Goal: Task Accomplishment & Management: Complete application form

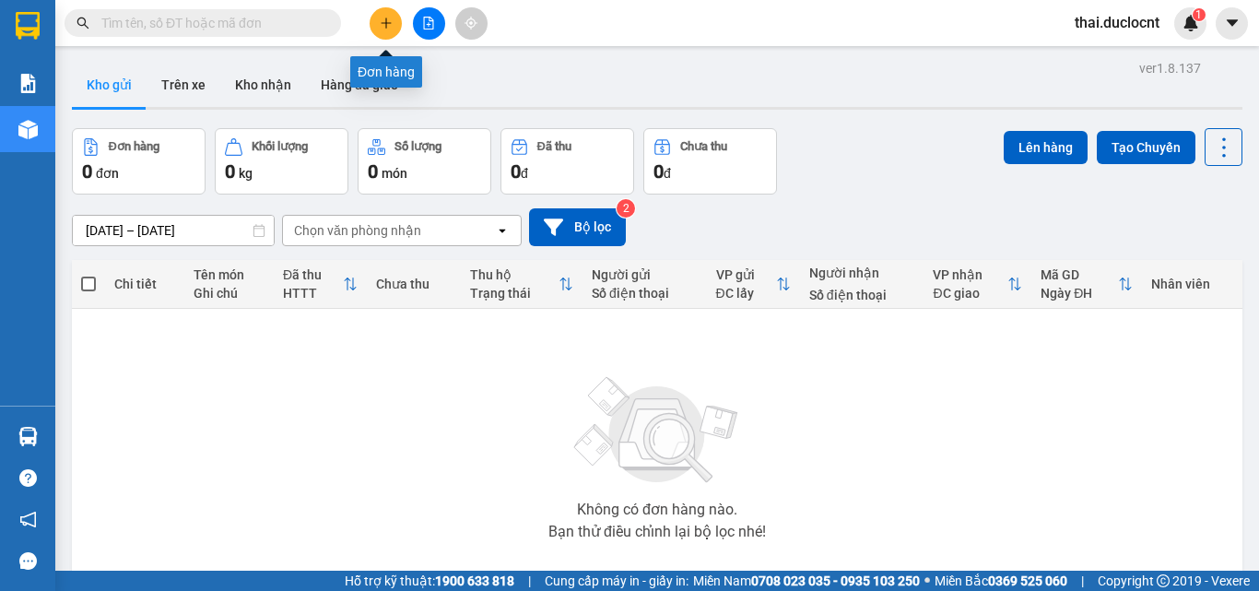
click at [387, 23] on icon "plus" at bounding box center [386, 22] width 10 height 1
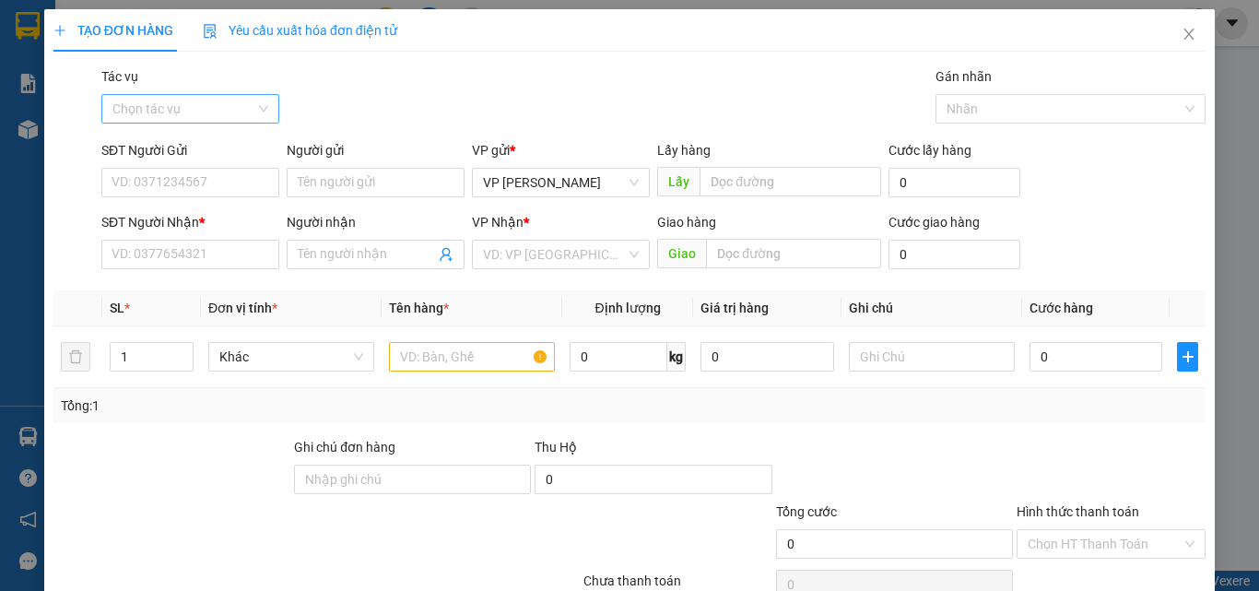
click at [192, 122] on input "Tác vụ" at bounding box center [183, 109] width 143 height 28
click at [161, 177] on div "Nhập hàng kho nhận" at bounding box center [189, 175] width 154 height 20
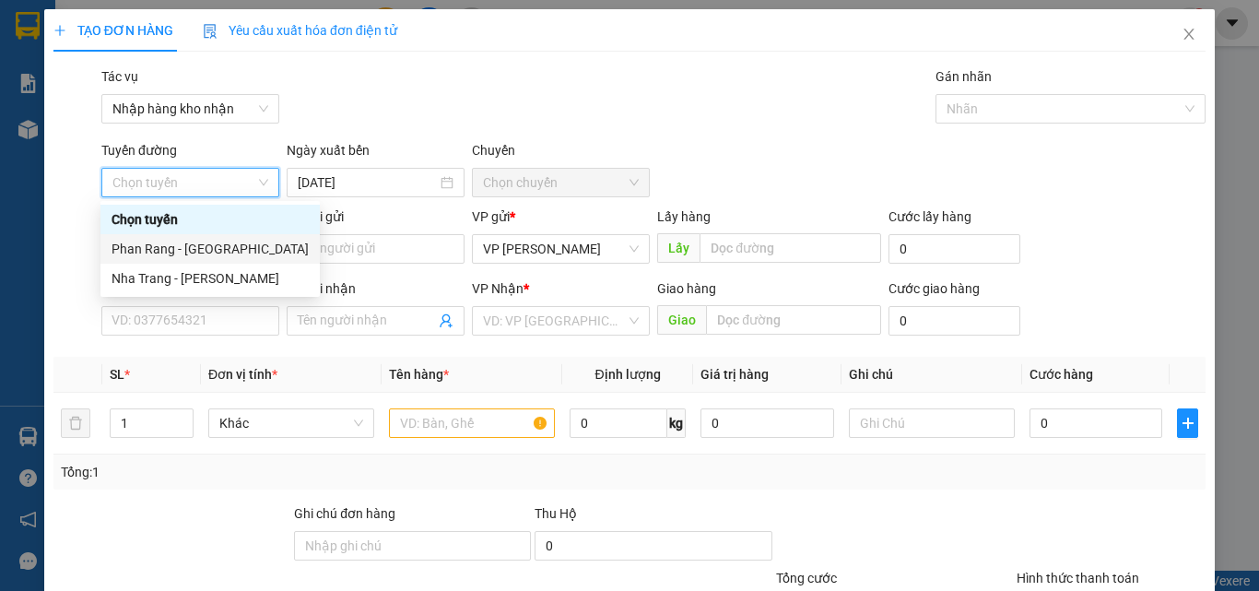
click at [171, 249] on div "Phan Rang - [GEOGRAPHIC_DATA]" at bounding box center [210, 249] width 197 height 20
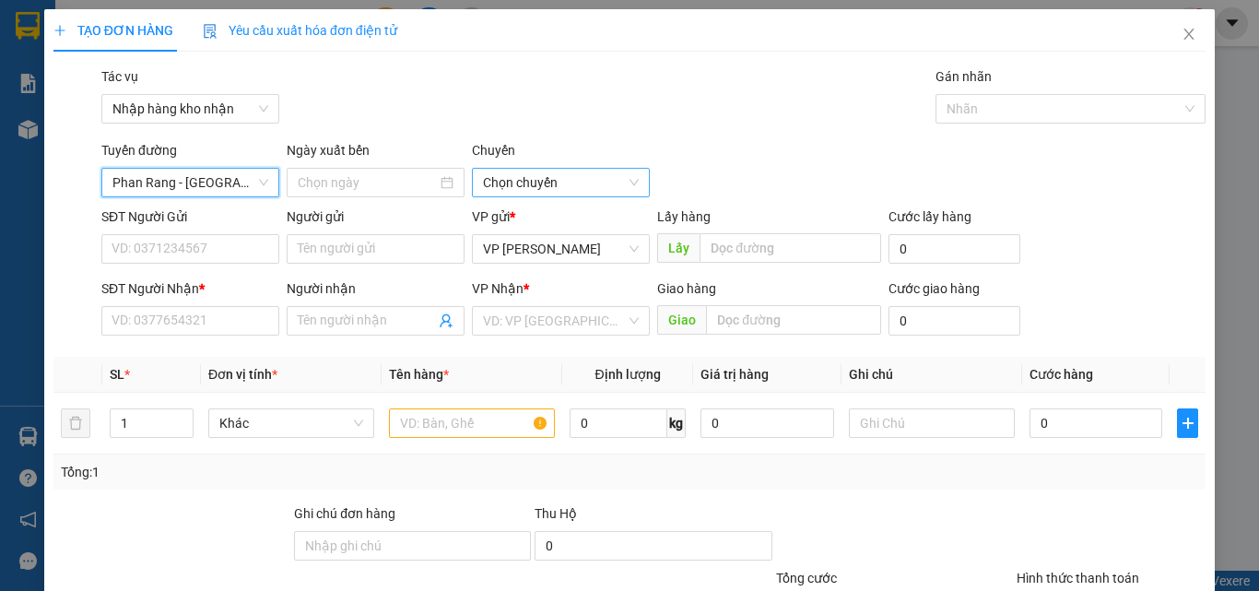
click at [547, 183] on span "Chọn chuyến" at bounding box center [561, 183] width 156 height 28
type input "[DATE]"
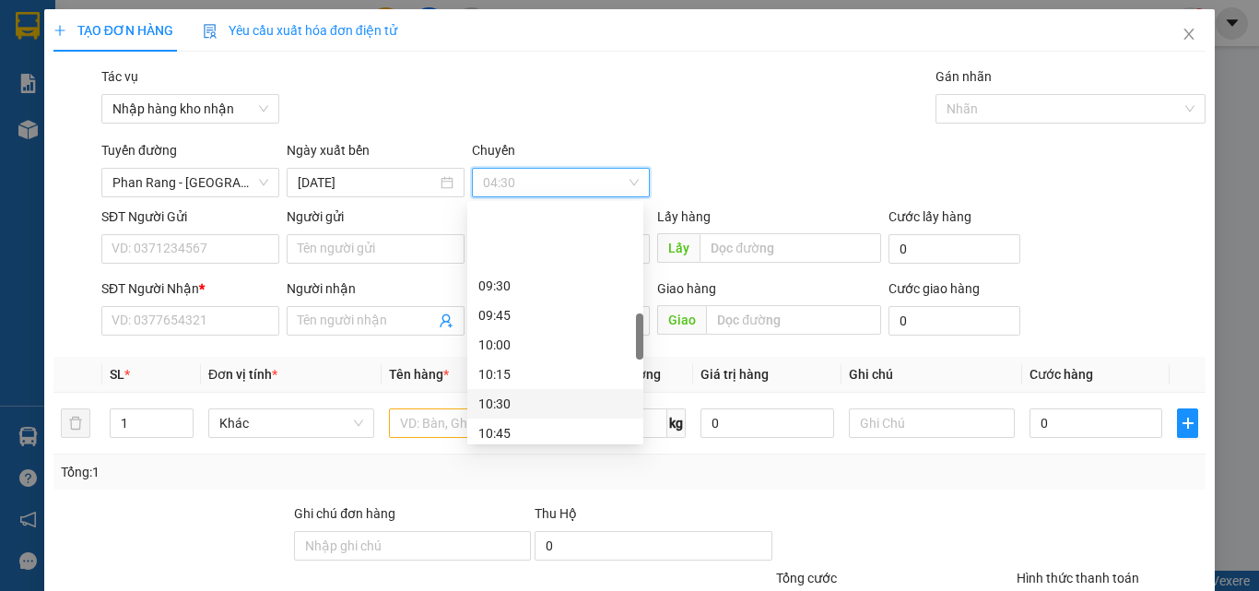
scroll to position [737, 0]
click at [507, 275] on div "11:00" at bounding box center [555, 278] width 154 height 20
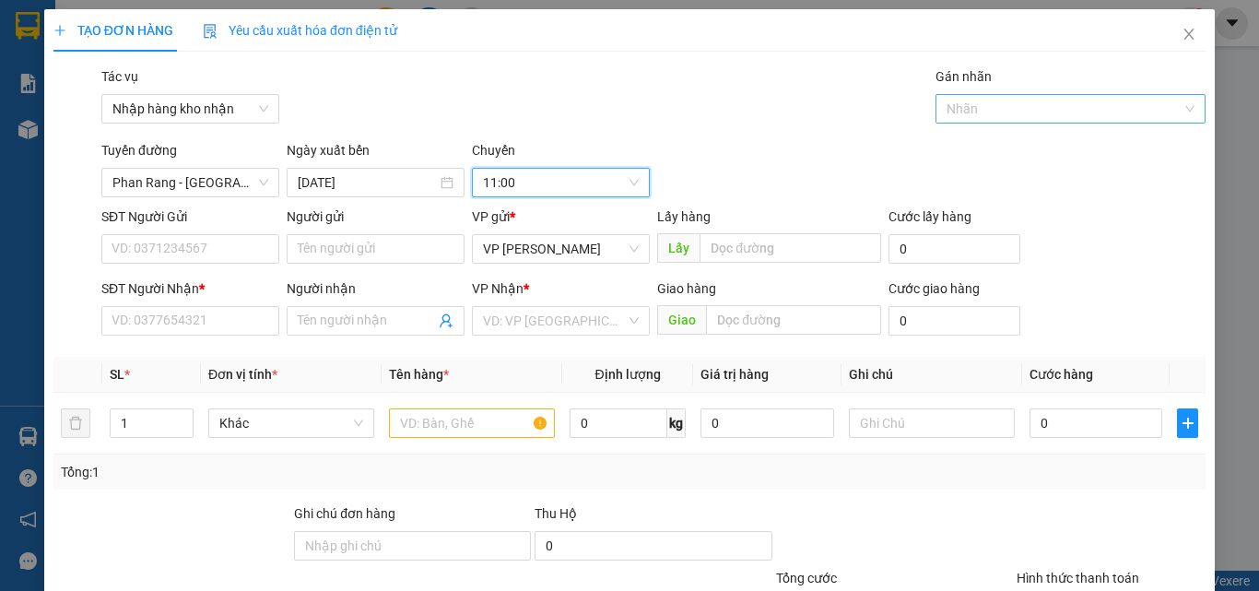
click at [1019, 114] on div at bounding box center [1061, 109] width 243 height 22
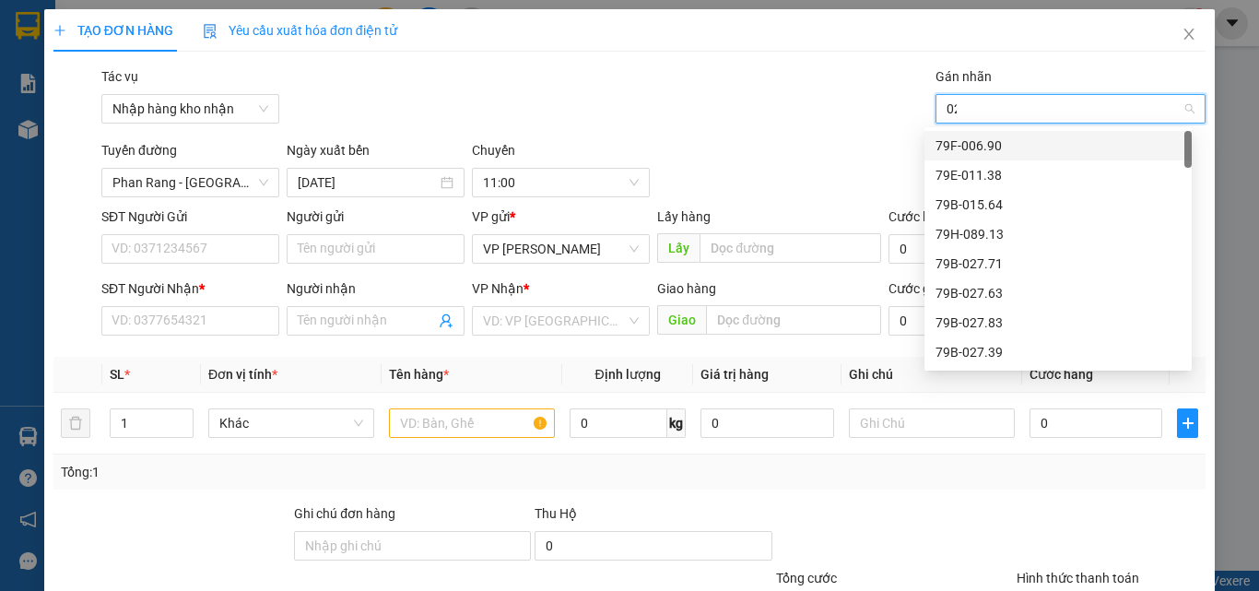
type input "028"
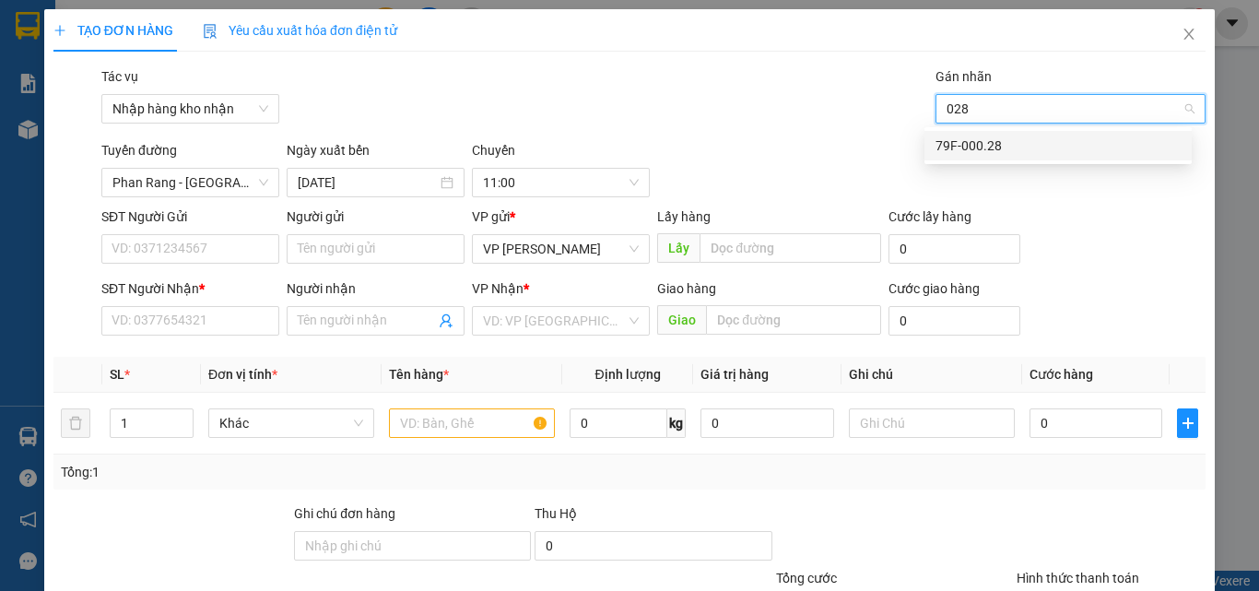
click at [971, 146] on div "79F-000.28" at bounding box center [1058, 145] width 245 height 20
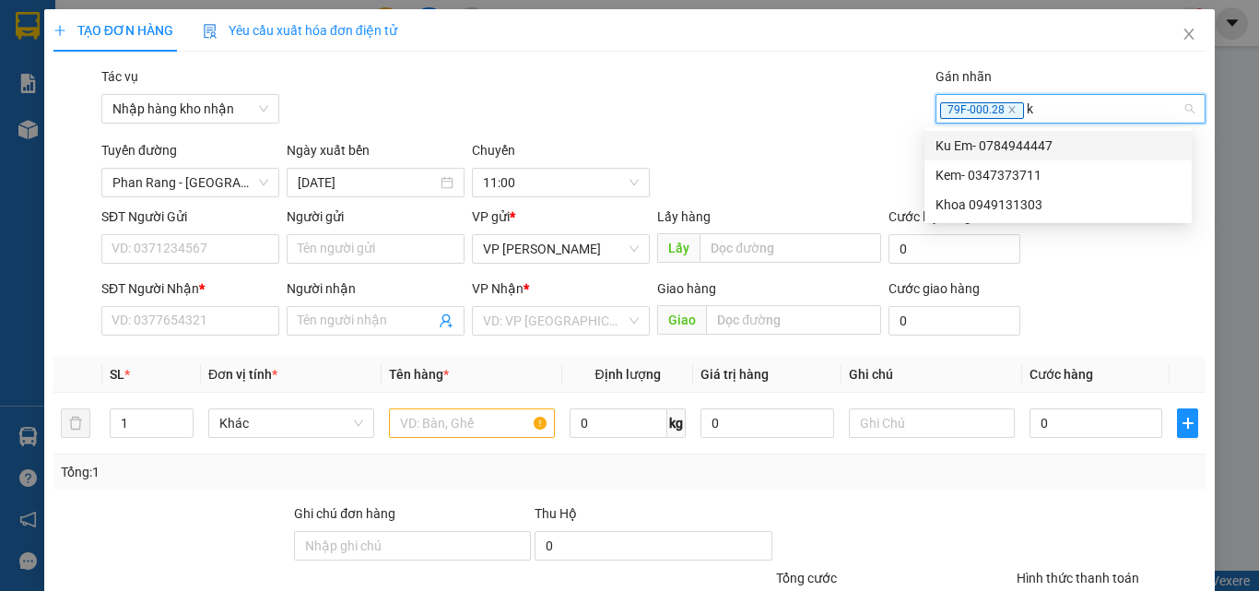
type input "ku"
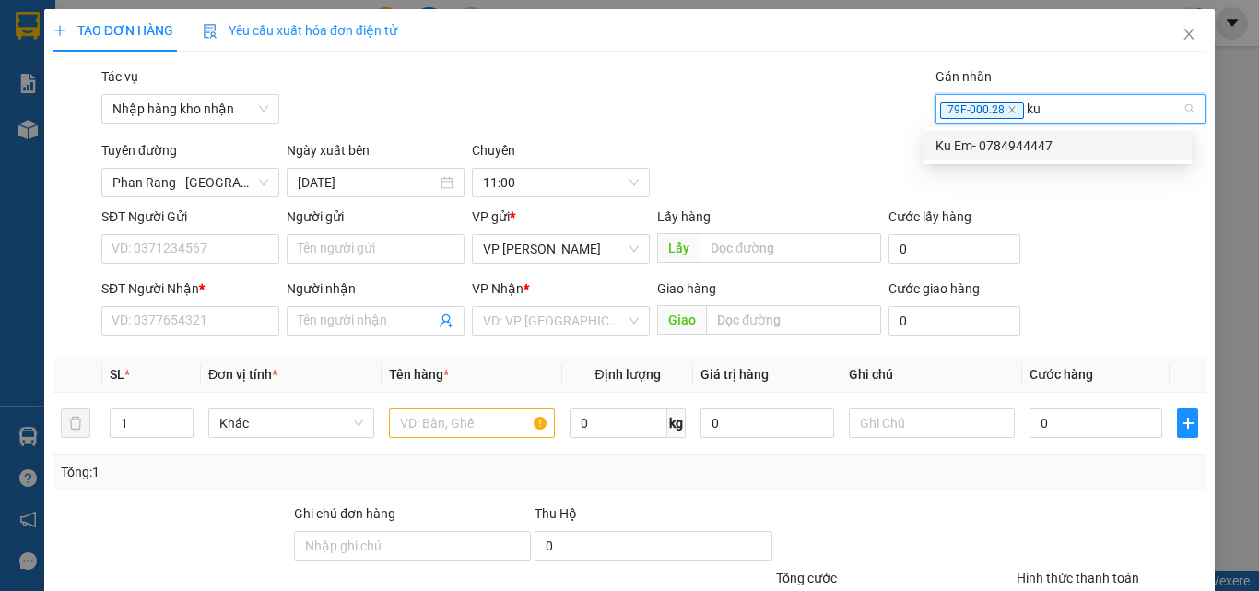
click at [971, 146] on div "Ku Em- 0784944447" at bounding box center [1058, 145] width 245 height 20
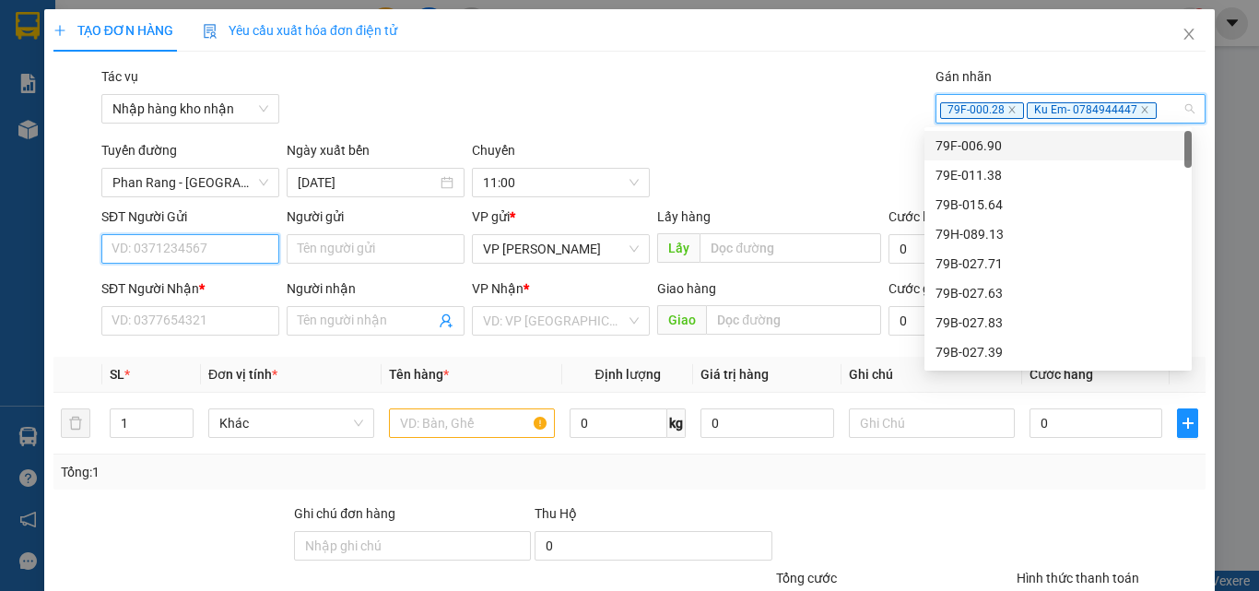
click at [193, 252] on input "SĐT Người Gửi" at bounding box center [190, 248] width 178 height 29
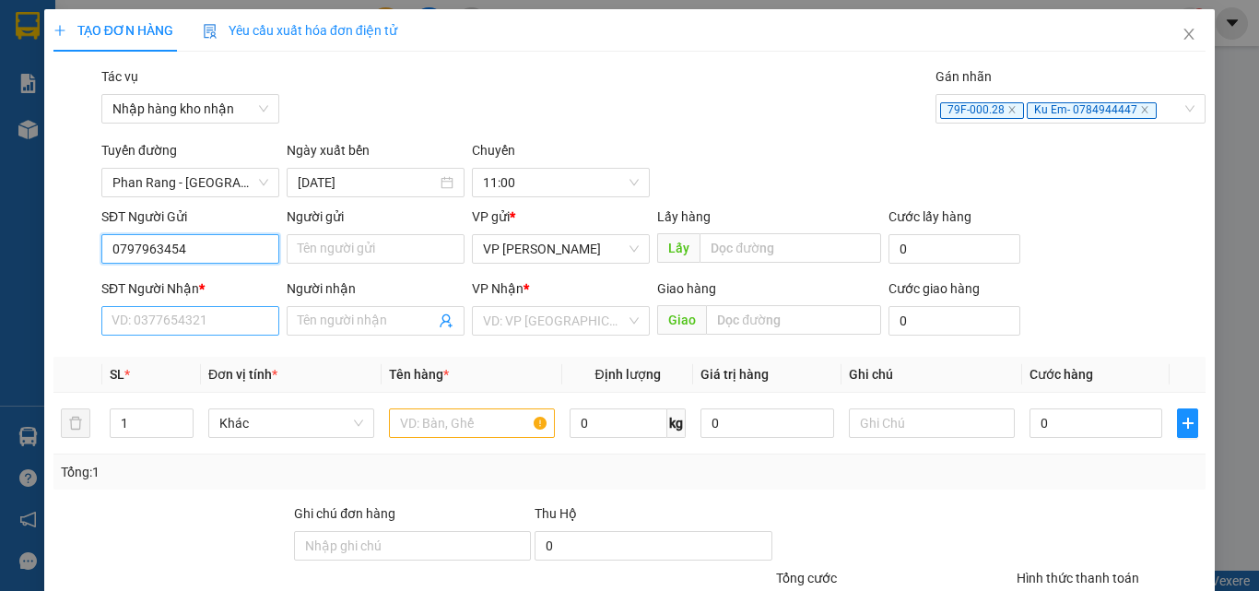
type input "0797963454"
click at [141, 332] on input "SĐT Người Nhận *" at bounding box center [190, 320] width 178 height 29
type input "0"
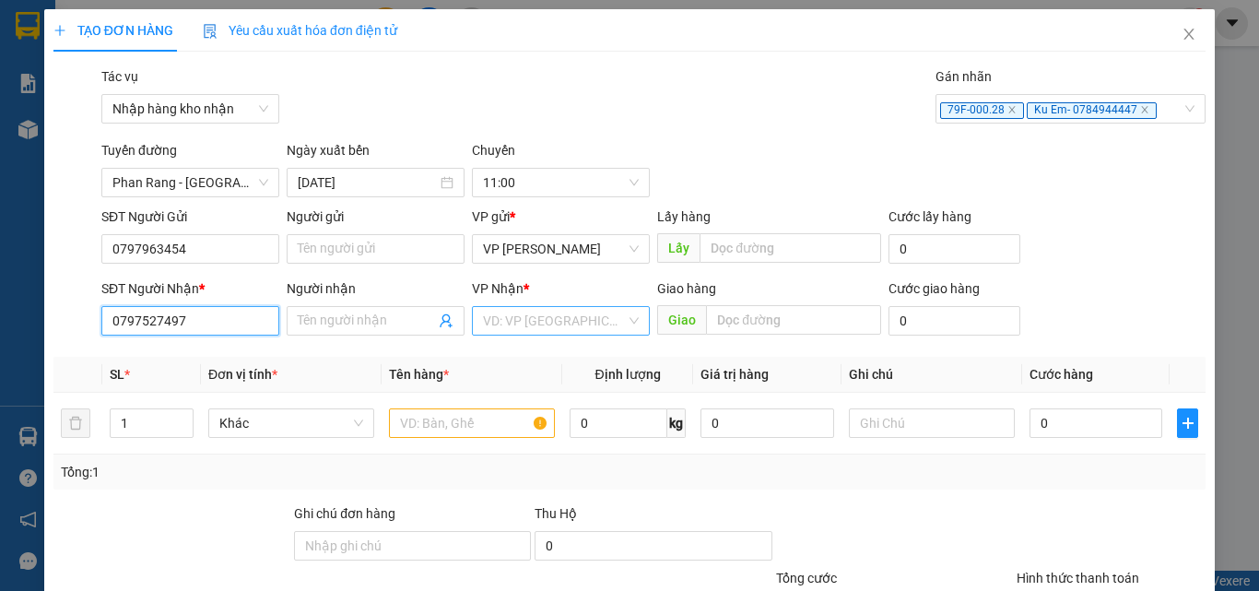
type input "0797527497"
click at [498, 323] on input "search" at bounding box center [554, 321] width 143 height 28
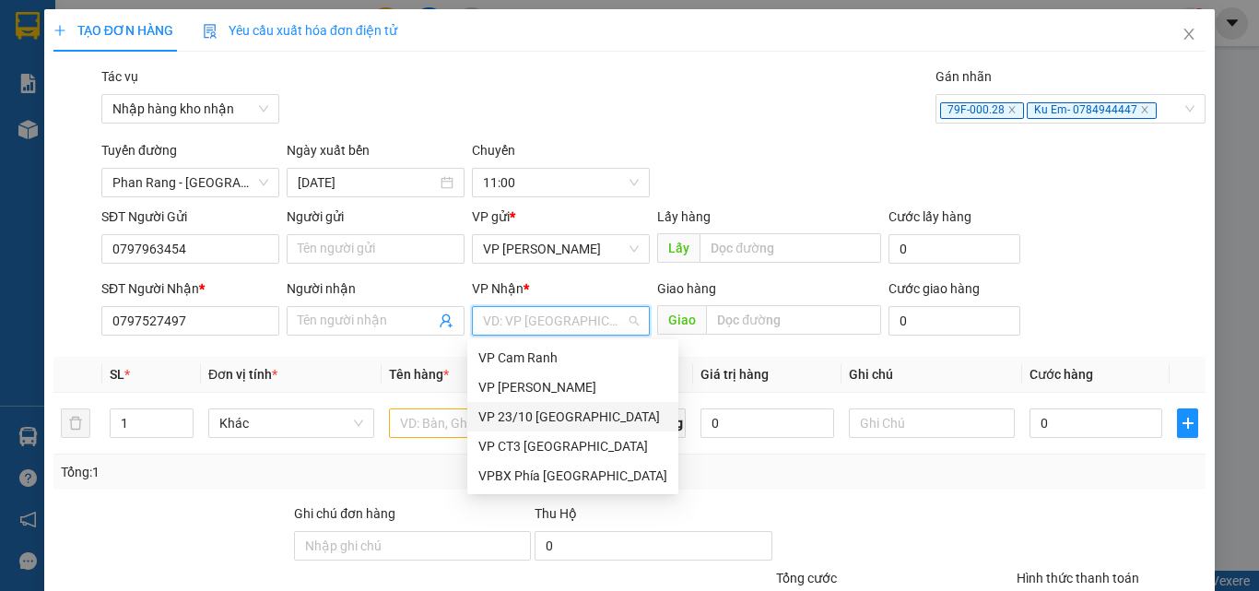
click at [528, 418] on div "VP 23/10 [GEOGRAPHIC_DATA]" at bounding box center [572, 416] width 189 height 20
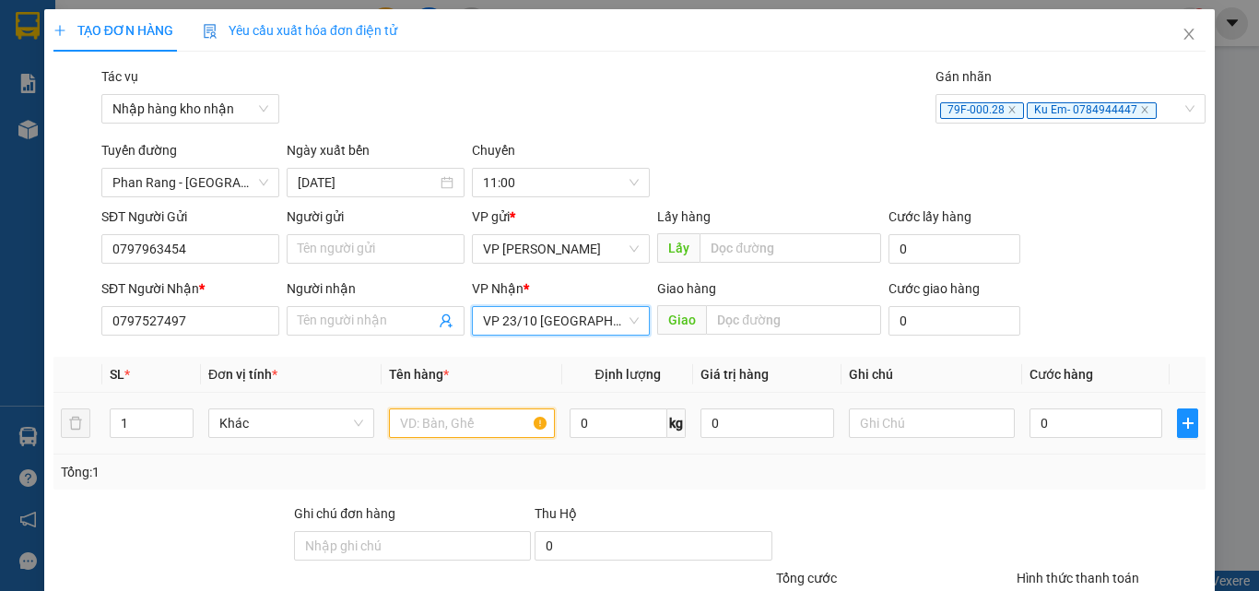
click at [439, 422] on input "text" at bounding box center [472, 422] width 166 height 29
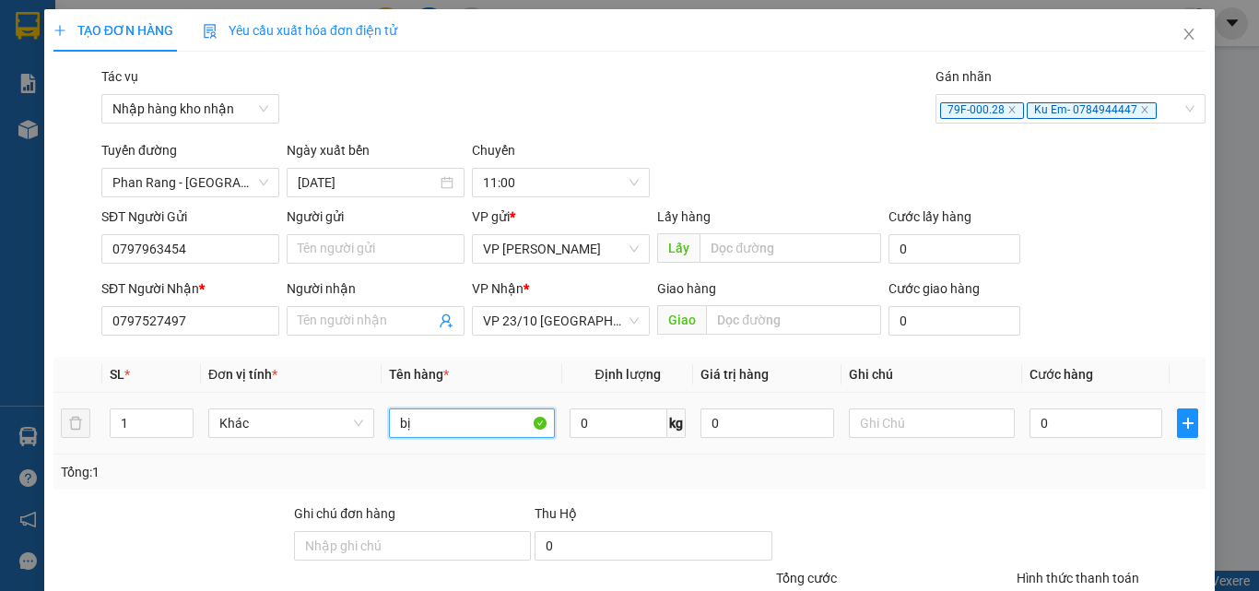
type input "bị"
click at [1052, 440] on div "0" at bounding box center [1096, 423] width 133 height 37
click at [1059, 427] on input "0" at bounding box center [1096, 422] width 133 height 29
type input "3"
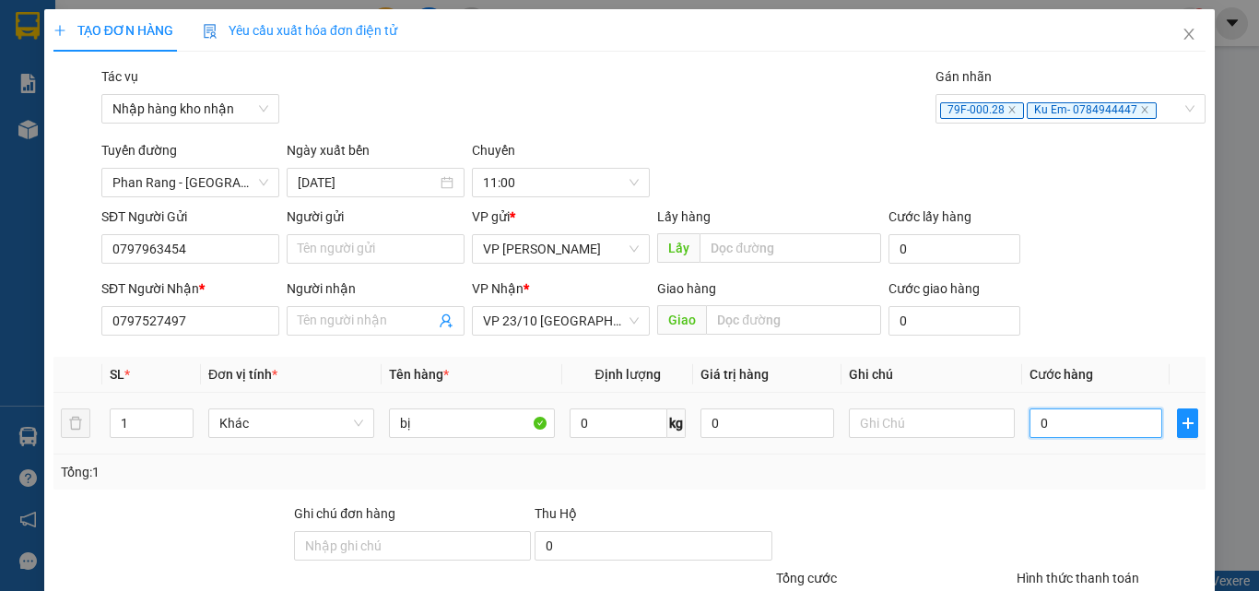
type input "3"
type input "30"
type input "300"
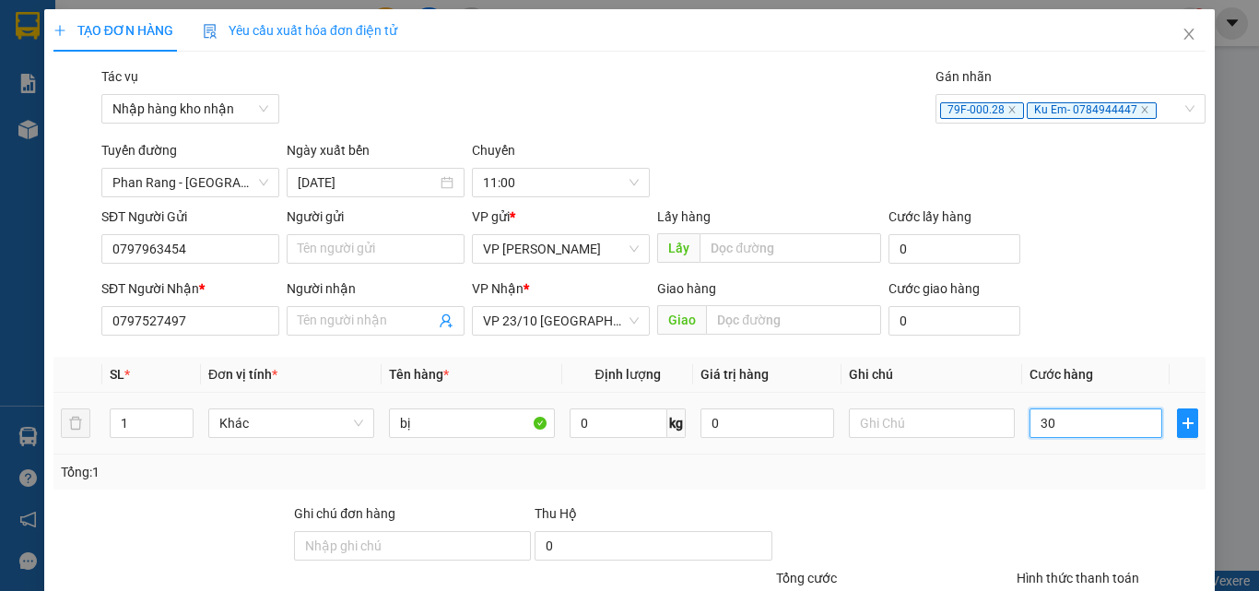
type input "300"
type input "3.000"
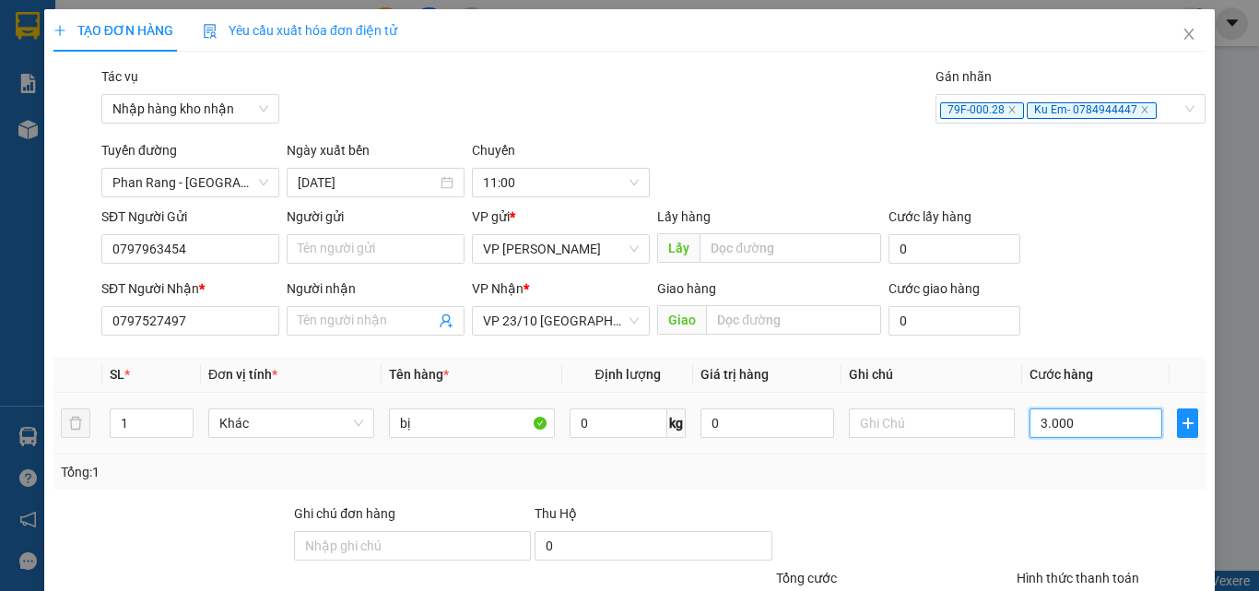
type input "30.000"
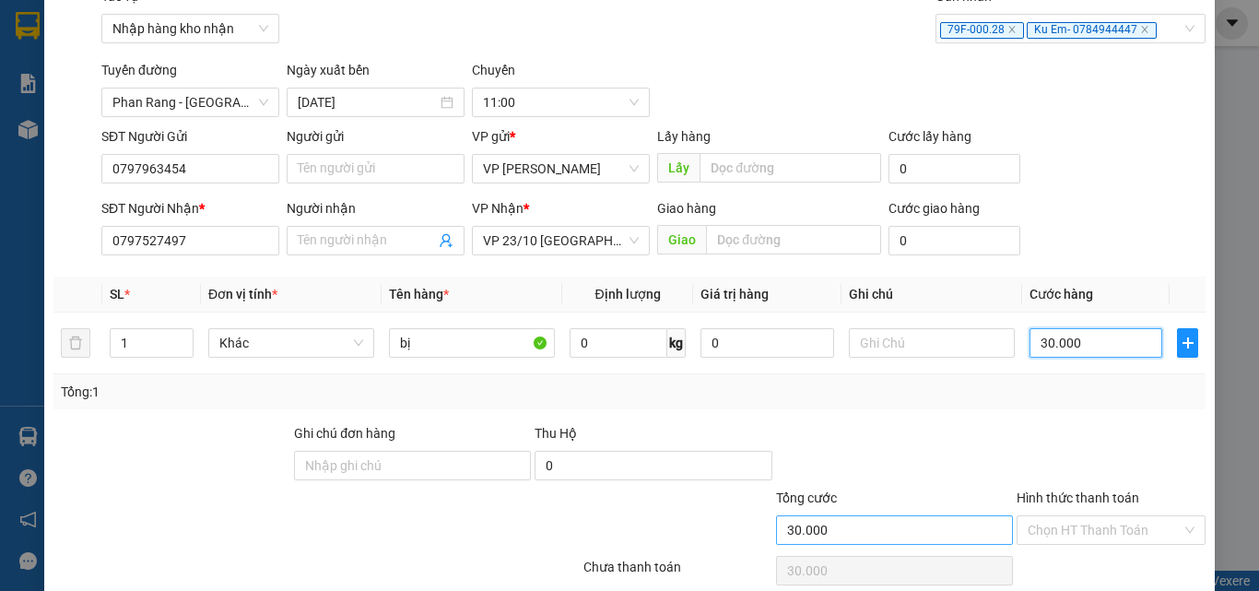
scroll to position [215, 0]
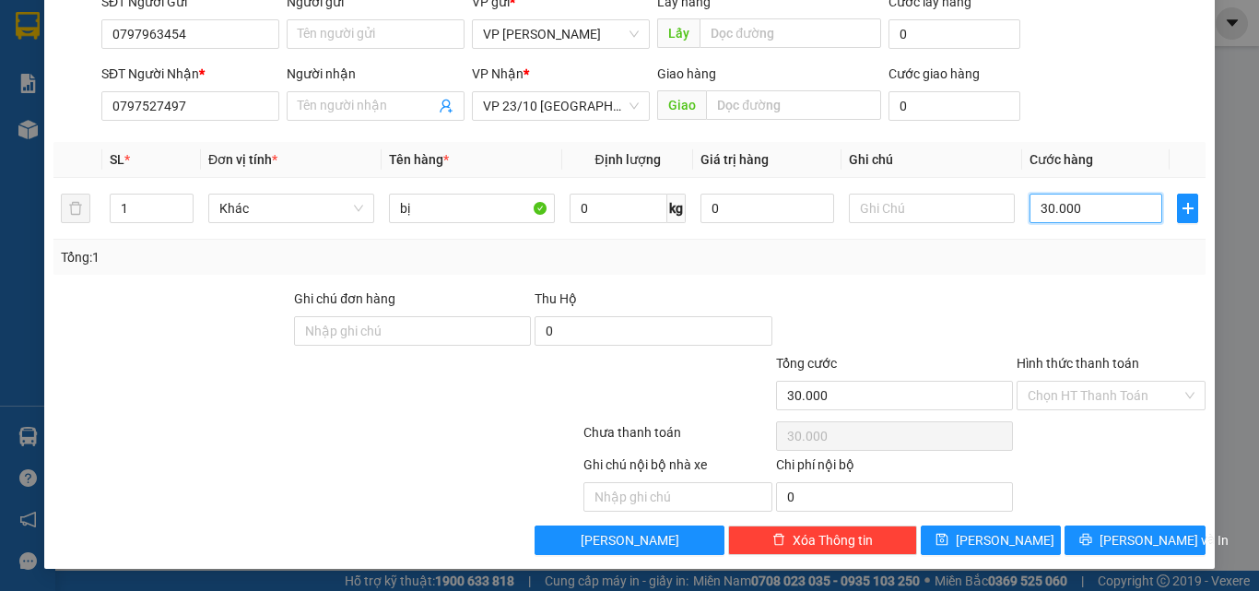
type input "30.000"
click at [983, 267] on div "Tổng: 1" at bounding box center [629, 257] width 1152 height 35
click at [1112, 540] on span "[PERSON_NAME] và In" at bounding box center [1164, 540] width 129 height 20
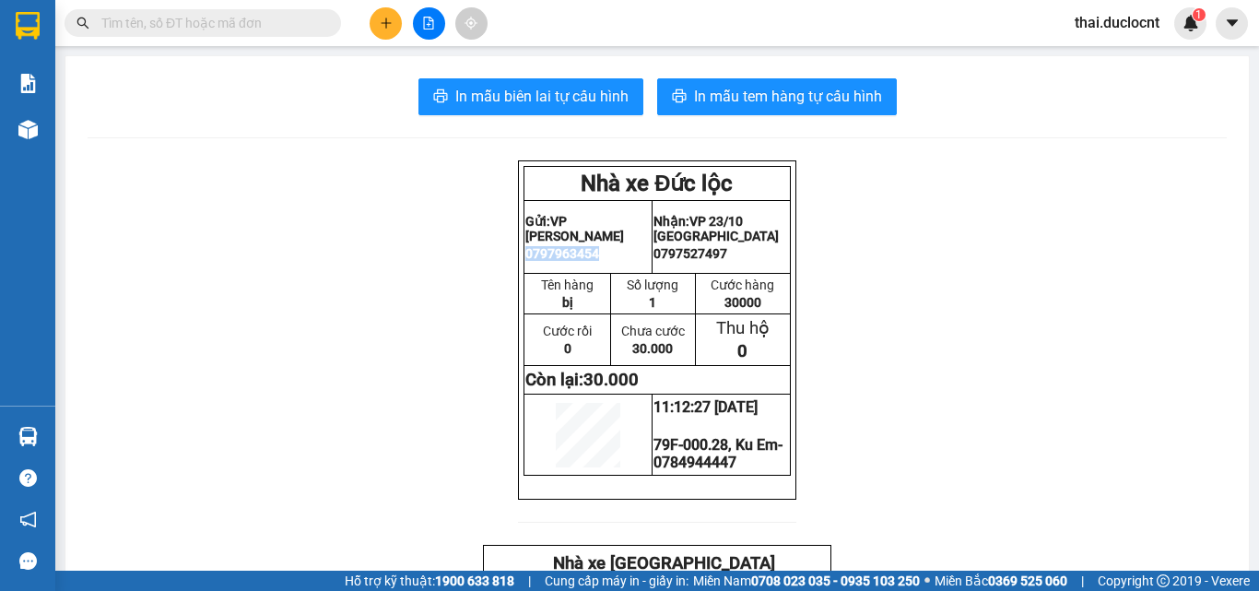
drag, startPoint x: 595, startPoint y: 253, endPoint x: 519, endPoint y: 254, distance: 75.6
click at [525, 254] on p "0797963454" at bounding box center [587, 253] width 125 height 15
copy span "0797963454"
drag, startPoint x: 723, startPoint y: 256, endPoint x: 644, endPoint y: 258, distance: 78.4
click at [644, 258] on tr "Gửi: VP [PERSON_NAME] 0797963454 Nhận: VP 23/10 [GEOGRAPHIC_DATA] 0797527497" at bounding box center [657, 237] width 266 height 73
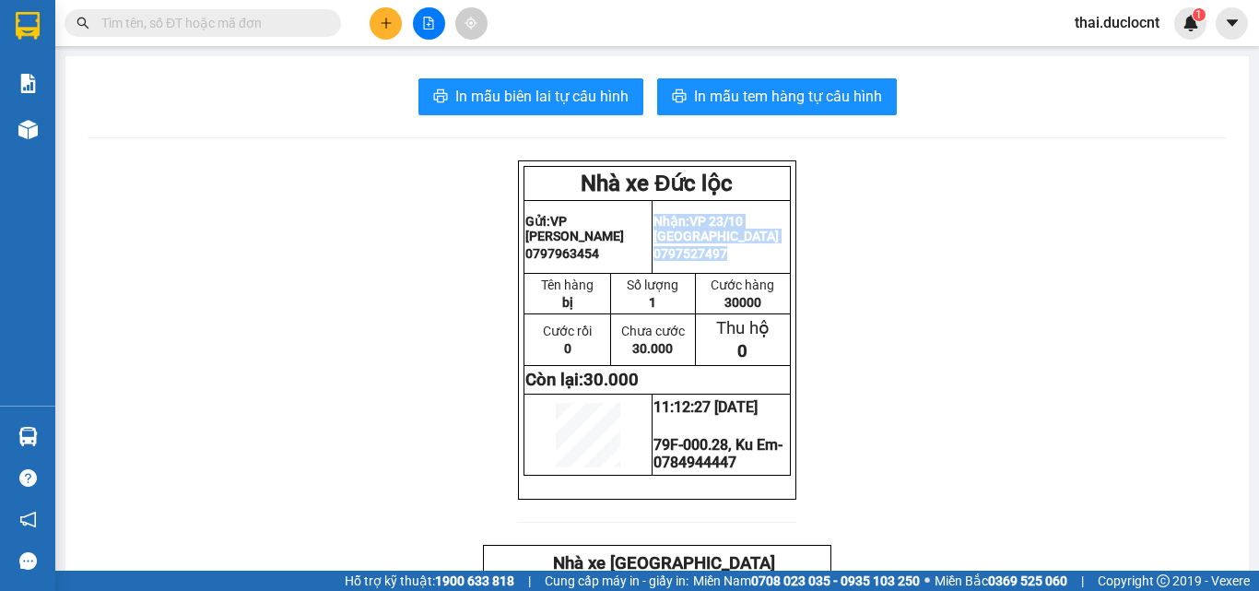
click at [731, 260] on p "0797527497" at bounding box center [720, 253] width 135 height 15
drag, startPoint x: 729, startPoint y: 257, endPoint x: 672, endPoint y: 257, distance: 57.1
click at [672, 257] on p "0797527497" at bounding box center [720, 253] width 135 height 15
copy span "0797527497"
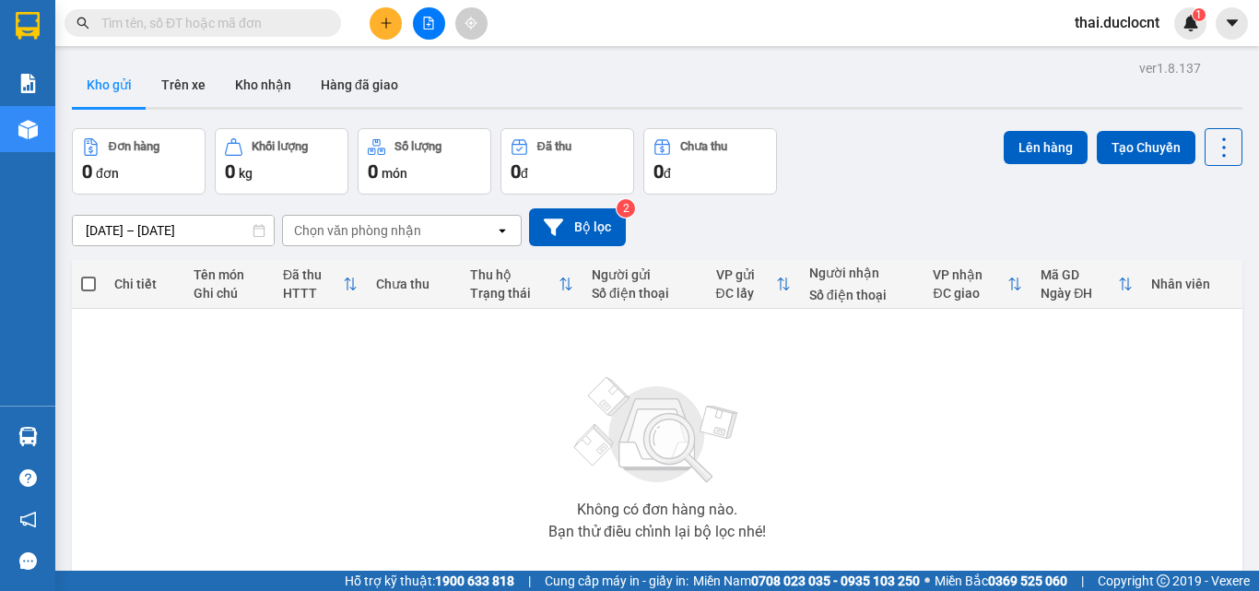
click at [391, 23] on icon "plus" at bounding box center [386, 22] width 10 height 1
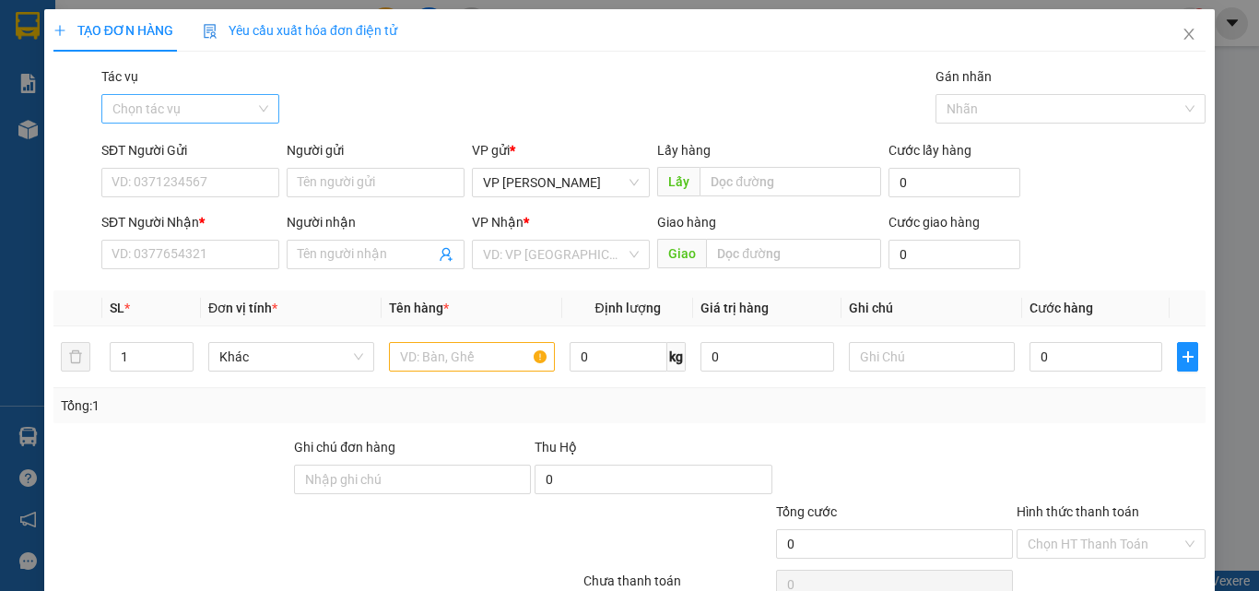
click at [173, 103] on input "Tác vụ" at bounding box center [183, 109] width 143 height 28
click at [157, 178] on div "Nhập hàng kho nhận" at bounding box center [189, 175] width 154 height 20
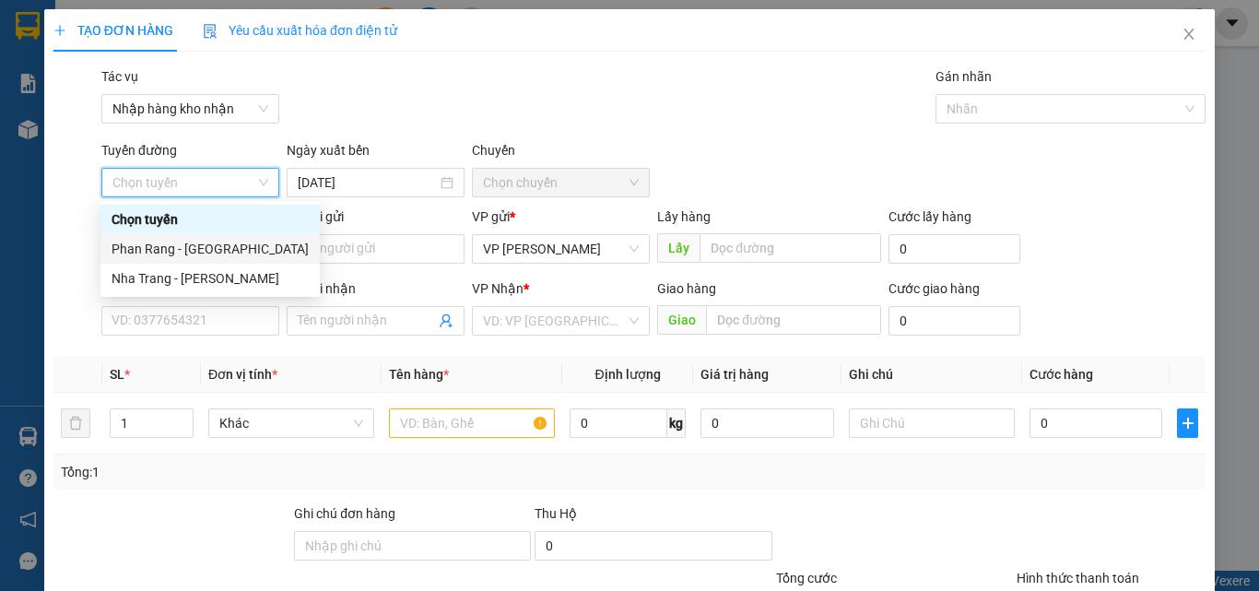
click at [159, 252] on div "Phan Rang - [GEOGRAPHIC_DATA]" at bounding box center [210, 249] width 197 height 20
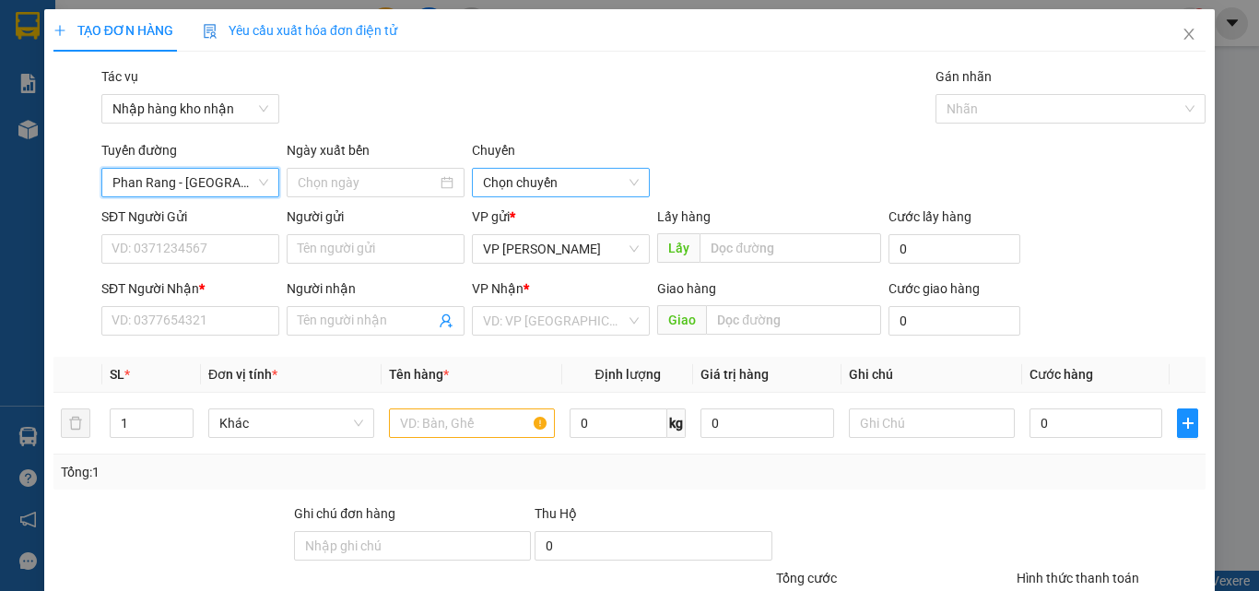
type input "[DATE]"
click at [520, 182] on span "04:30" at bounding box center [561, 183] width 156 height 28
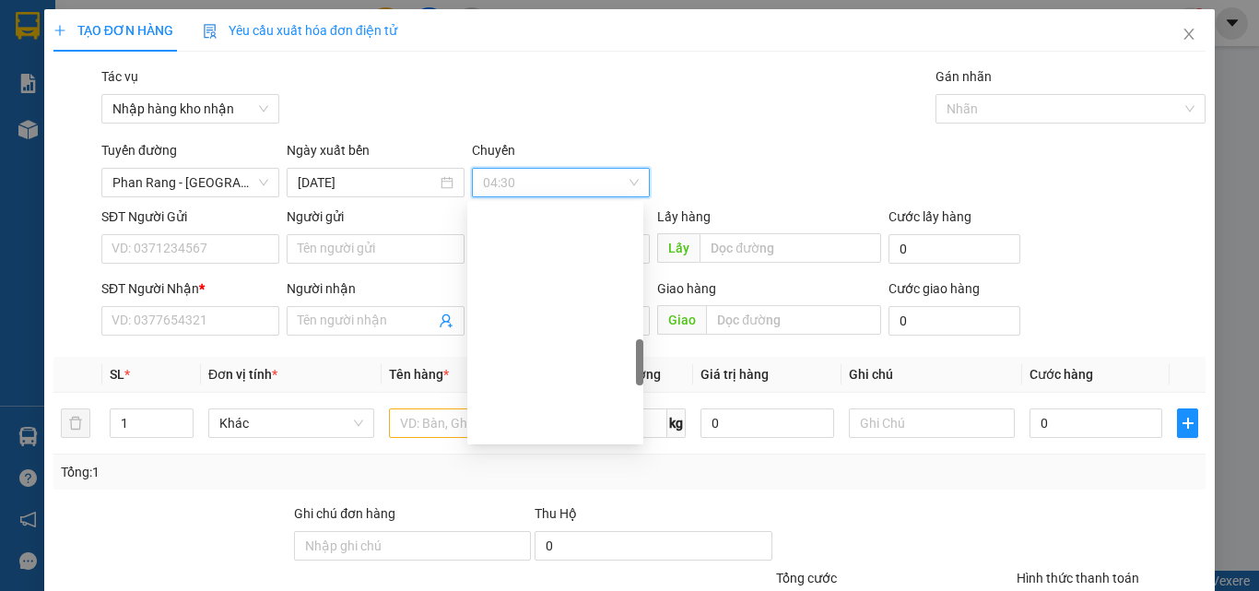
scroll to position [830, 0]
click at [518, 221] on div "11:15" at bounding box center [555, 216] width 154 height 20
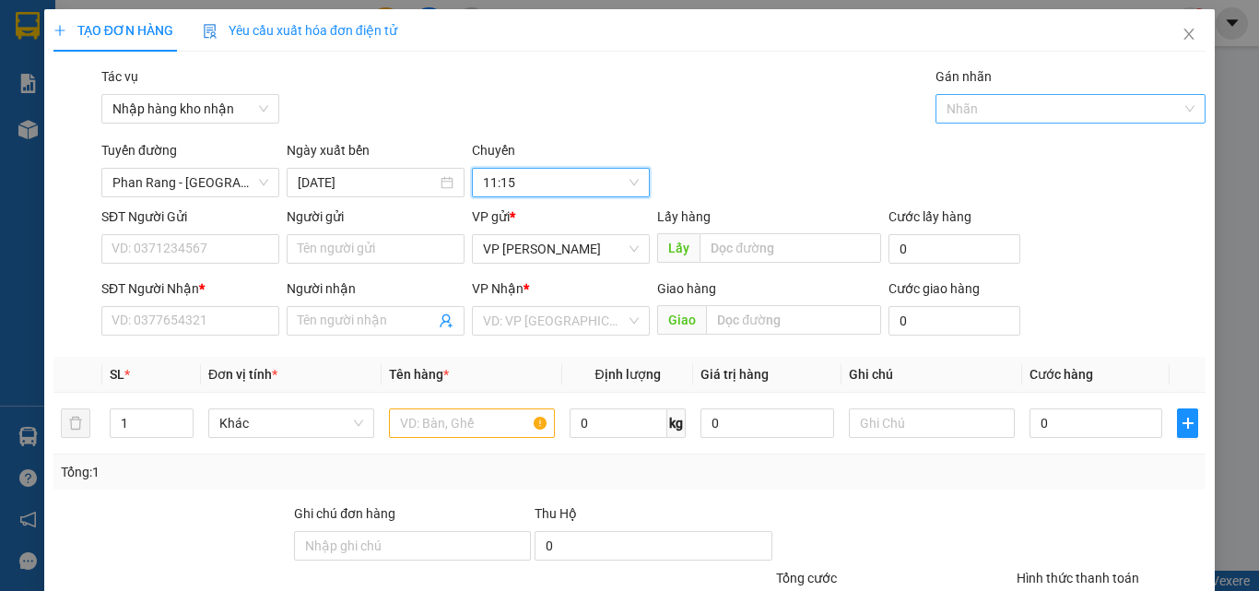
click at [989, 99] on div at bounding box center [1061, 109] width 243 height 22
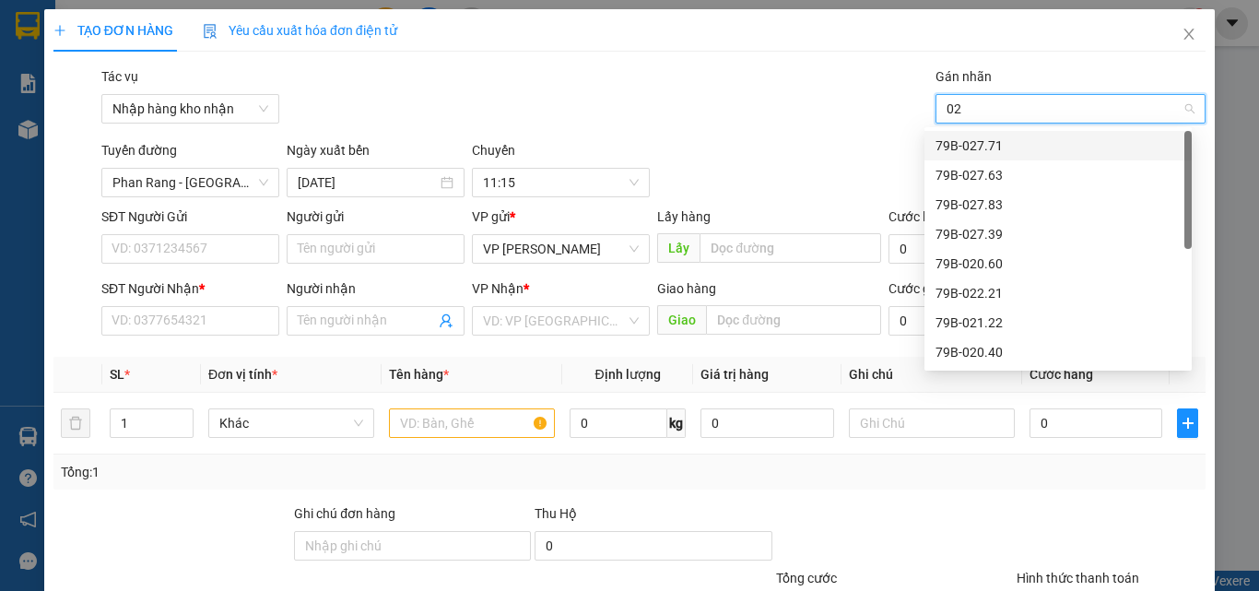
type input "028"
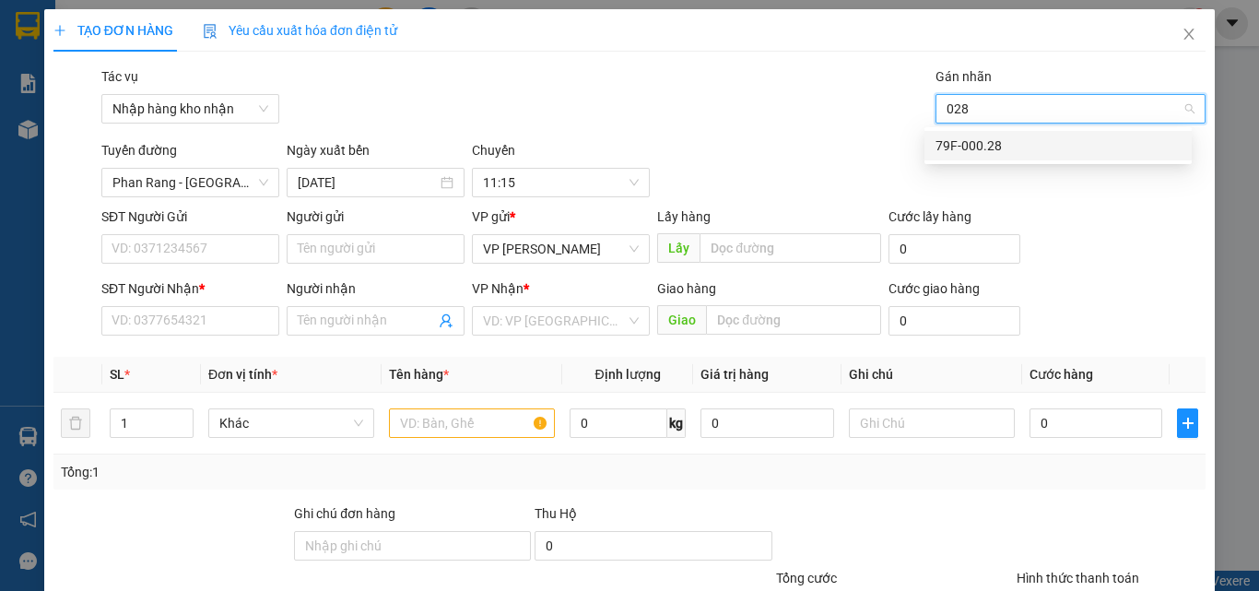
click at [1005, 145] on div "79F-000.28" at bounding box center [1058, 145] width 245 height 20
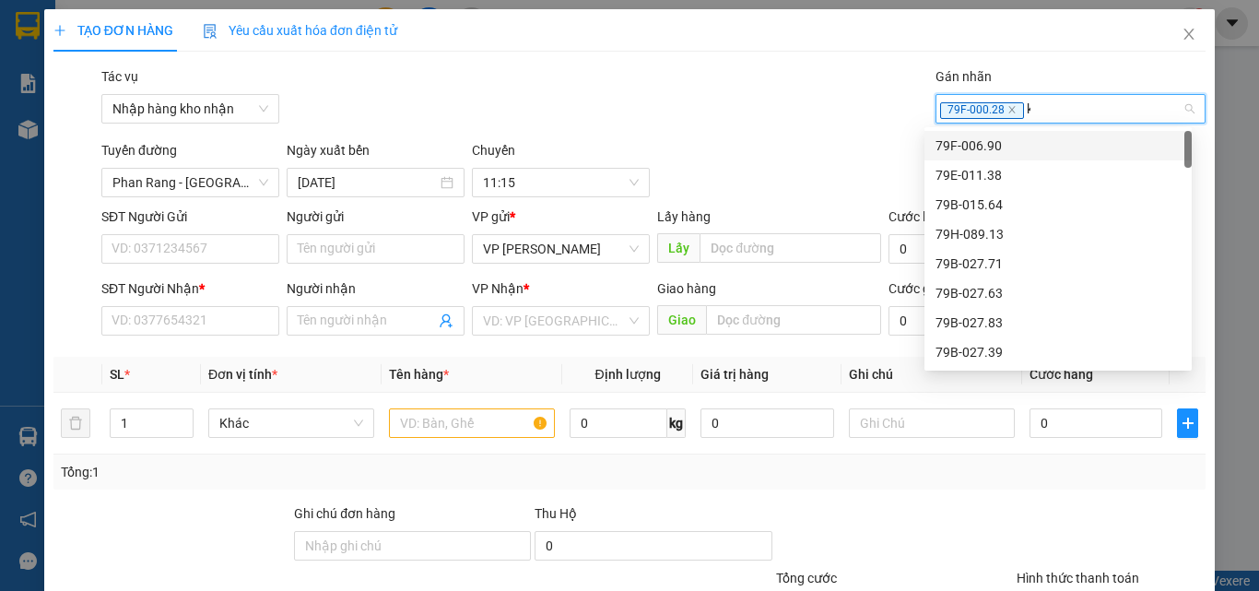
type input "ku"
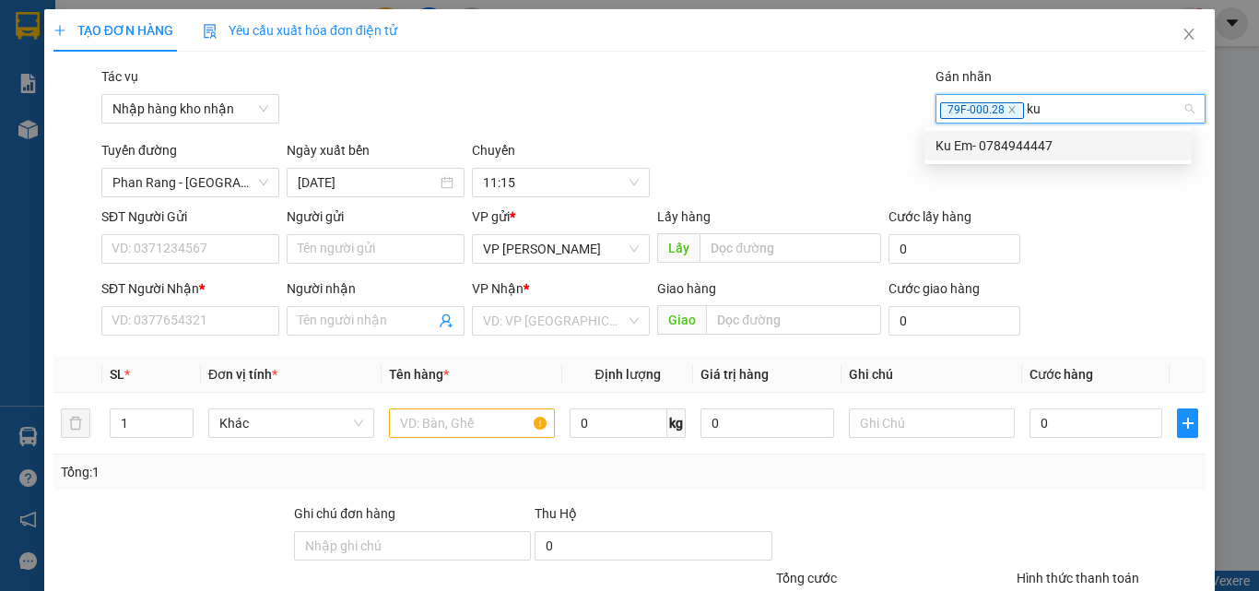
click at [1024, 136] on div "Ku Em- 0784944447" at bounding box center [1058, 145] width 245 height 20
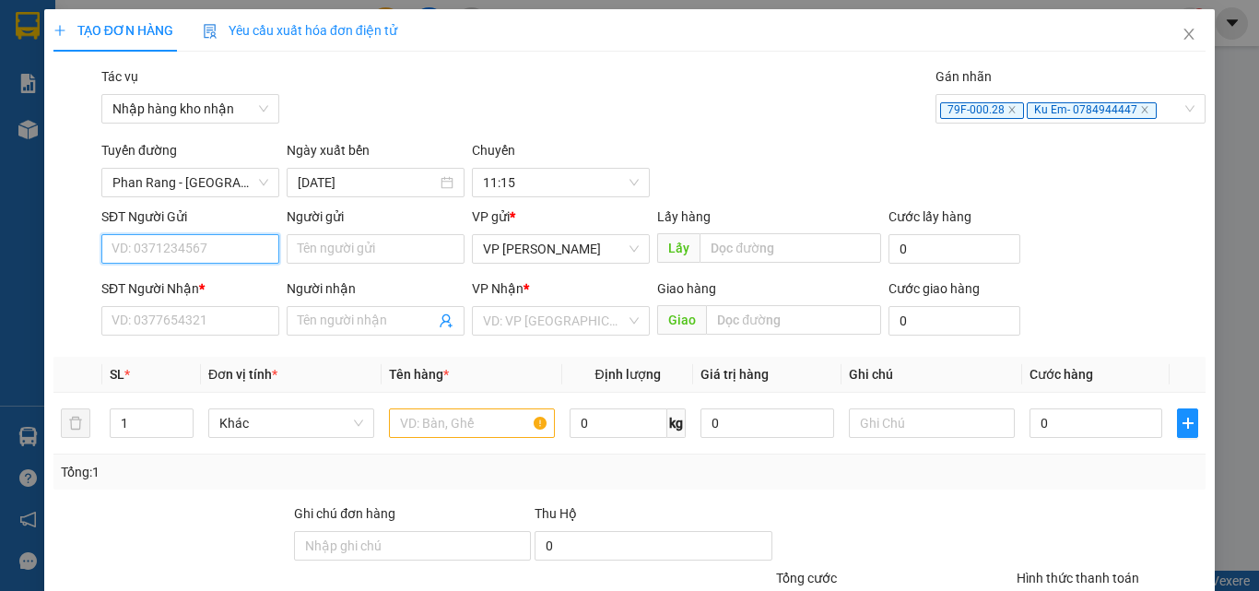
click at [183, 247] on input "SĐT Người Gửi" at bounding box center [190, 248] width 178 height 29
paste input "0797963454"
type input "0797963454"
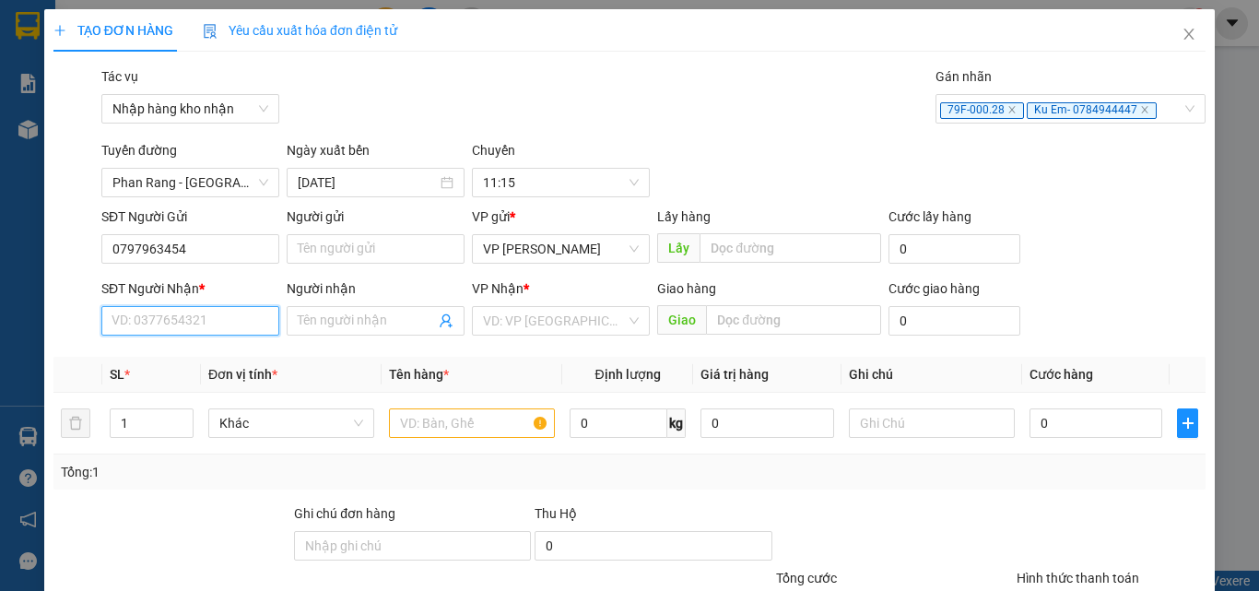
click at [166, 314] on input "SĐT Người Nhận *" at bounding box center [190, 320] width 178 height 29
paste input "0797527497"
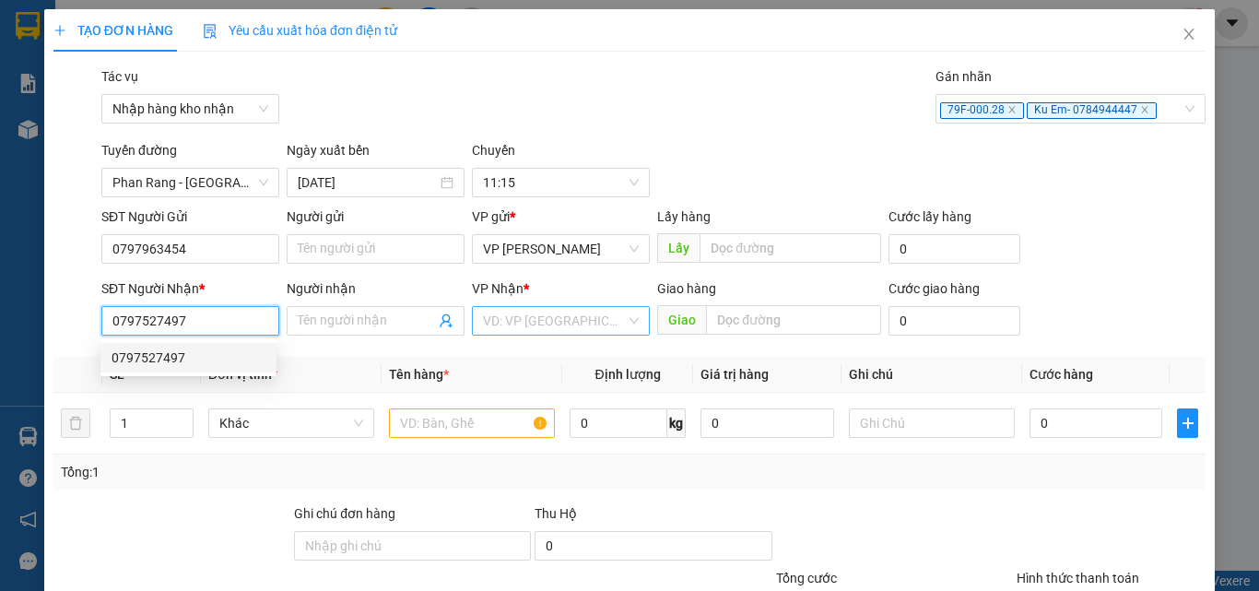
type input "0797527497"
click at [514, 320] on input "search" at bounding box center [554, 321] width 143 height 28
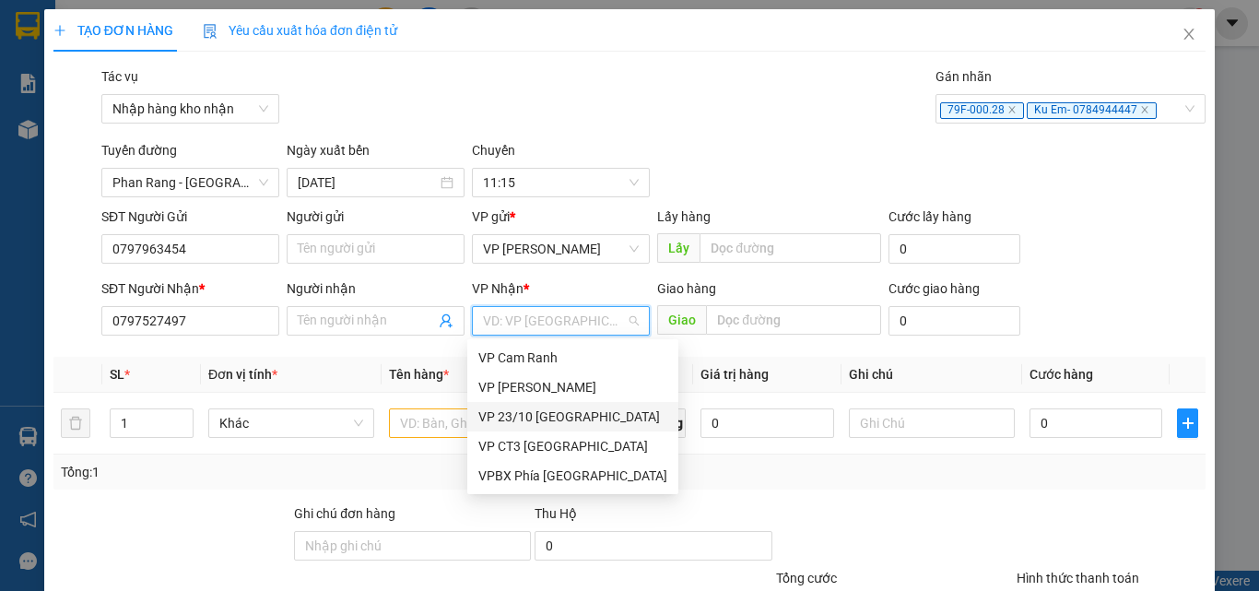
click at [535, 411] on div "VP 23/10 [GEOGRAPHIC_DATA]" at bounding box center [572, 416] width 189 height 20
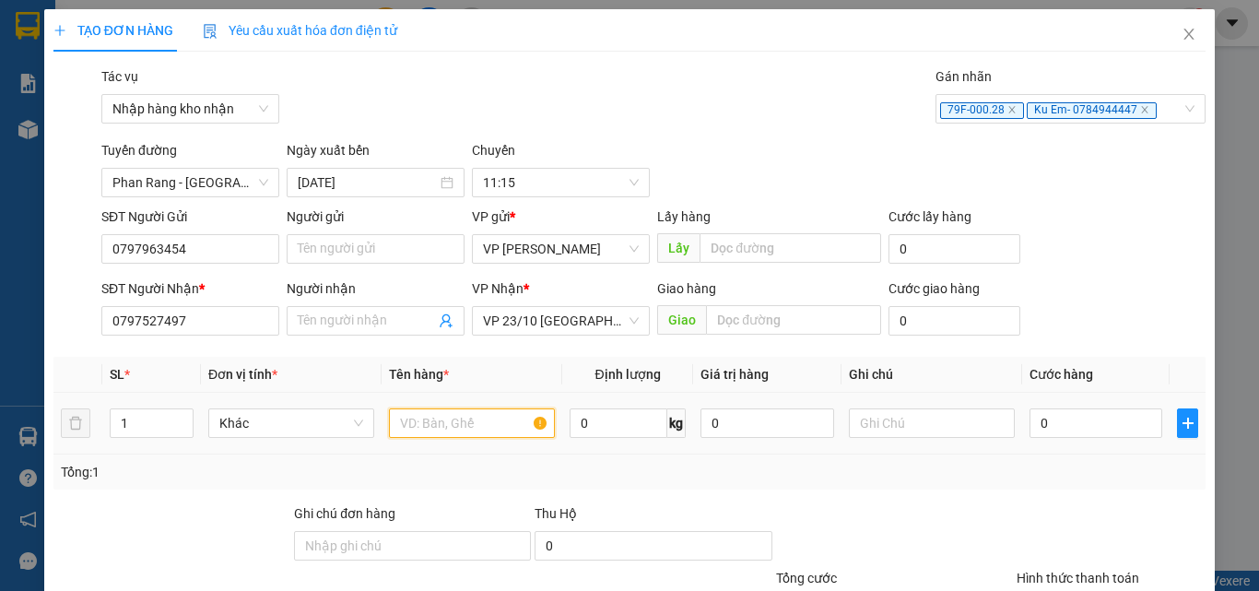
click at [476, 428] on input "text" at bounding box center [472, 422] width 166 height 29
type input "bị"
click at [1054, 419] on input "0" at bounding box center [1096, 422] width 133 height 29
type input "3"
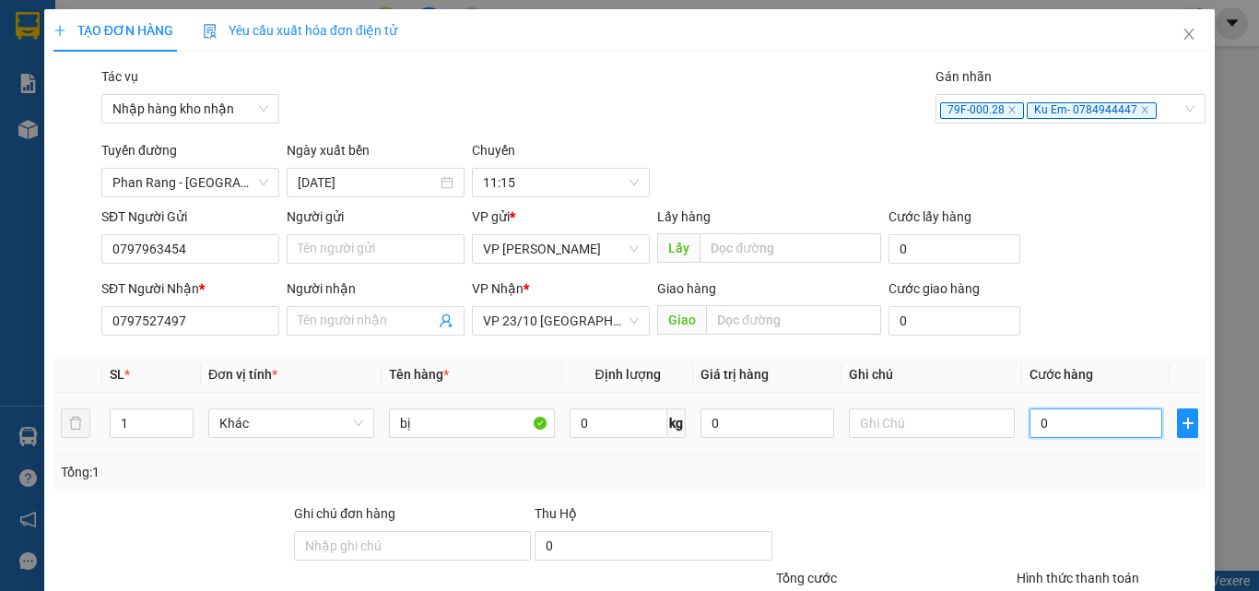
type input "3"
type input "30"
type input "300"
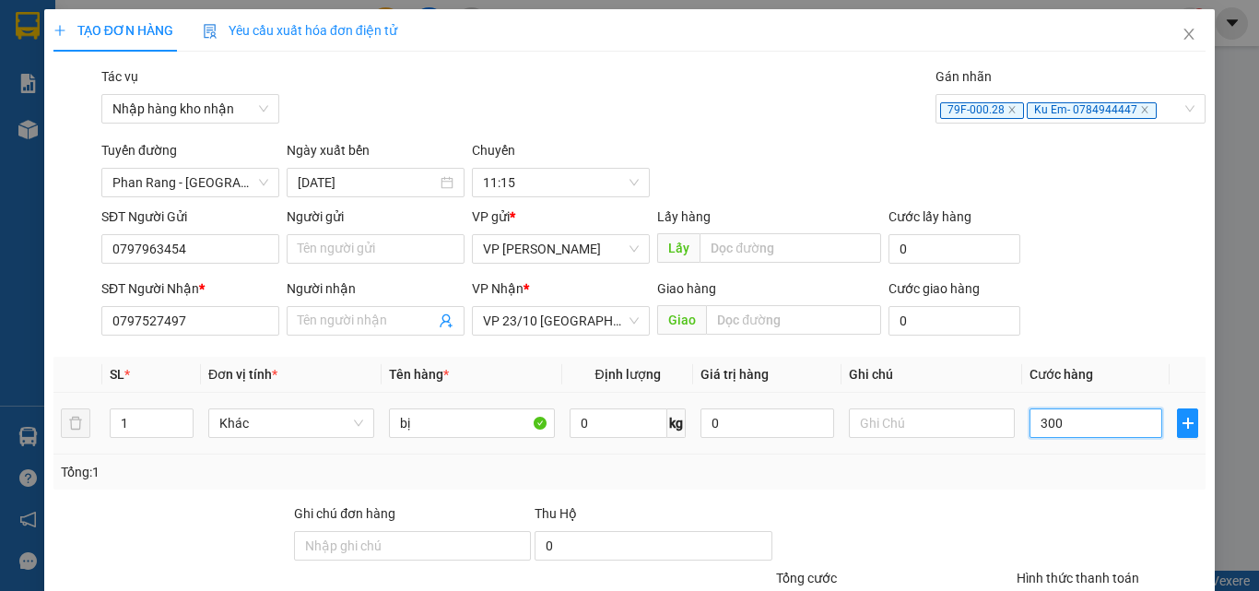
type input "300"
type input "3.000"
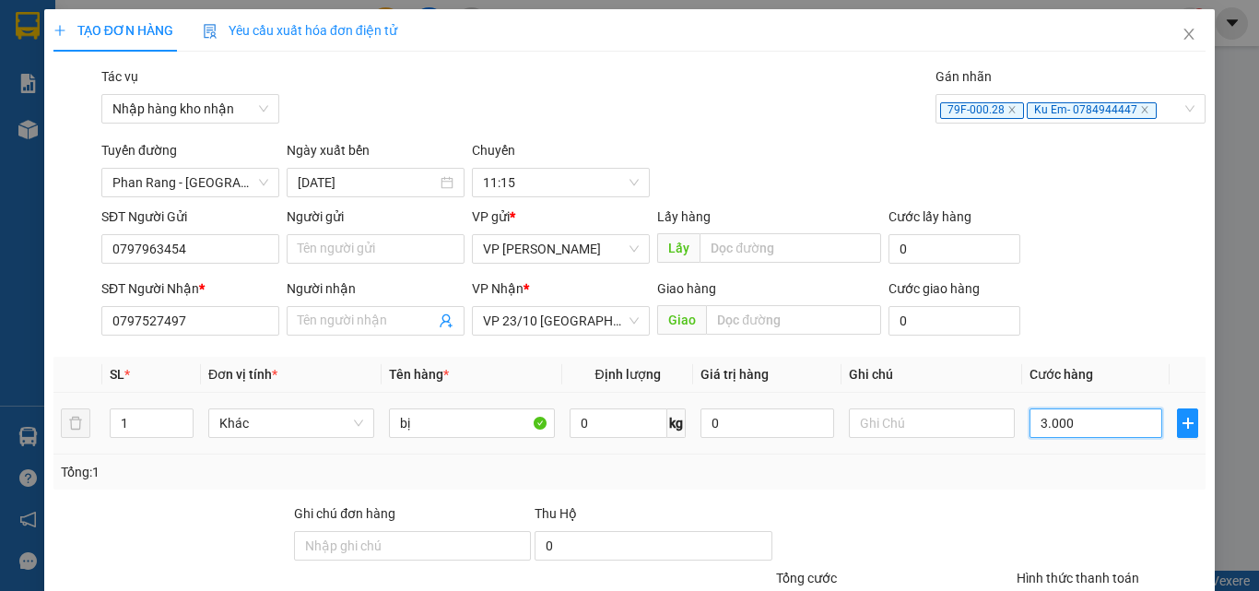
type input "30.000"
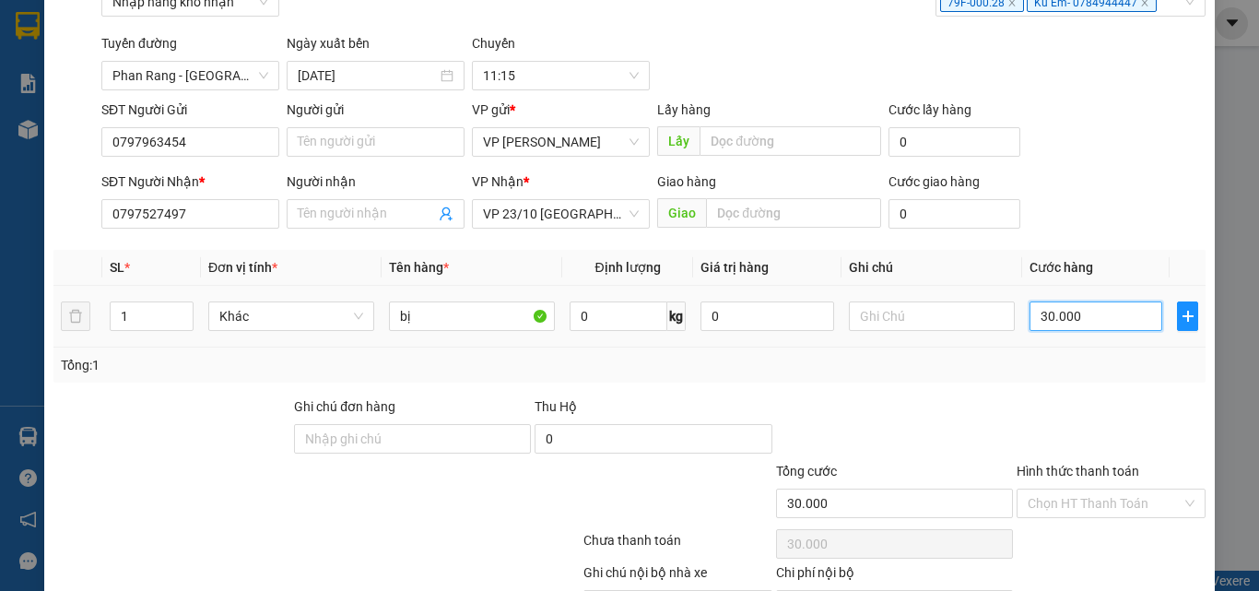
scroll to position [215, 0]
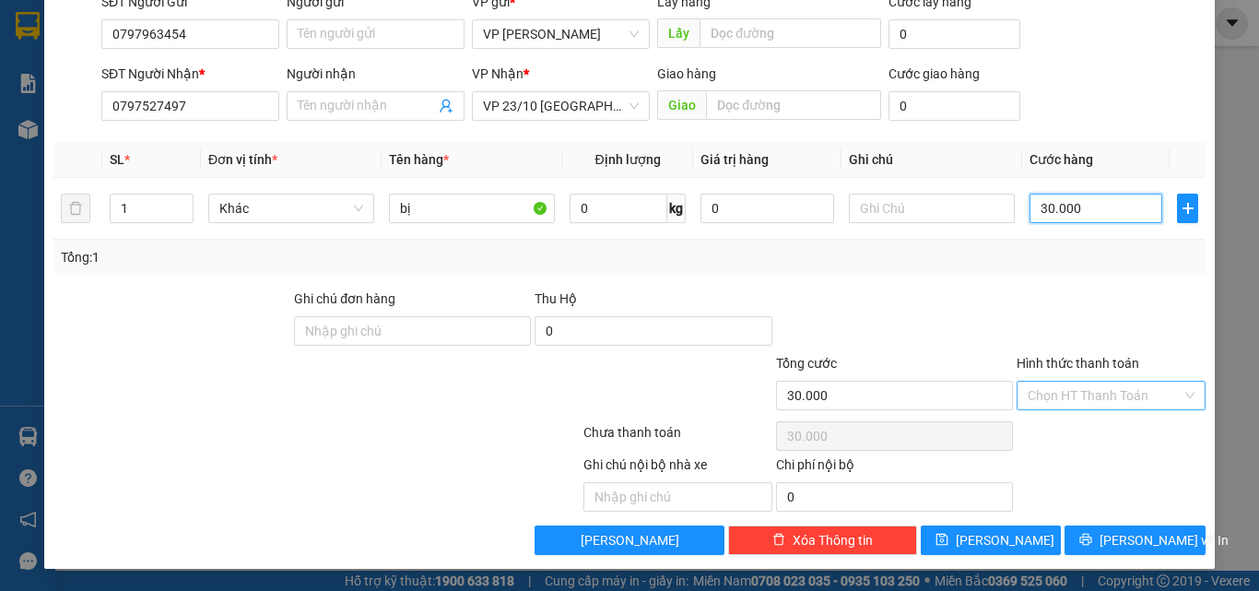
type input "30.000"
click at [1068, 405] on input "Hình thức thanh toán" at bounding box center [1105, 396] width 154 height 28
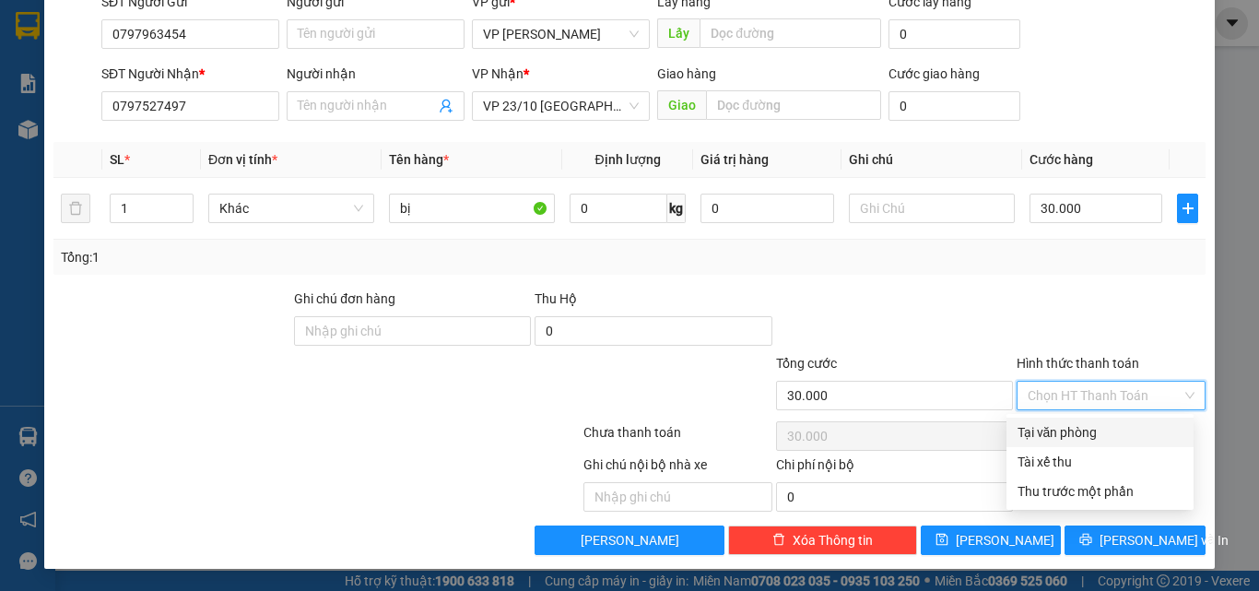
click at [1054, 432] on div "Tại văn phòng" at bounding box center [1100, 432] width 165 height 20
type input "0"
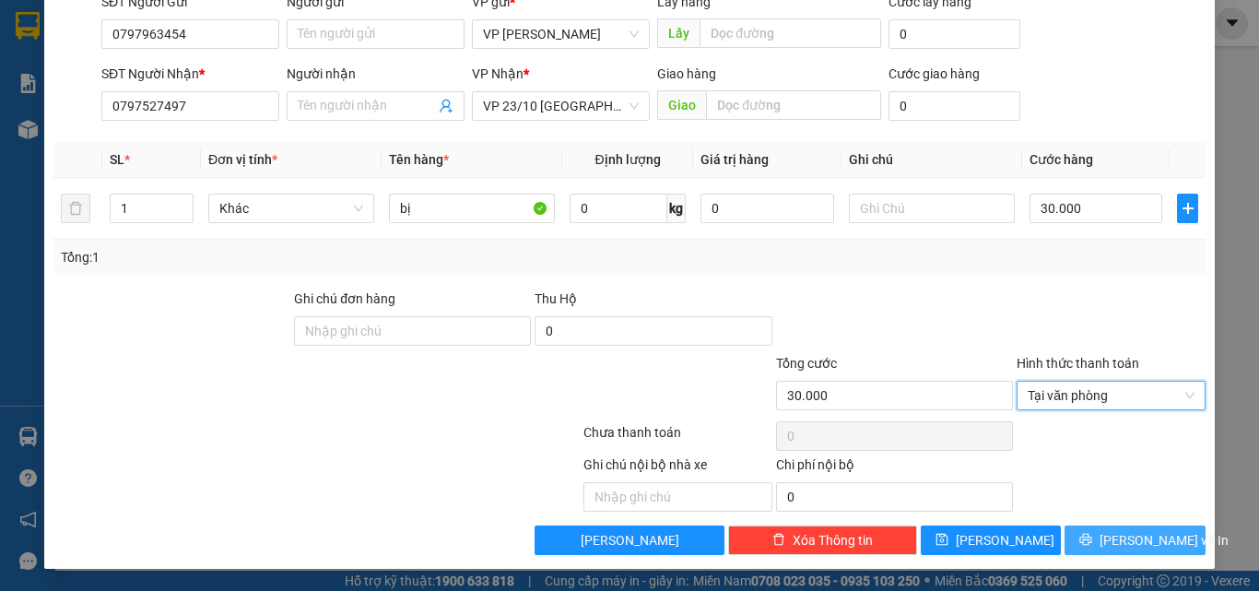
click at [1134, 543] on span "[PERSON_NAME] và In" at bounding box center [1164, 540] width 129 height 20
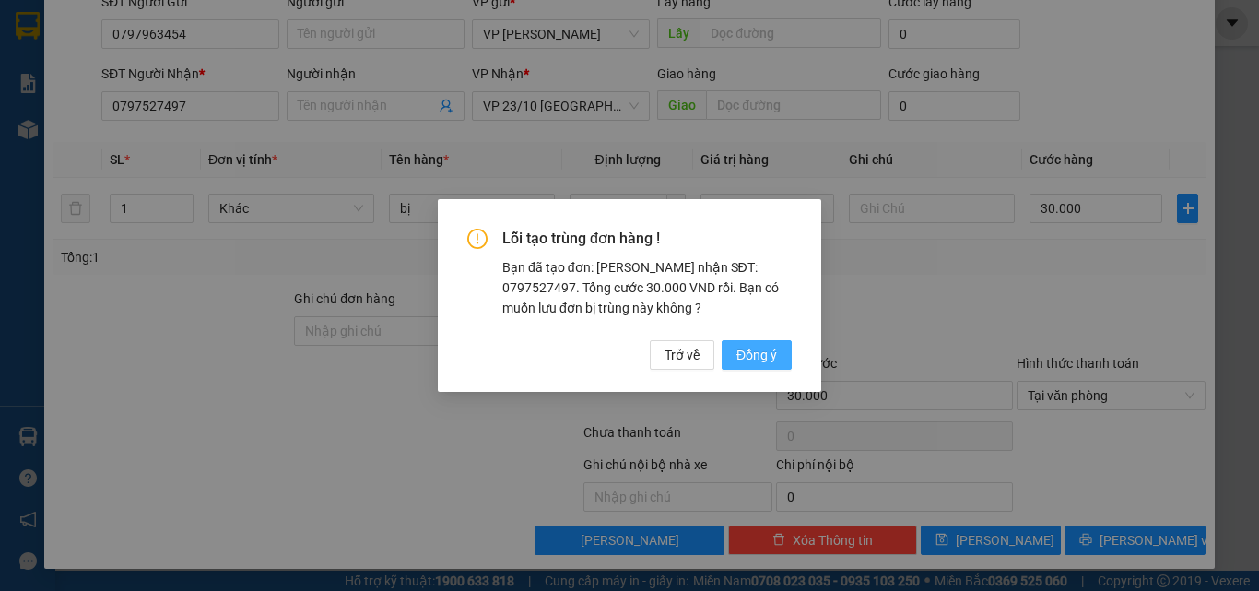
click at [760, 347] on span "Đồng ý" at bounding box center [756, 355] width 41 height 20
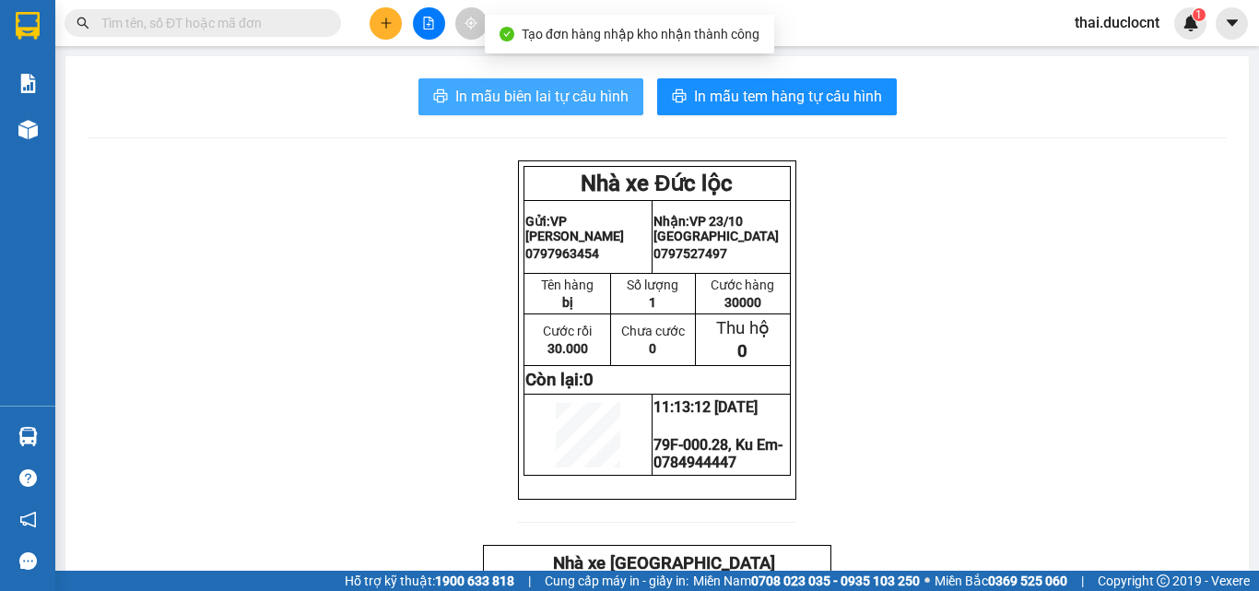
click at [558, 95] on span "In mẫu biên lai tự cấu hình" at bounding box center [541, 96] width 173 height 23
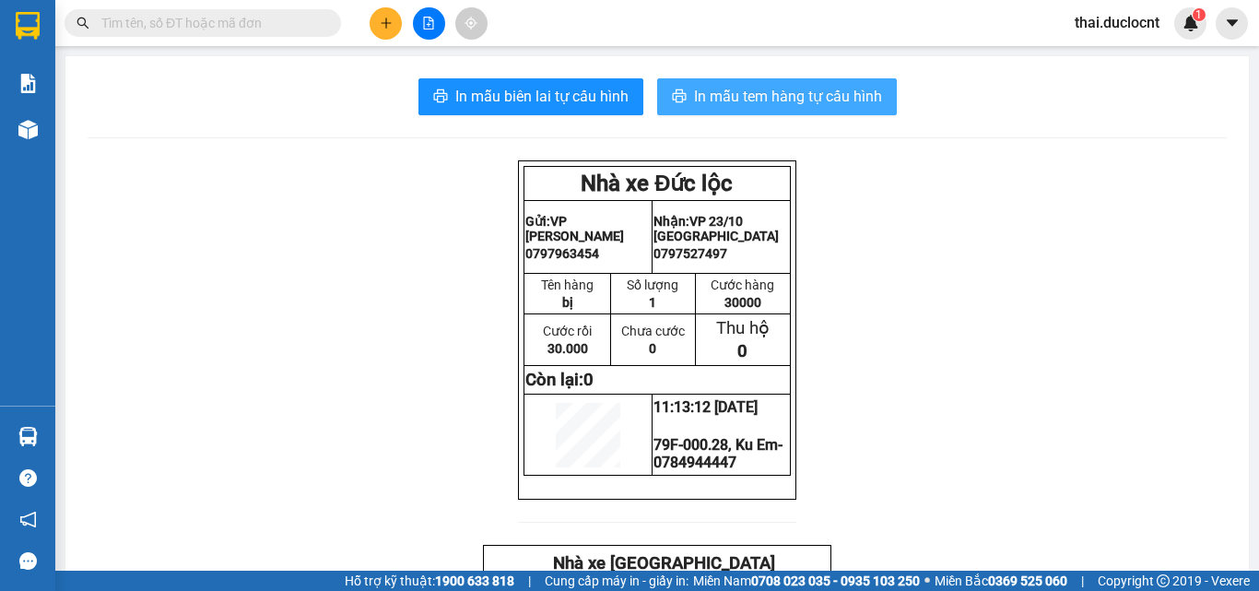
click at [791, 85] on span "In mẫu tem hàng tự cấu hình" at bounding box center [788, 96] width 188 height 23
click at [378, 29] on button at bounding box center [386, 23] width 32 height 32
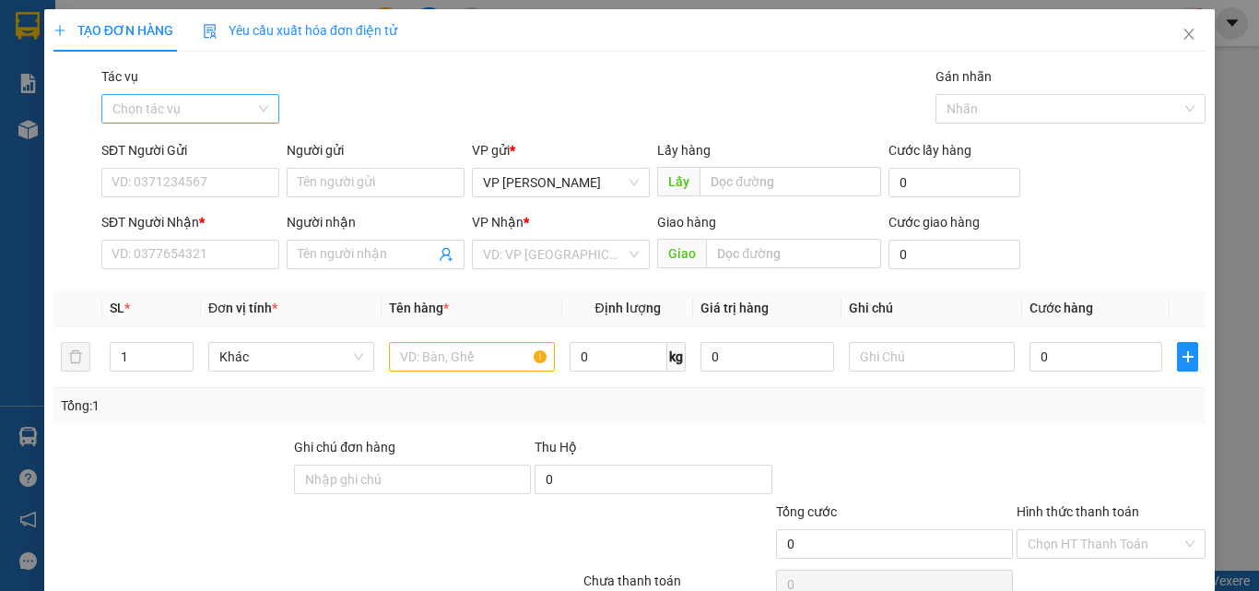
click at [171, 110] on input "Tác vụ" at bounding box center [183, 109] width 143 height 28
click at [188, 171] on div "Nhập hàng kho nhận" at bounding box center [189, 175] width 154 height 20
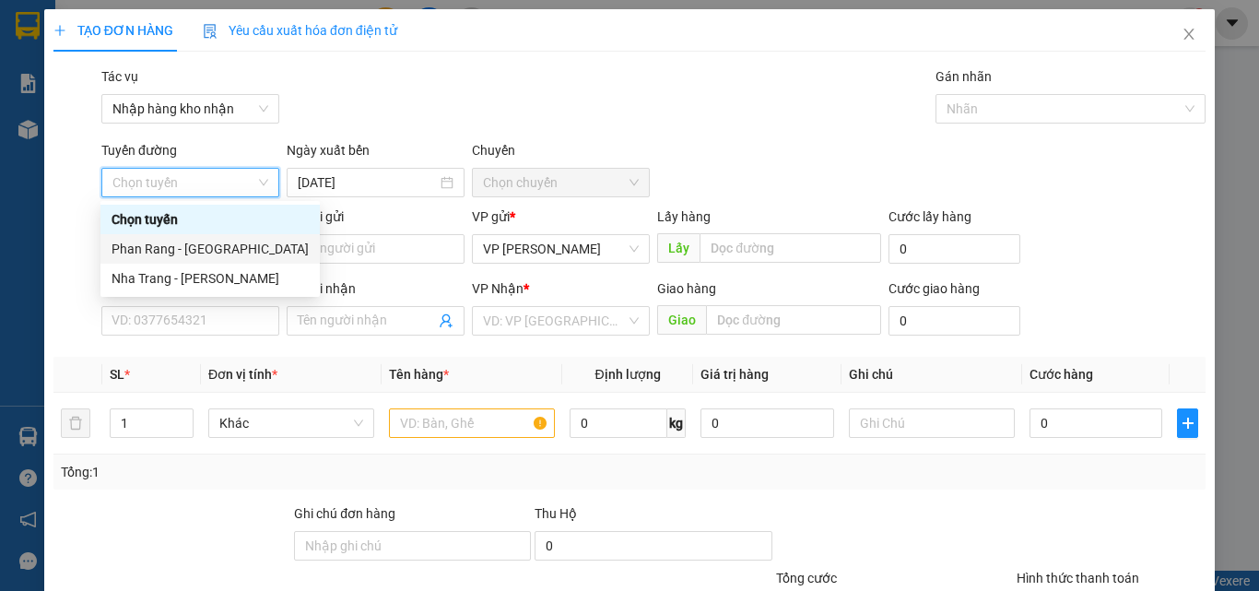
click at [161, 253] on div "Phan Rang - [GEOGRAPHIC_DATA]" at bounding box center [210, 249] width 197 height 20
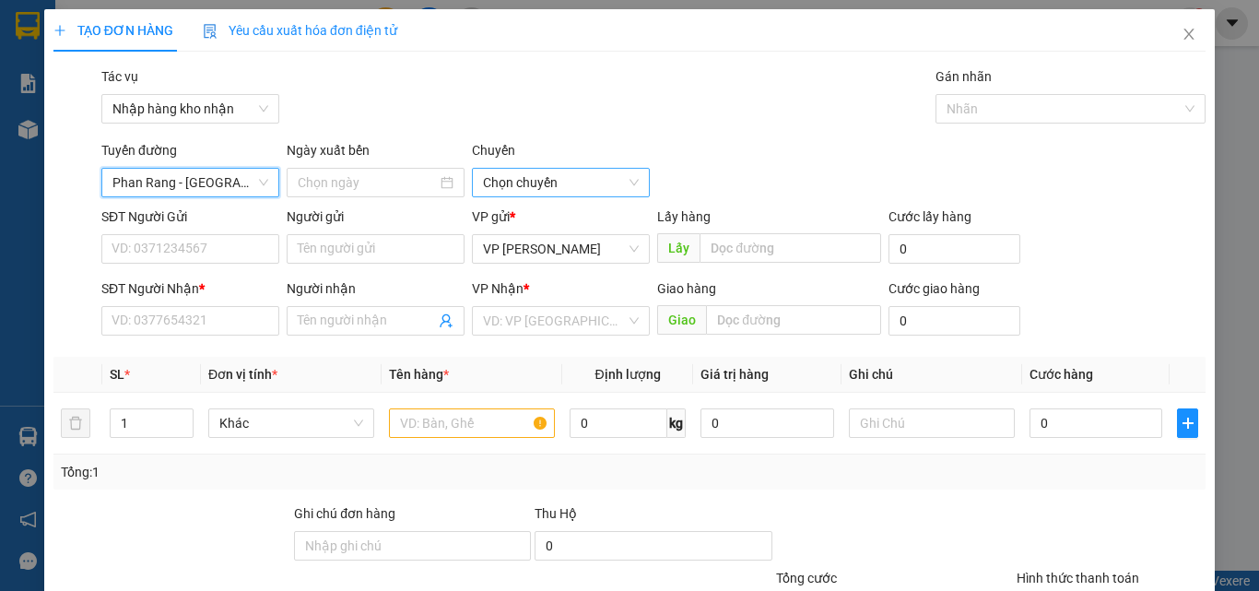
type input "[DATE]"
click at [581, 177] on span "04:30" at bounding box center [561, 183] width 156 height 28
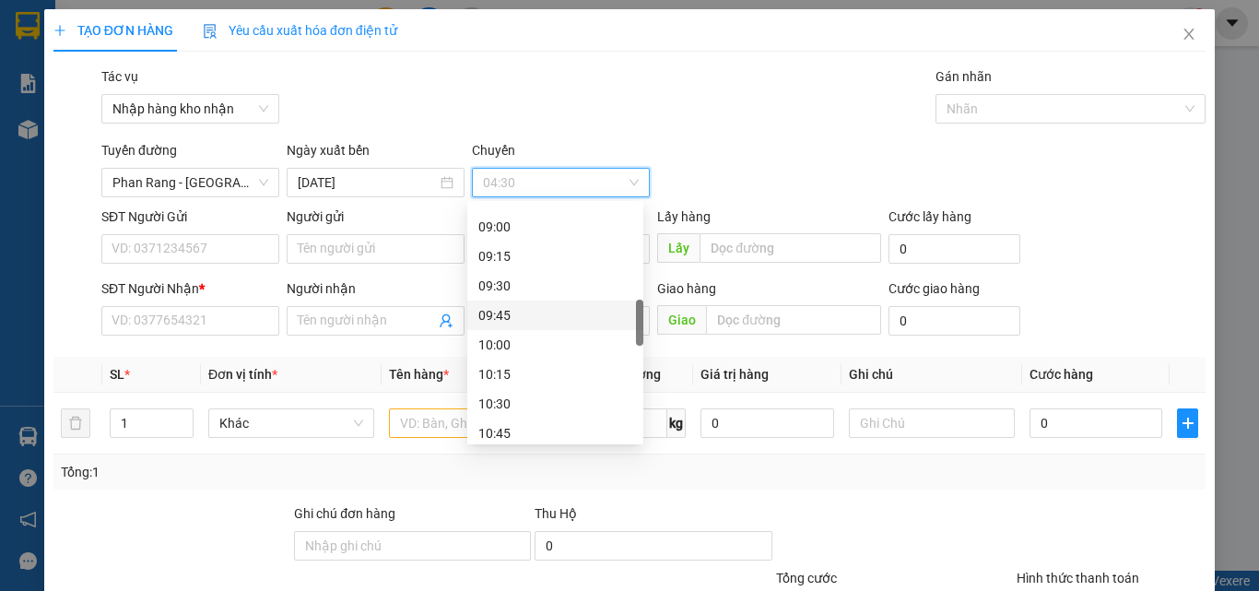
scroll to position [830, 0]
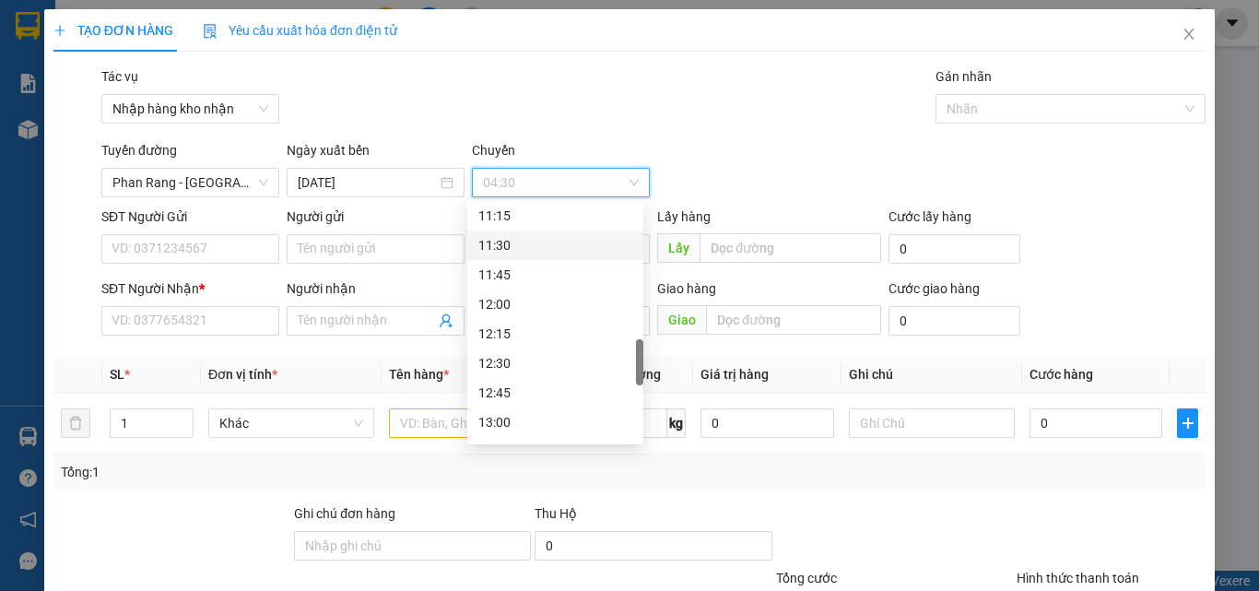
click at [505, 247] on div "11:30" at bounding box center [555, 245] width 154 height 20
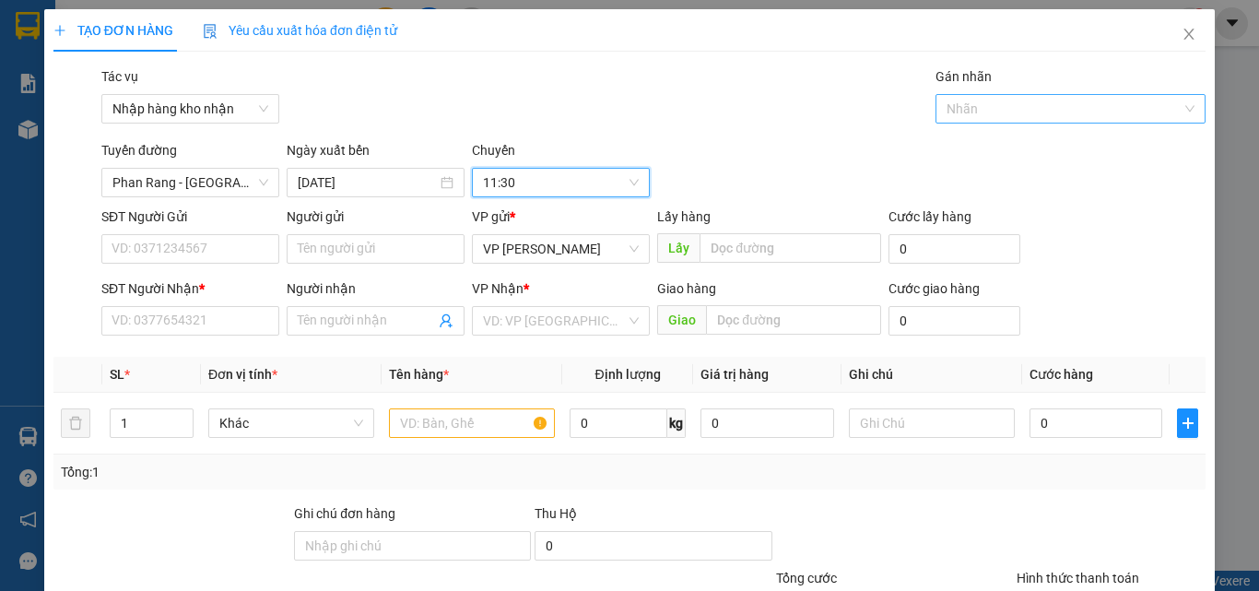
click at [1012, 112] on div at bounding box center [1061, 109] width 243 height 22
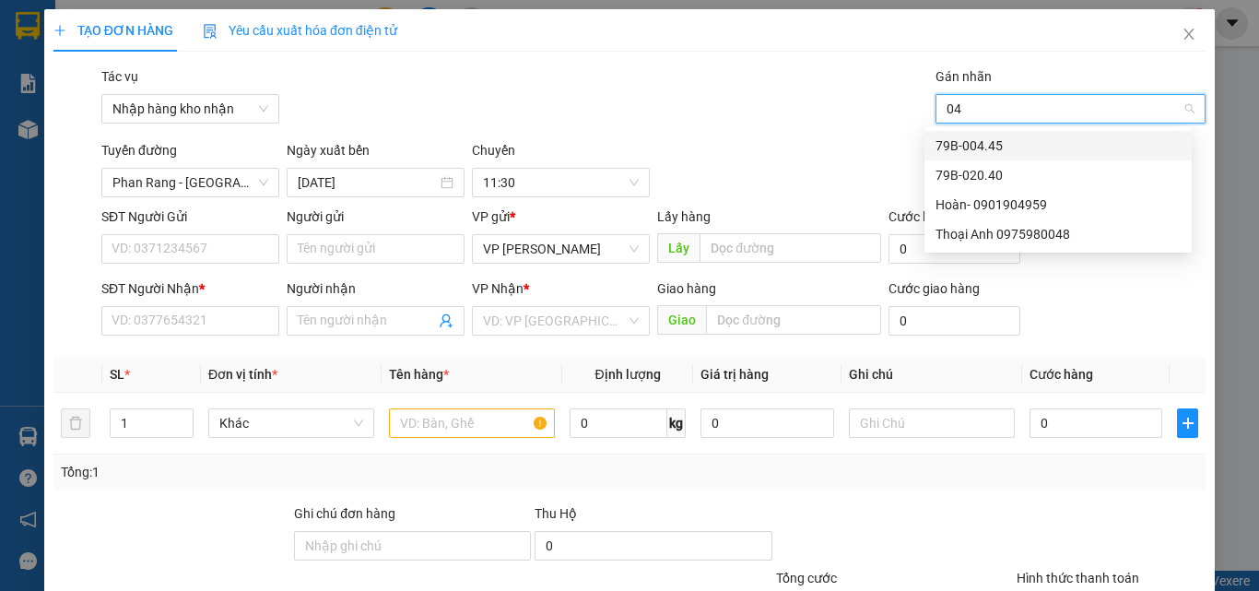
type input "040"
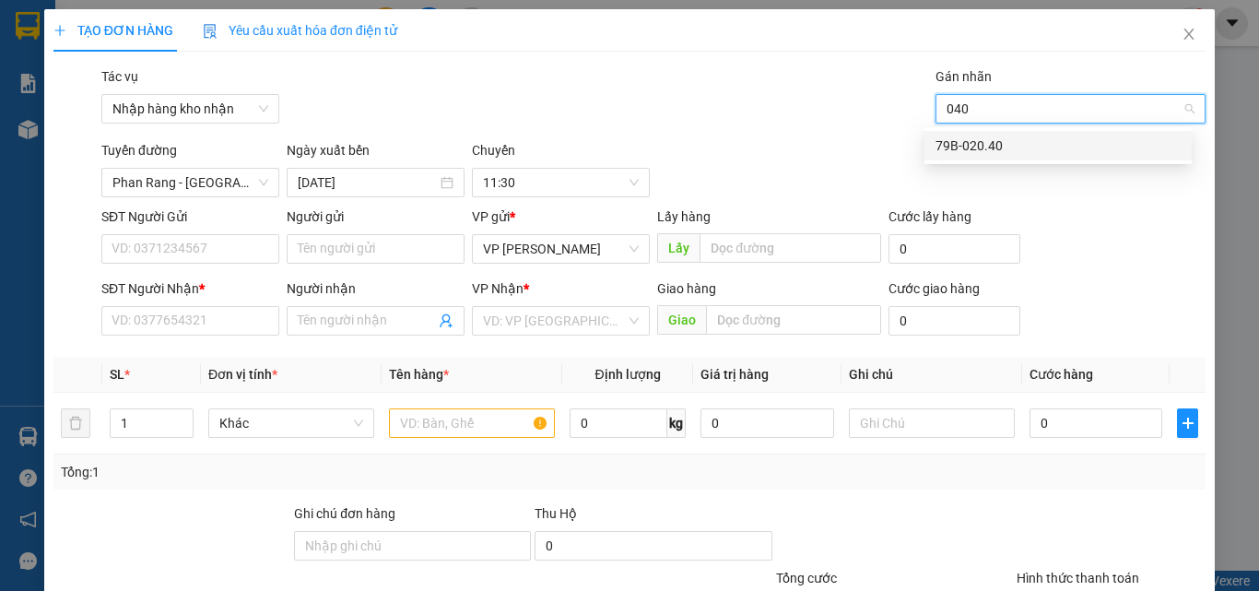
click at [1008, 154] on div "79B-020.40" at bounding box center [1058, 145] width 245 height 20
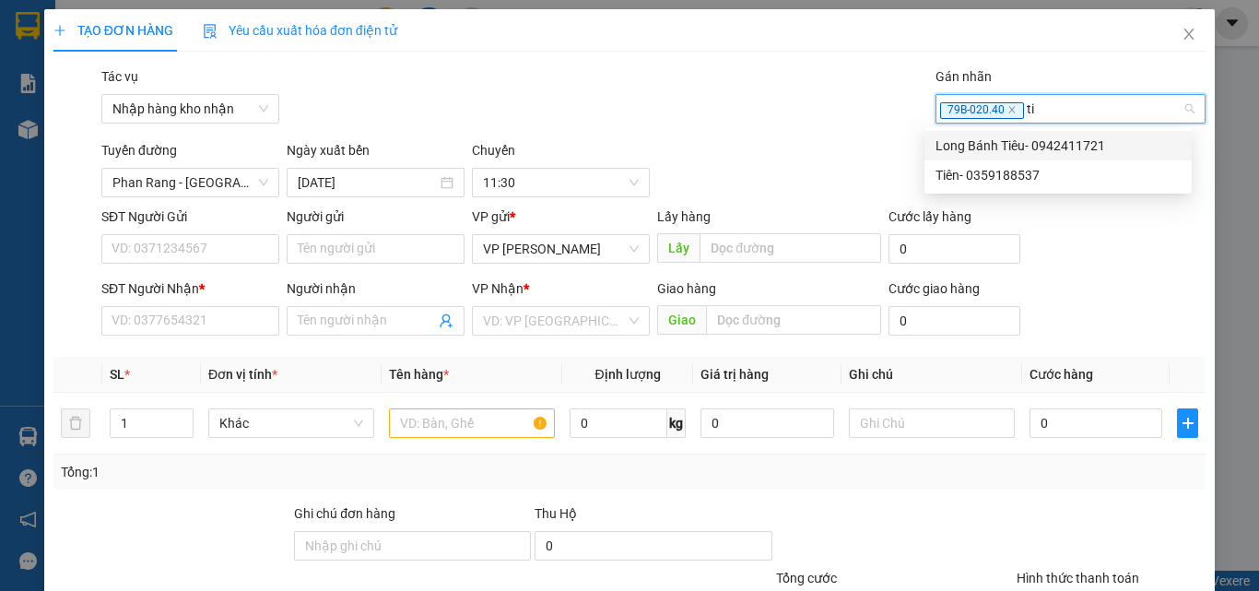
type input "tie"
click at [987, 173] on div "Tiên- 0359188537" at bounding box center [1058, 175] width 245 height 20
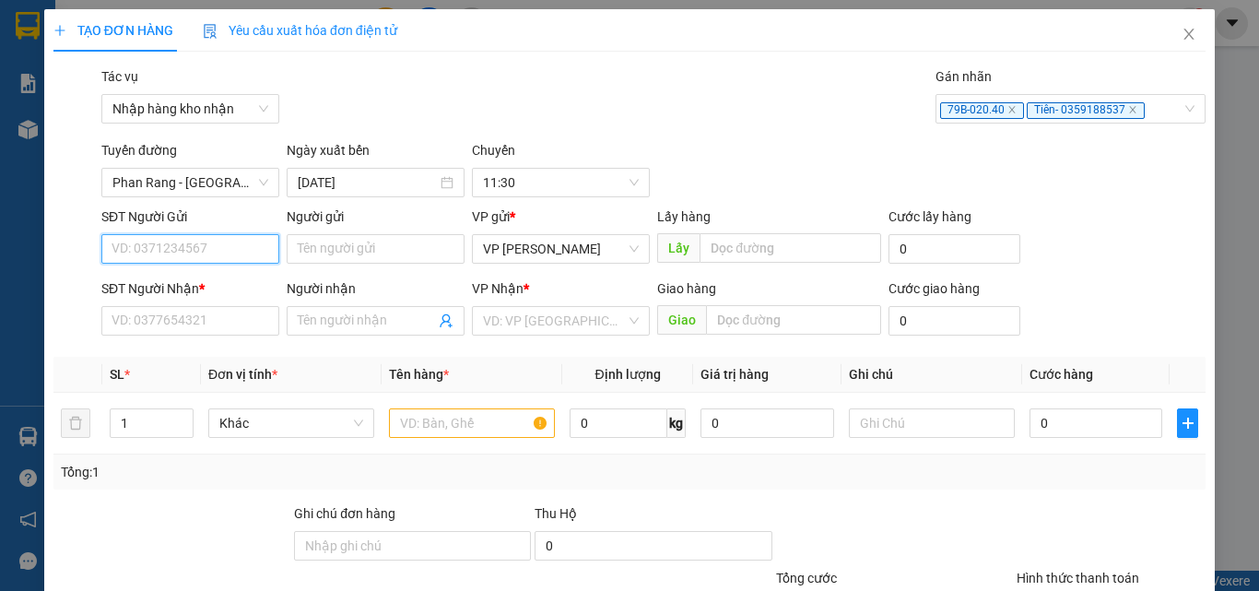
click at [144, 239] on input "SĐT Người Gửi" at bounding box center [190, 248] width 178 height 29
type input "0968976359"
click at [153, 303] on div "SĐT Người Nhận *" at bounding box center [190, 292] width 178 height 28
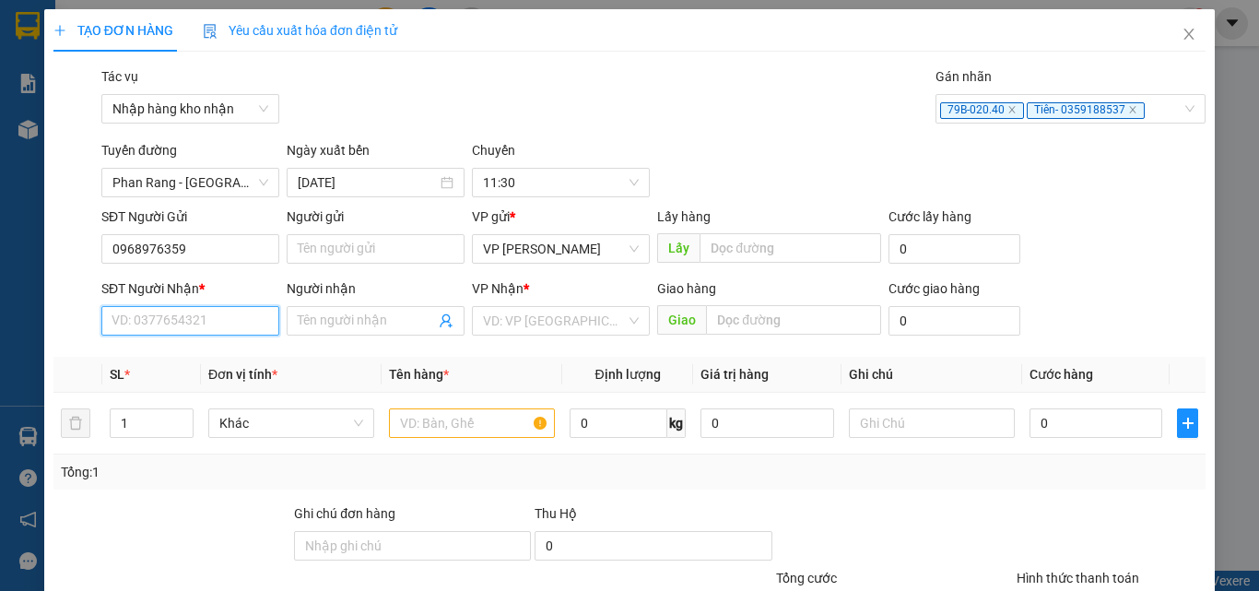
click at [150, 318] on input "SĐT Người Nhận *" at bounding box center [190, 320] width 178 height 29
click at [145, 321] on input "SĐT Người Nhận *" at bounding box center [190, 320] width 178 height 29
click at [144, 321] on input "SĐT Người Nhận *" at bounding box center [190, 320] width 178 height 29
click at [430, 418] on input "text" at bounding box center [472, 422] width 166 height 29
click at [144, 324] on input "SĐT Người Nhận *" at bounding box center [190, 320] width 178 height 29
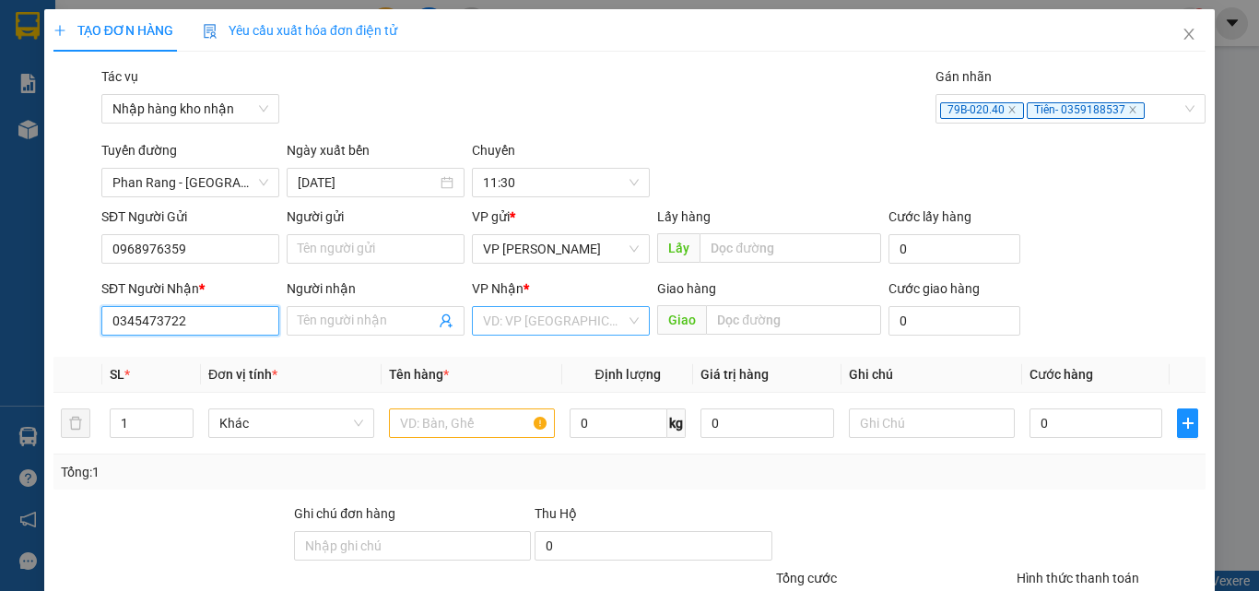
type input "0345473722"
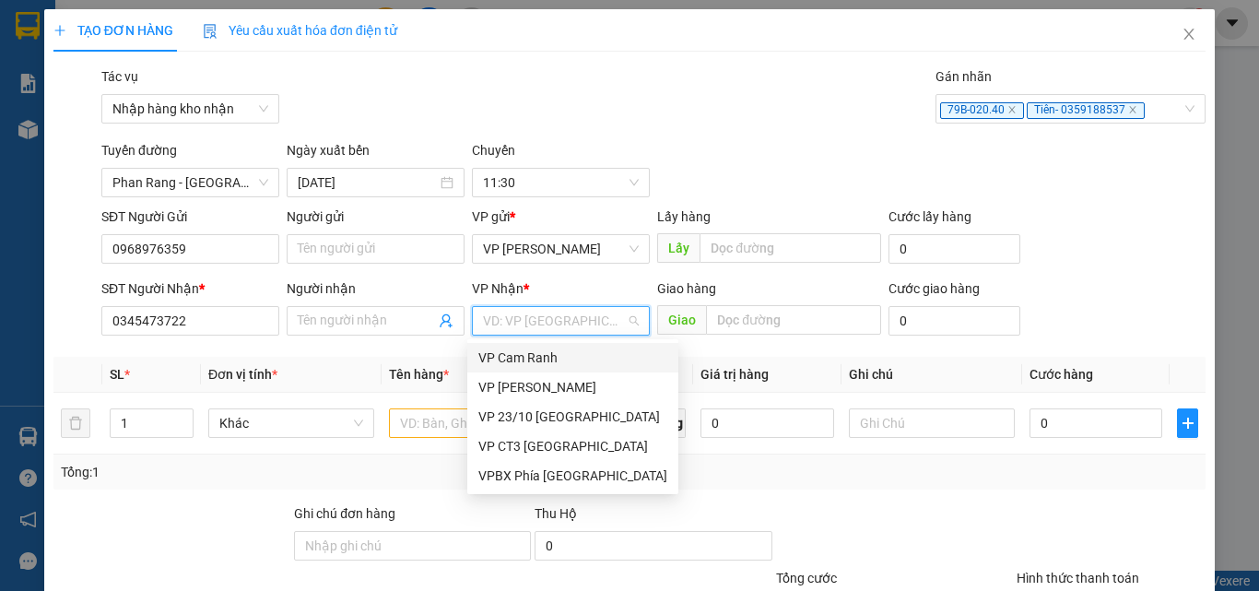
click at [547, 329] on input "search" at bounding box center [554, 321] width 143 height 28
click at [518, 388] on div "VP [PERSON_NAME]" at bounding box center [572, 387] width 189 height 20
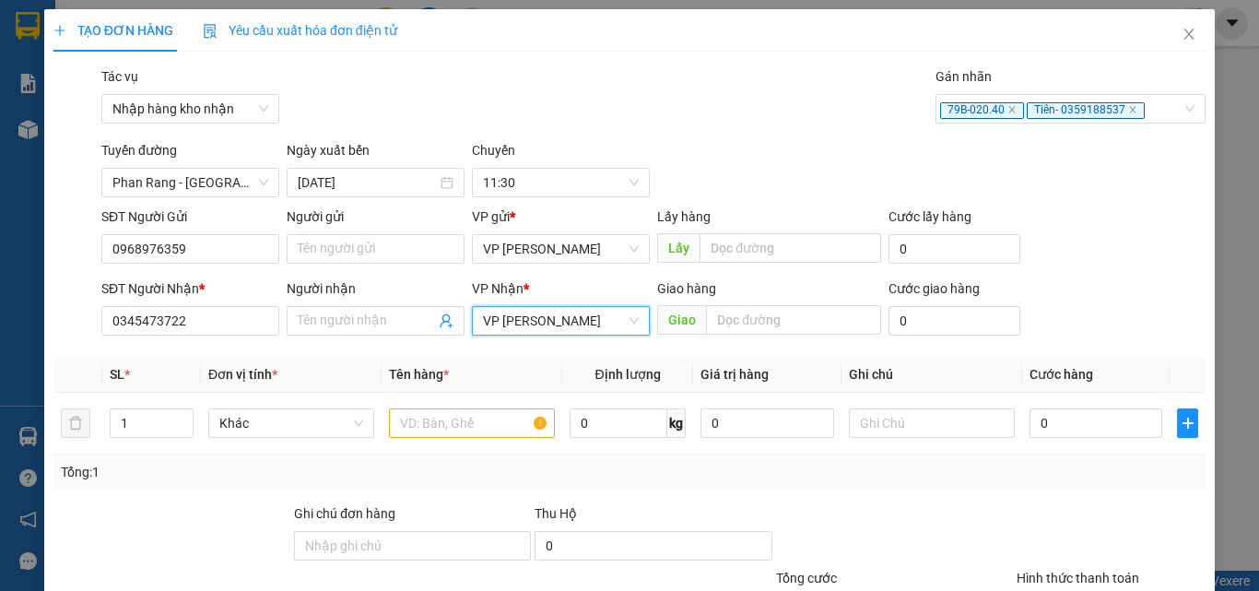
click at [578, 324] on span "VP [PERSON_NAME]" at bounding box center [561, 321] width 156 height 28
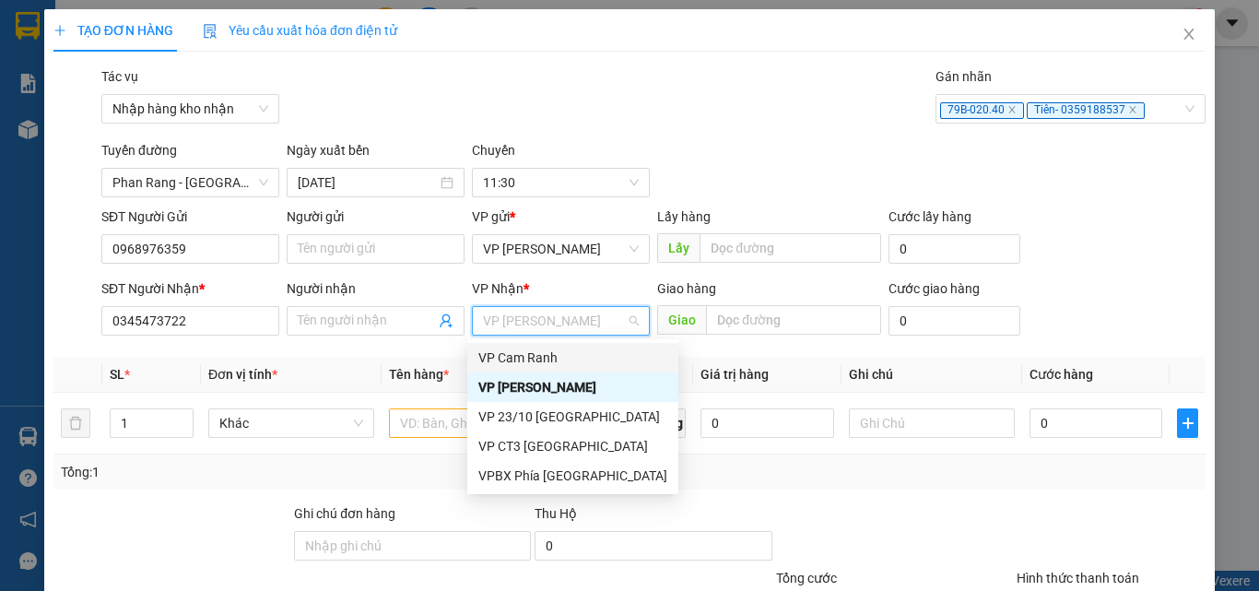
click at [529, 353] on div "VP Cam Ranh" at bounding box center [572, 357] width 189 height 20
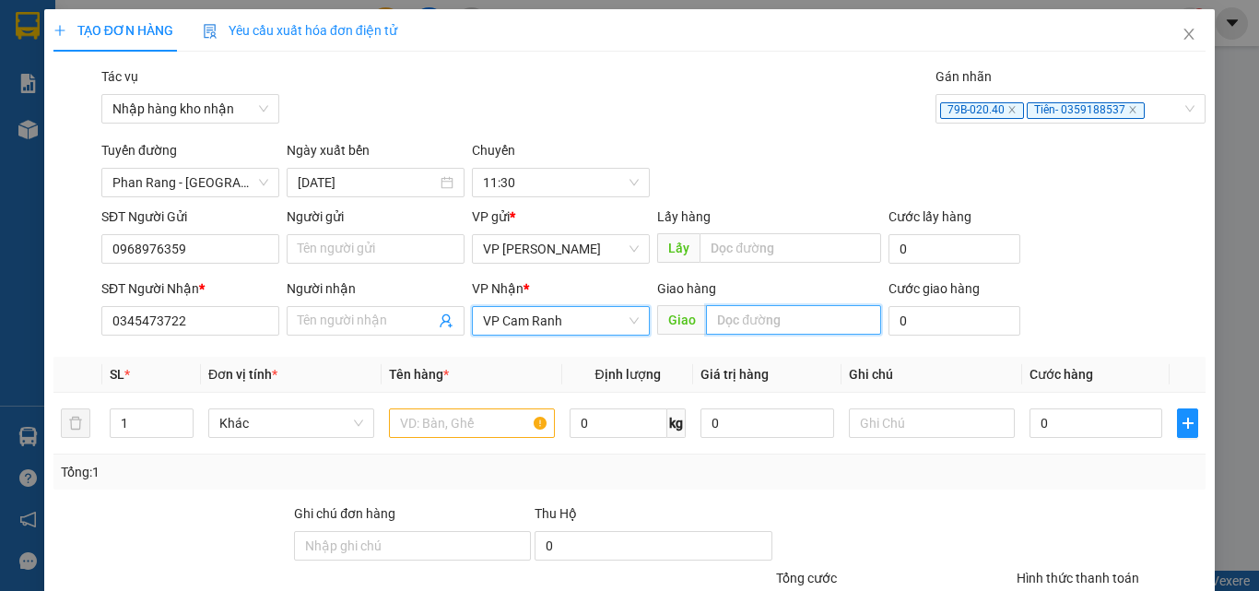
click at [730, 323] on input "text" at bounding box center [793, 319] width 175 height 29
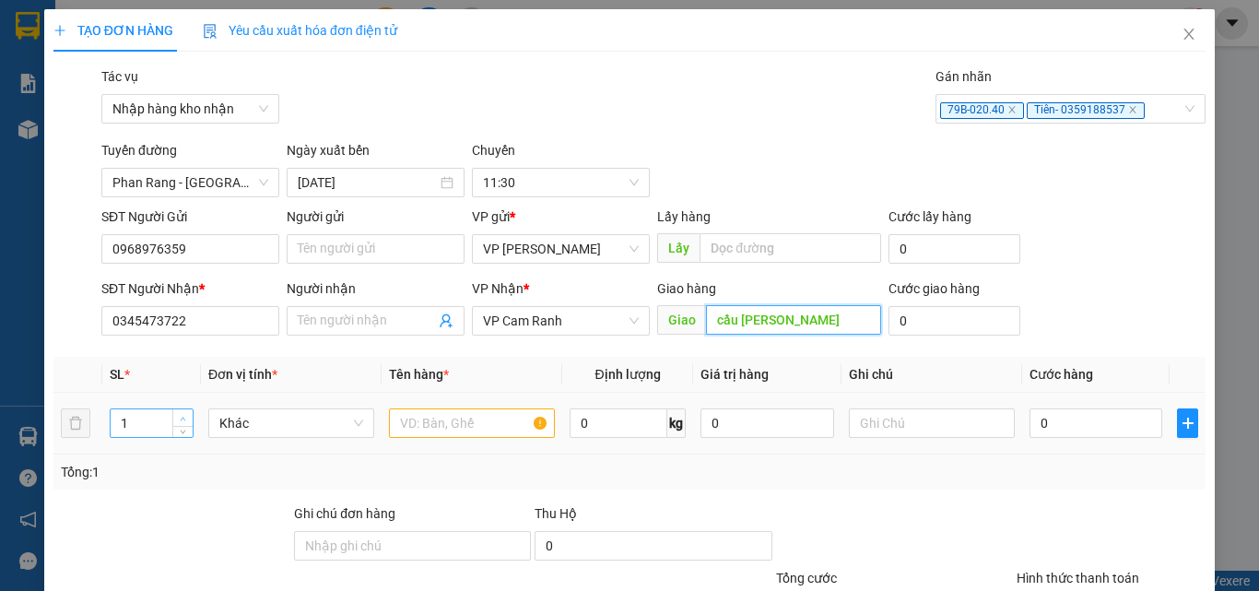
type input "cầu mỹ thanh"
type input "2"
click at [180, 414] on span "up" at bounding box center [183, 418] width 11 height 11
click at [477, 424] on input "text" at bounding box center [472, 422] width 166 height 29
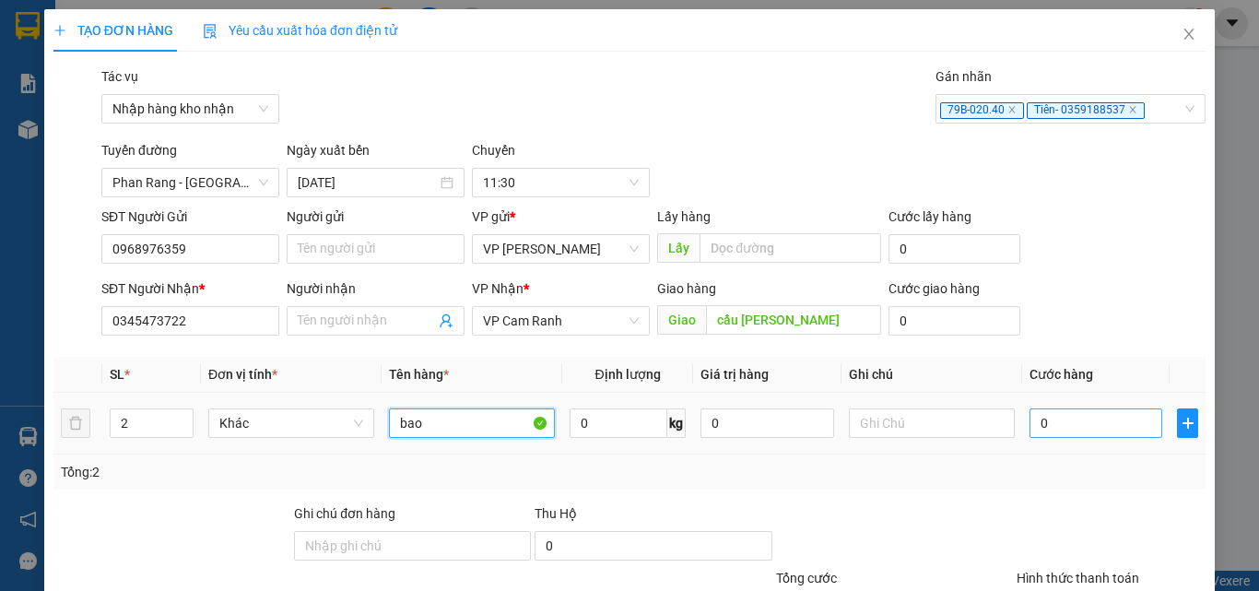
type input "bao"
click at [1062, 420] on input "0" at bounding box center [1096, 422] width 133 height 29
type input "5"
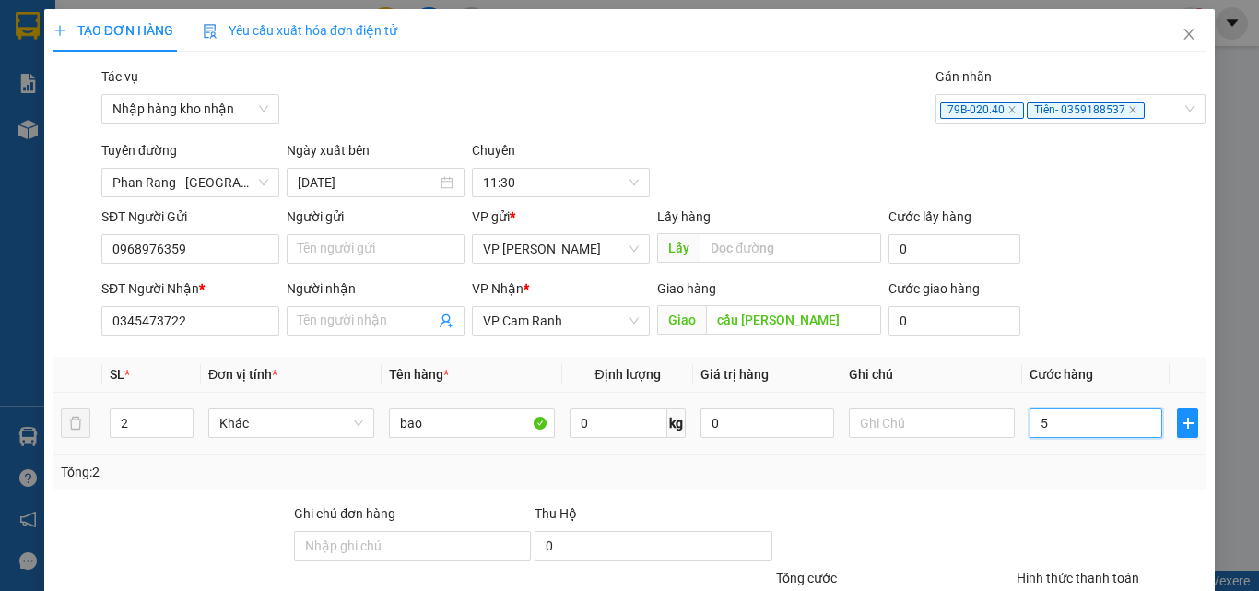
type input "50"
type input "500"
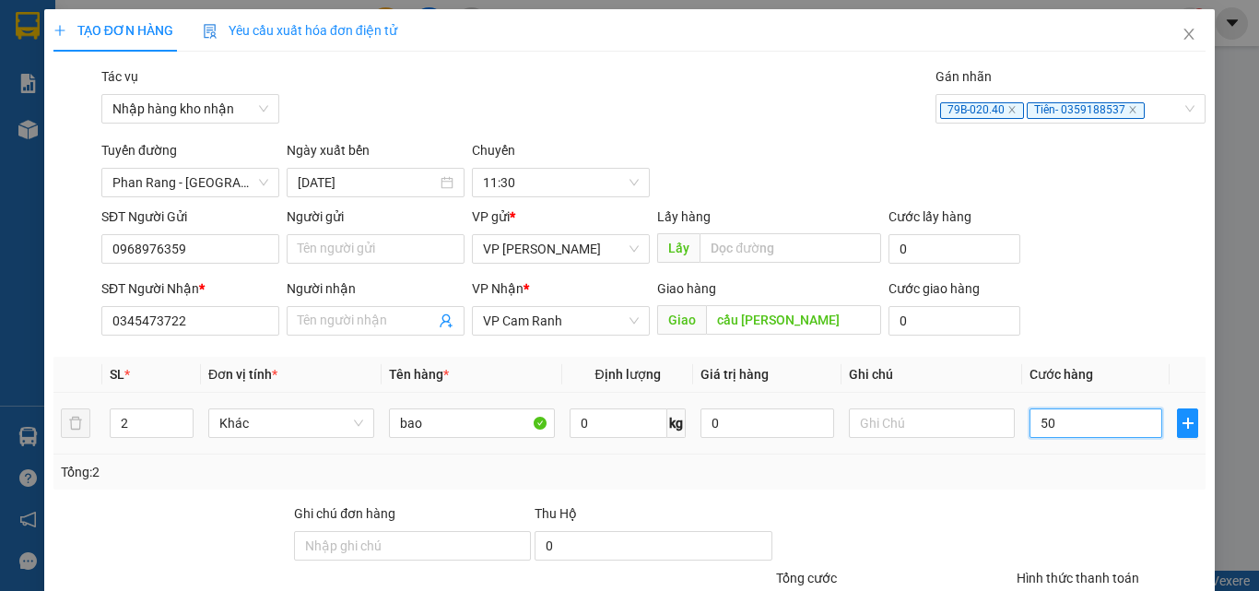
type input "500"
type input "5.000"
type input "50.000"
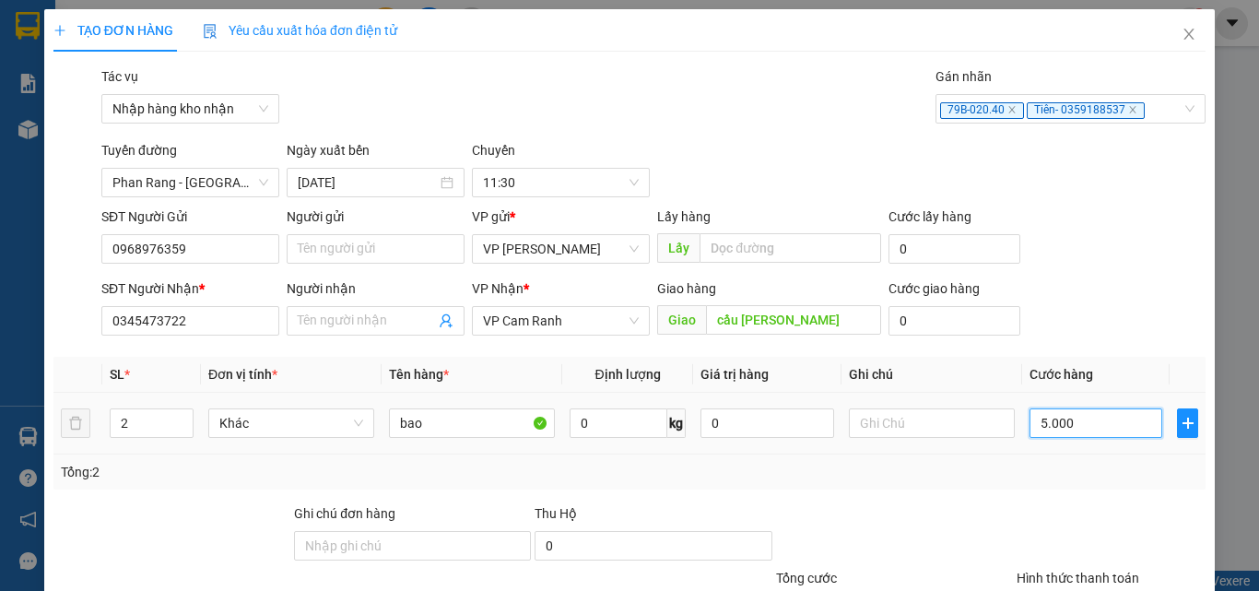
type input "50.000"
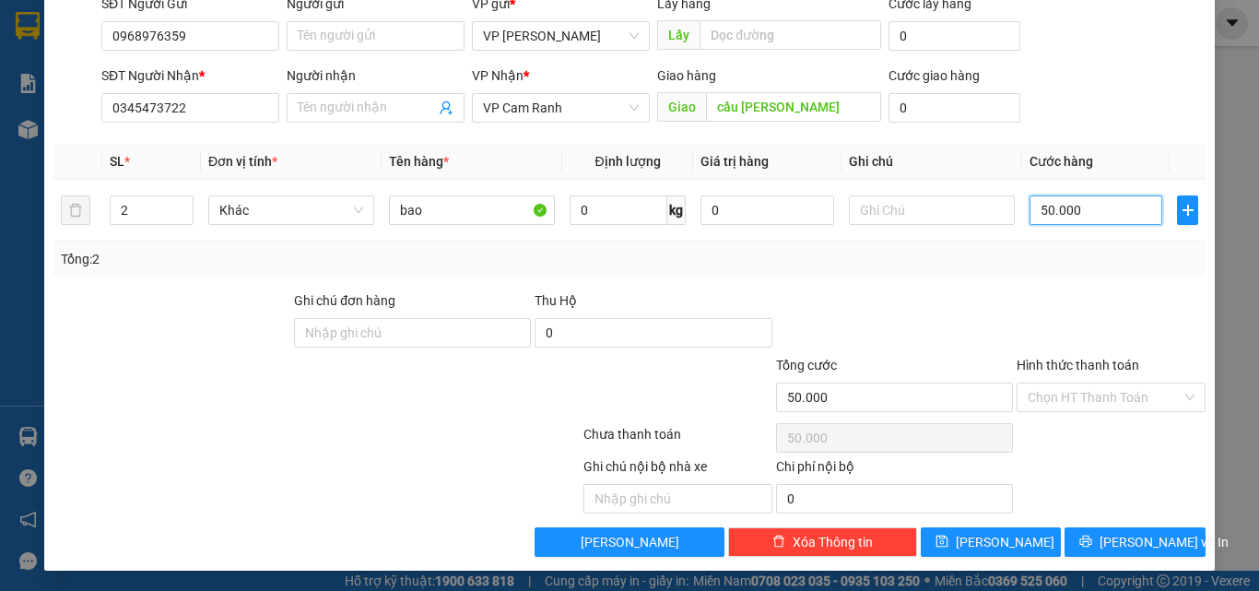
scroll to position [215, 0]
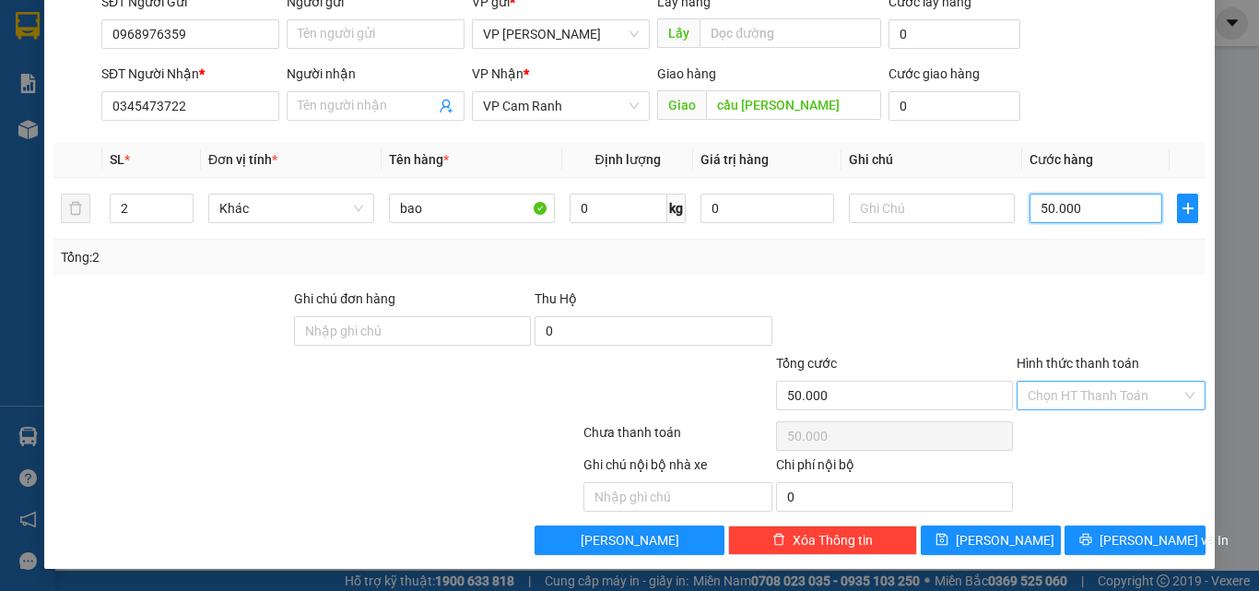
type input "50.000"
click at [1069, 406] on input "Hình thức thanh toán" at bounding box center [1105, 396] width 154 height 28
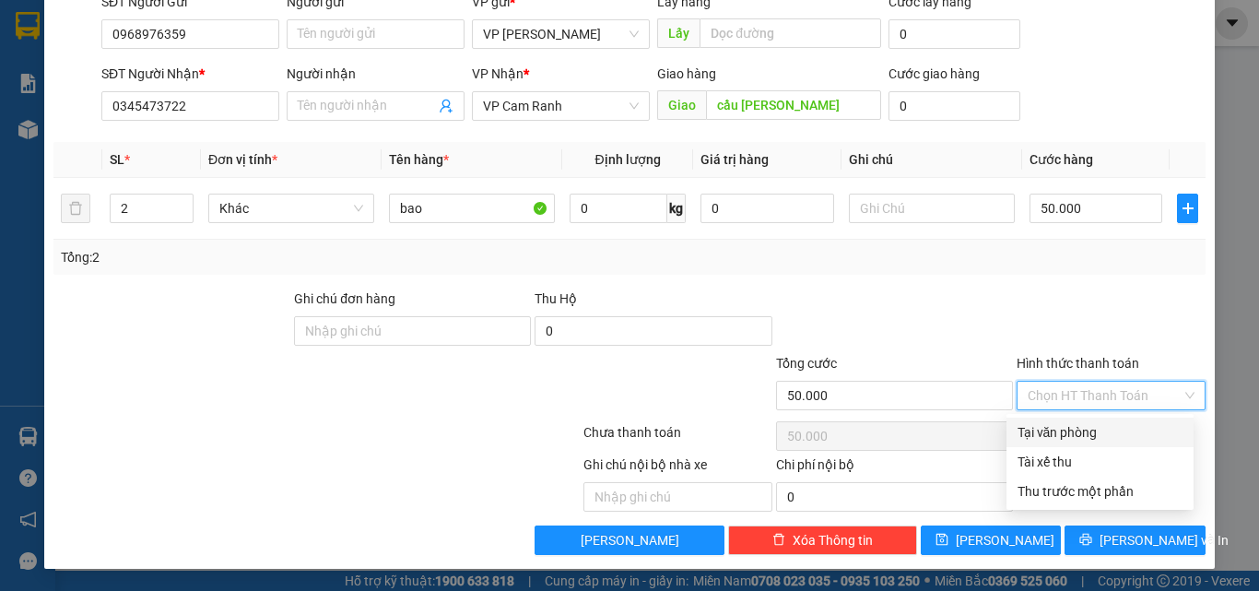
click at [1056, 434] on div "Tại văn phòng" at bounding box center [1100, 432] width 165 height 20
type input "0"
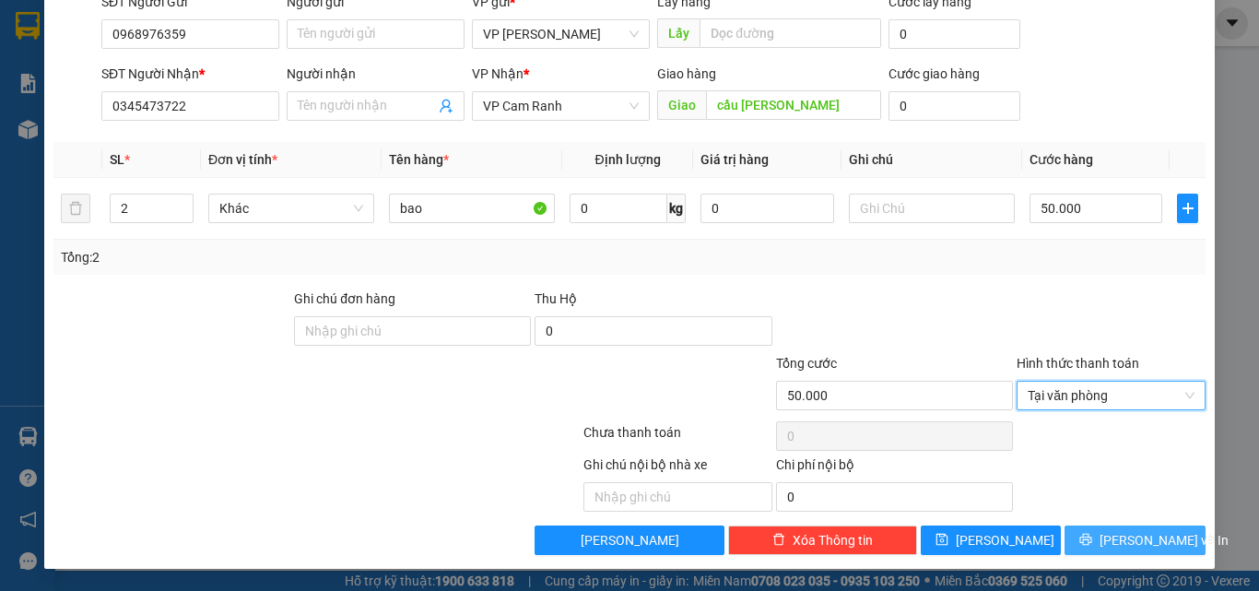
click at [1113, 543] on span "[PERSON_NAME] và In" at bounding box center [1164, 540] width 129 height 20
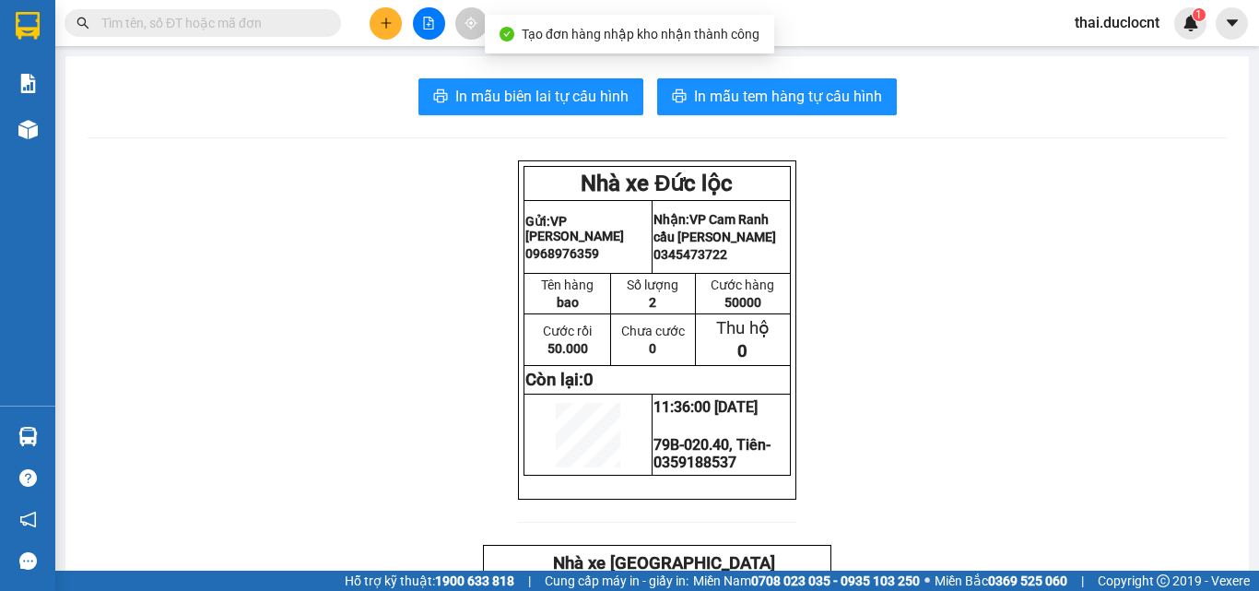
click at [812, 93] on span "In mẫu tem hàng tự cấu hình" at bounding box center [788, 96] width 188 height 23
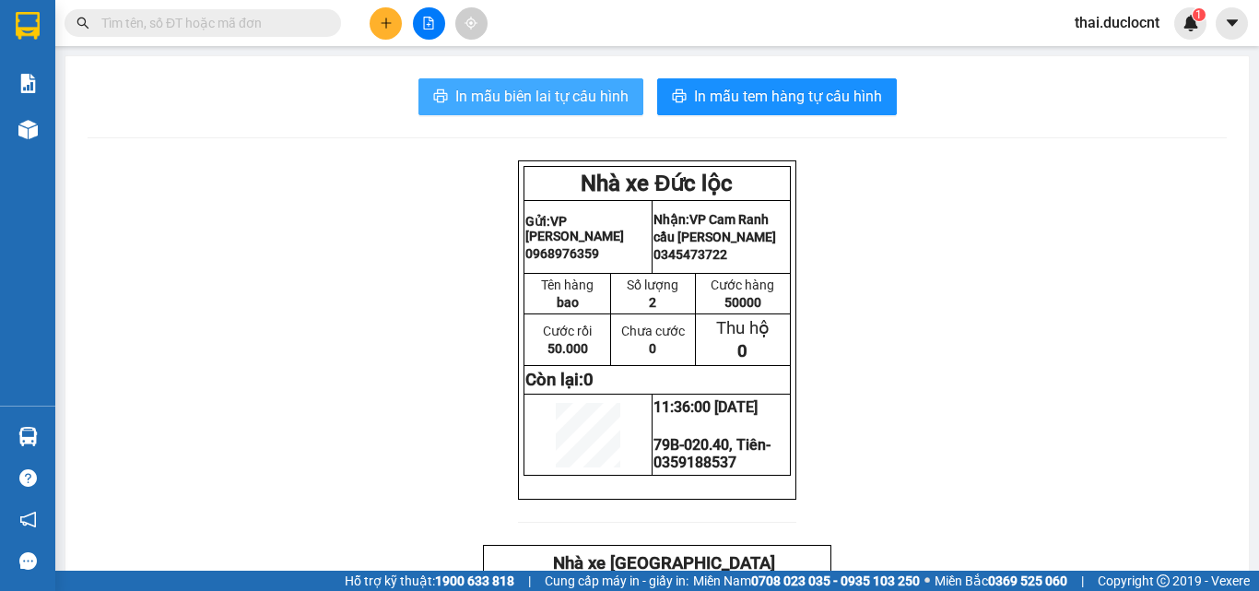
click at [533, 100] on span "In mẫu biên lai tự cấu hình" at bounding box center [541, 96] width 173 height 23
click at [372, 26] on button at bounding box center [386, 23] width 32 height 32
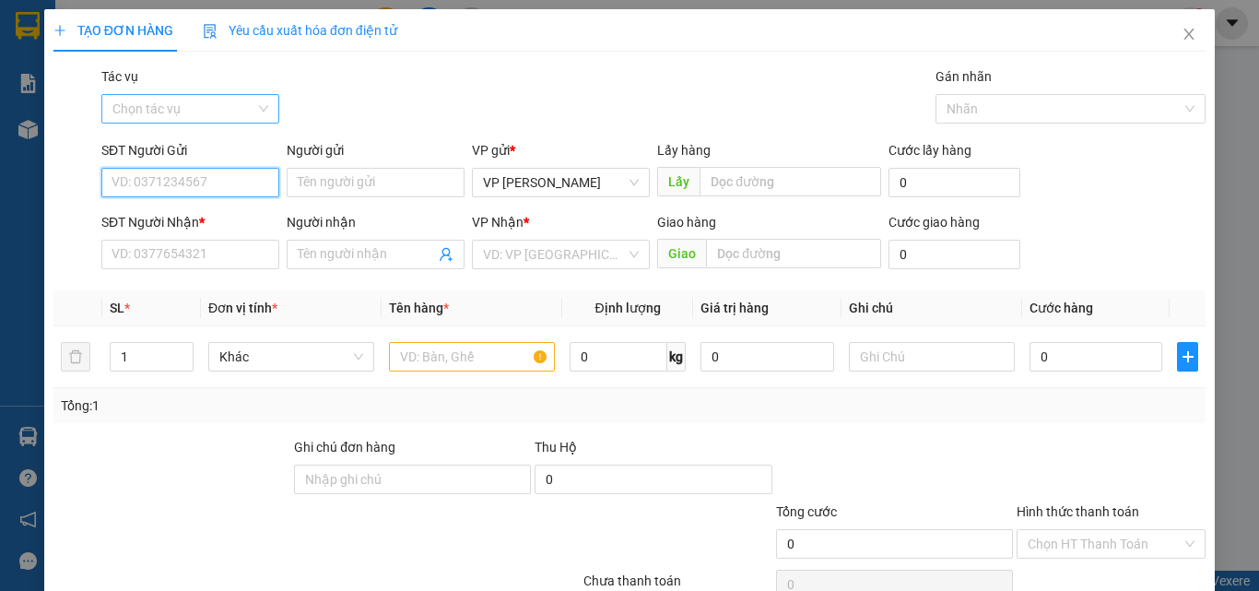
click at [150, 123] on div "Chọn tác vụ" at bounding box center [190, 108] width 178 height 29
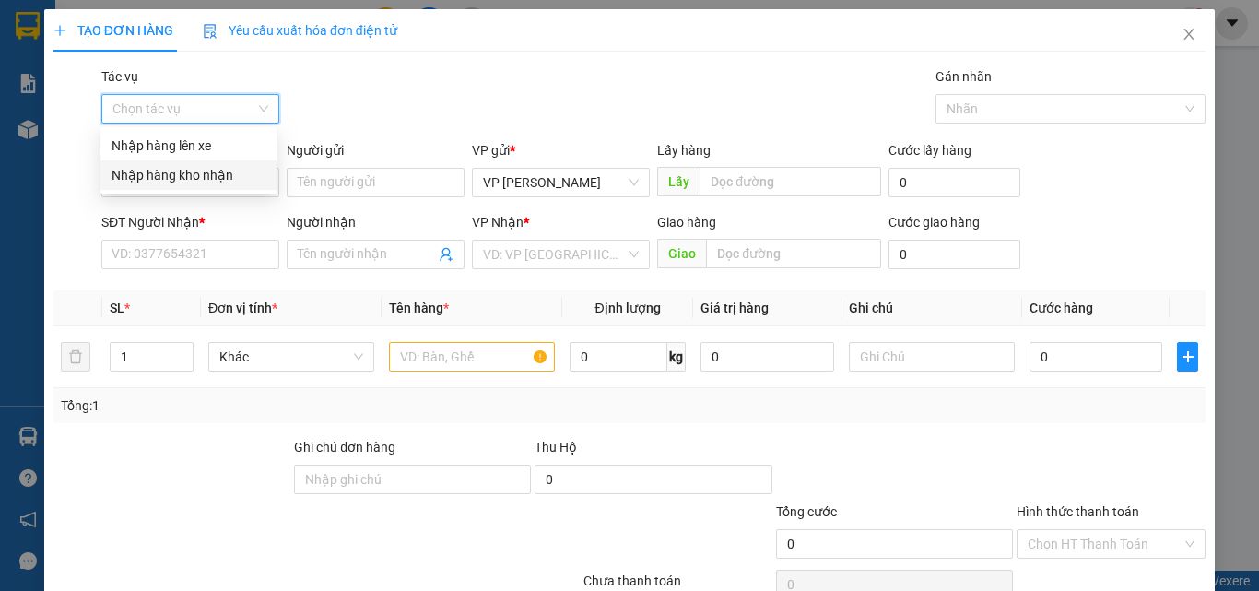
click at [179, 174] on div "Nhập hàng kho nhận" at bounding box center [189, 175] width 154 height 20
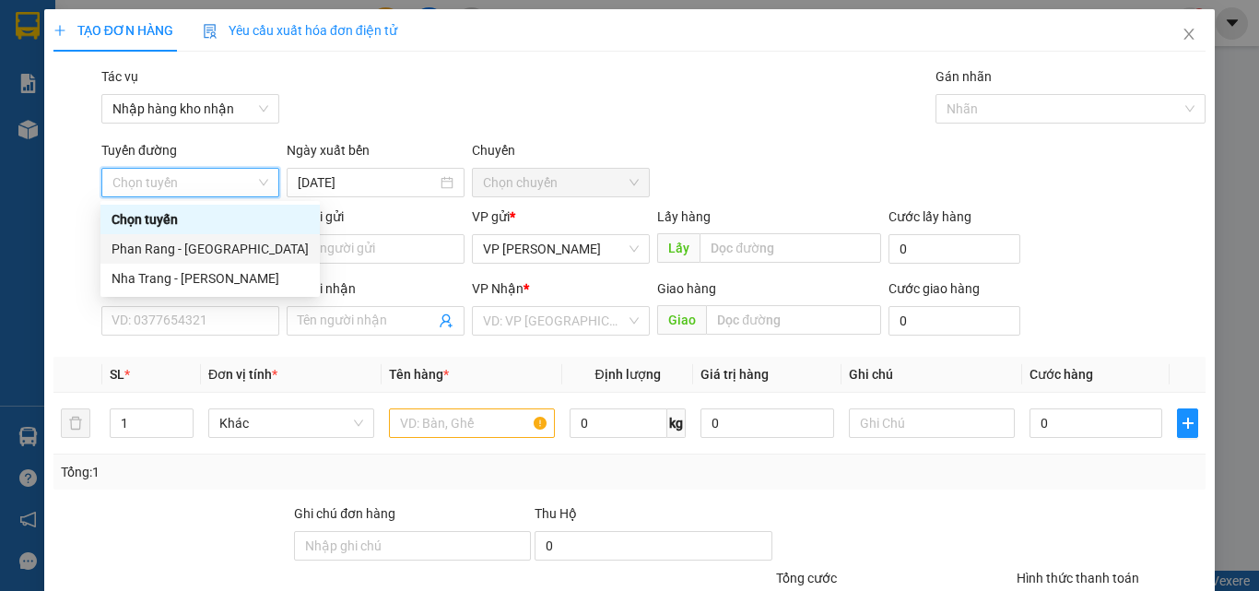
click at [172, 247] on div "Phan Rang - [GEOGRAPHIC_DATA]" at bounding box center [210, 249] width 197 height 20
type input "[DATE]"
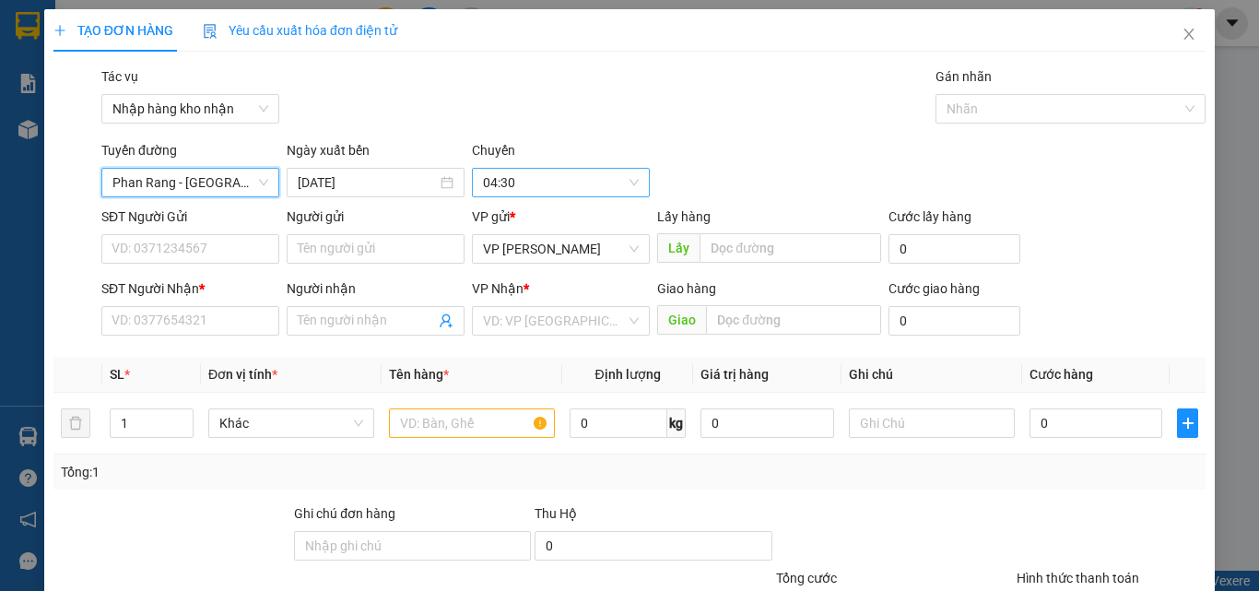
click at [547, 185] on span "04:30" at bounding box center [561, 183] width 156 height 28
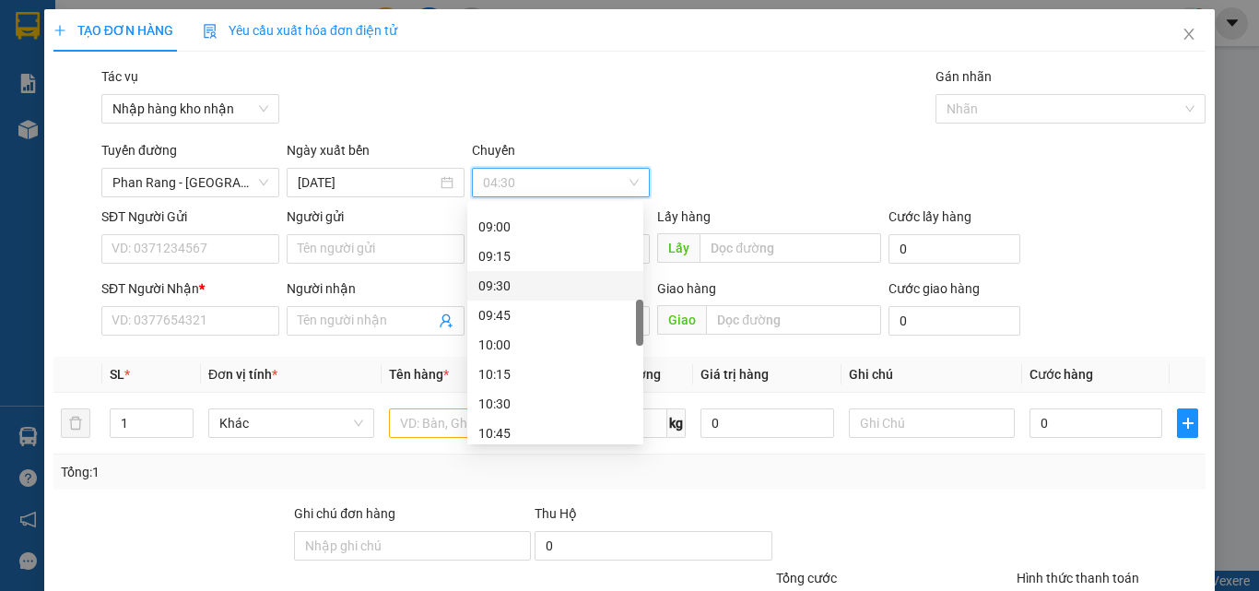
scroll to position [830, 0]
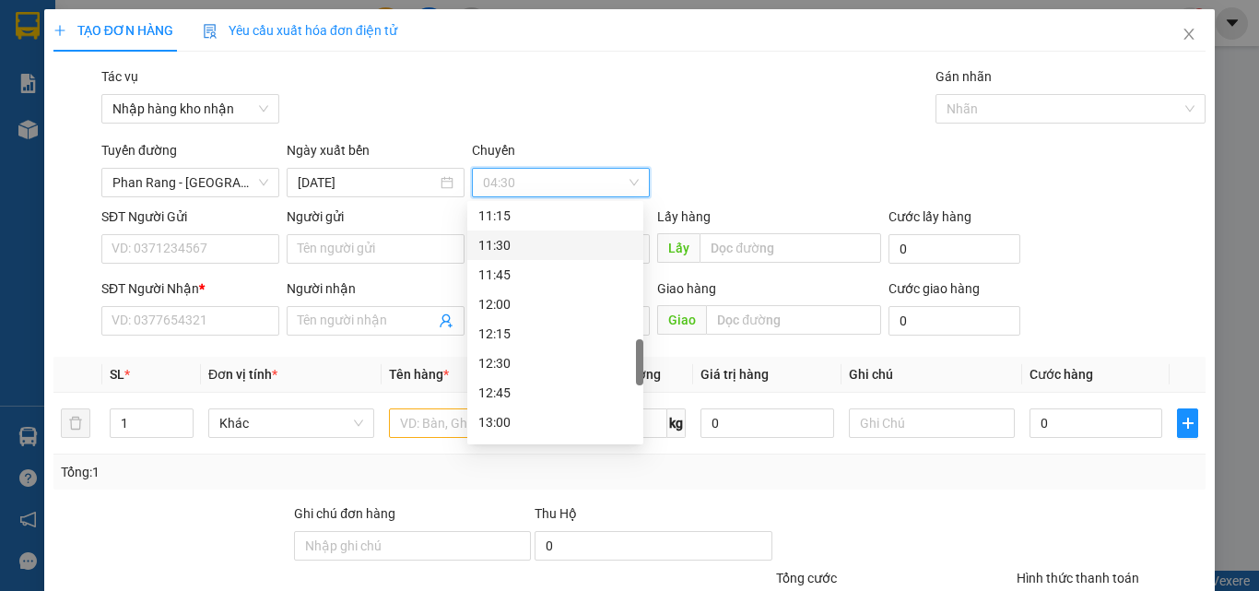
click at [508, 241] on div "11:30" at bounding box center [555, 245] width 154 height 20
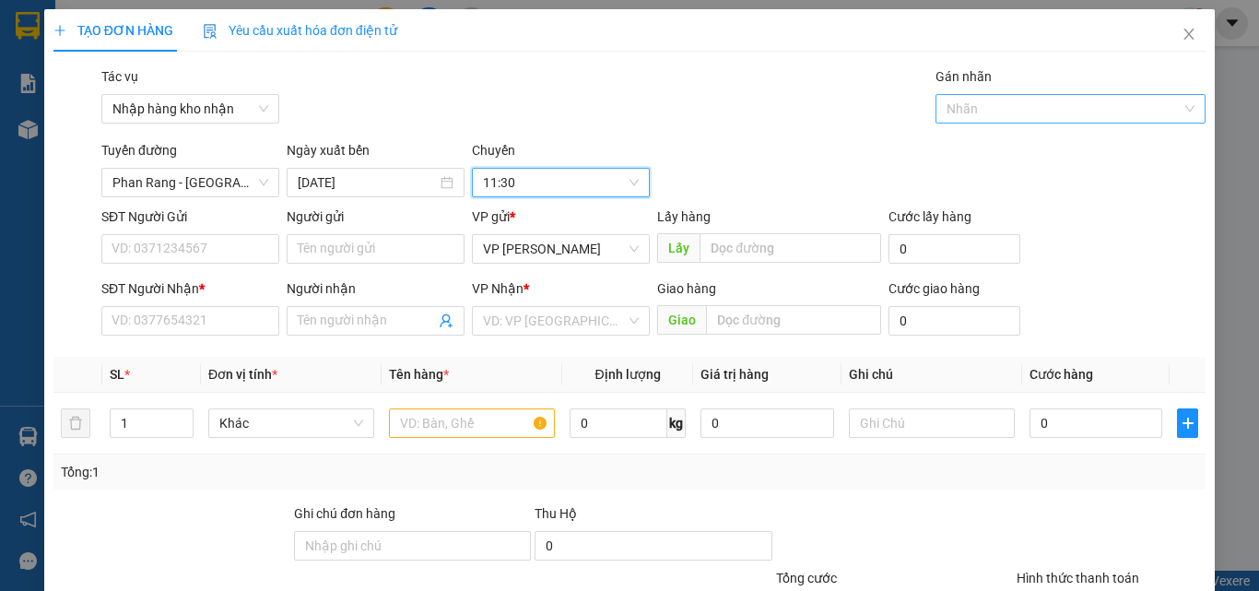
click at [1017, 107] on div at bounding box center [1061, 109] width 243 height 22
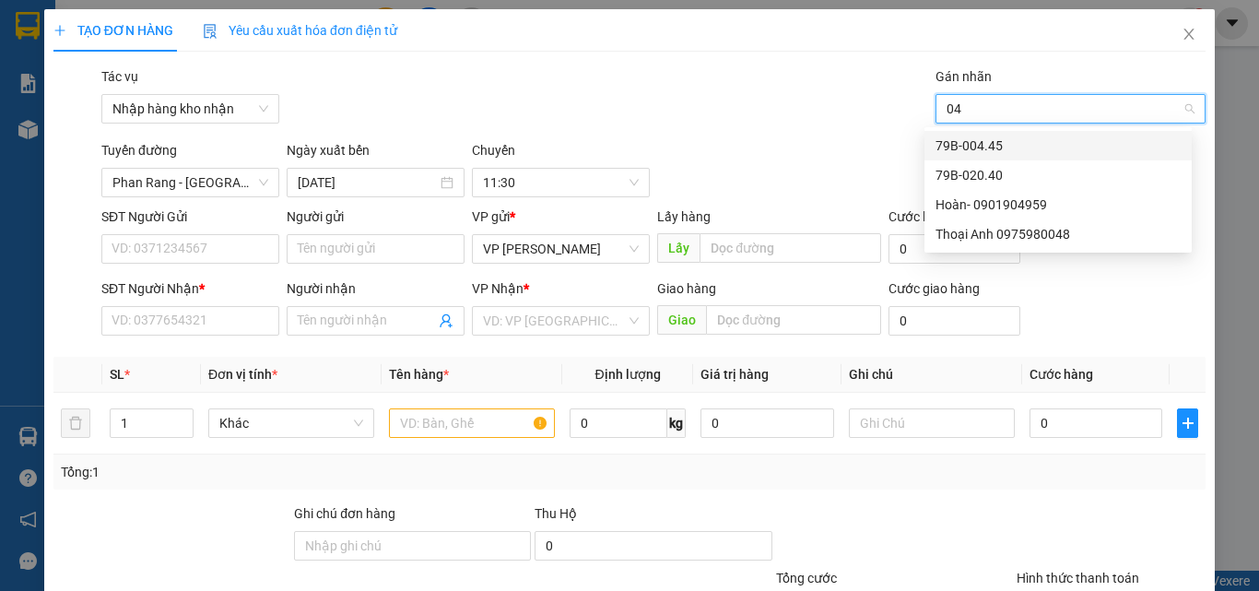
type input "040"
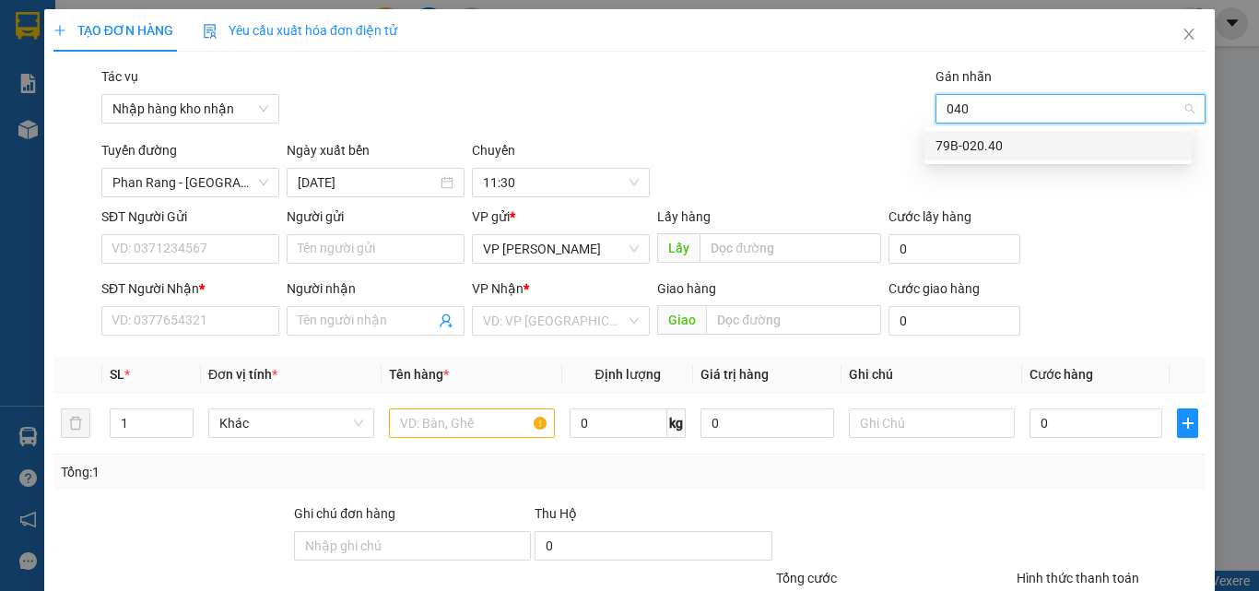
click at [1001, 143] on div "79B-020.40" at bounding box center [1058, 145] width 245 height 20
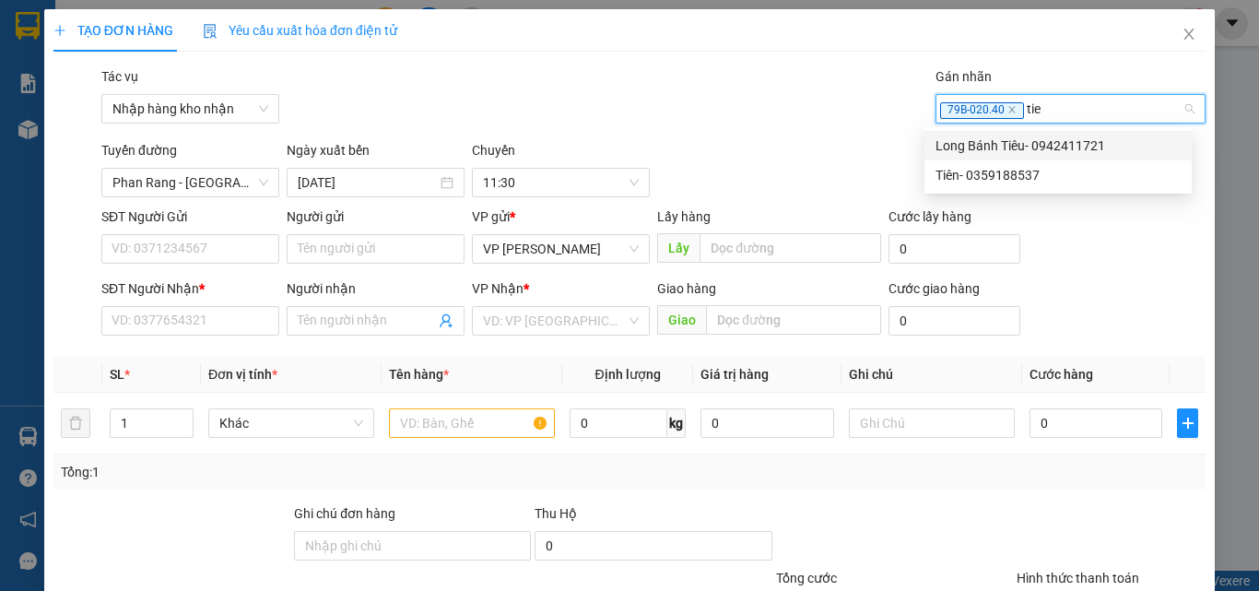
type input "tien"
click at [995, 140] on div "Tiên- 0359188537" at bounding box center [1058, 145] width 245 height 20
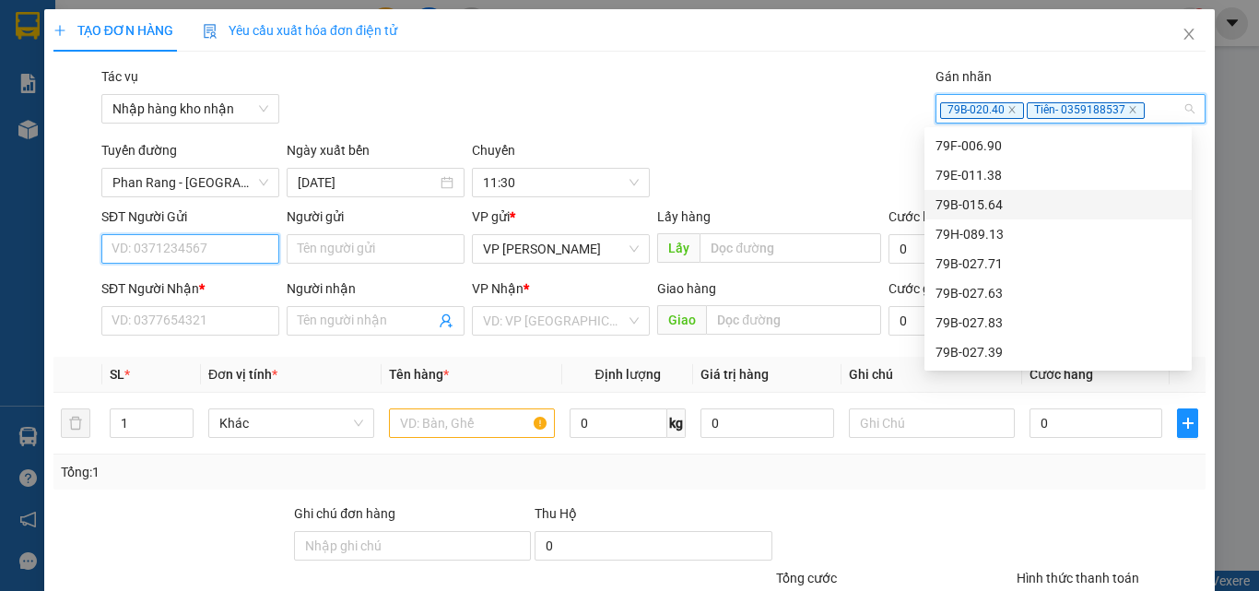
click at [171, 245] on input "SĐT Người Gửi" at bounding box center [190, 248] width 178 height 29
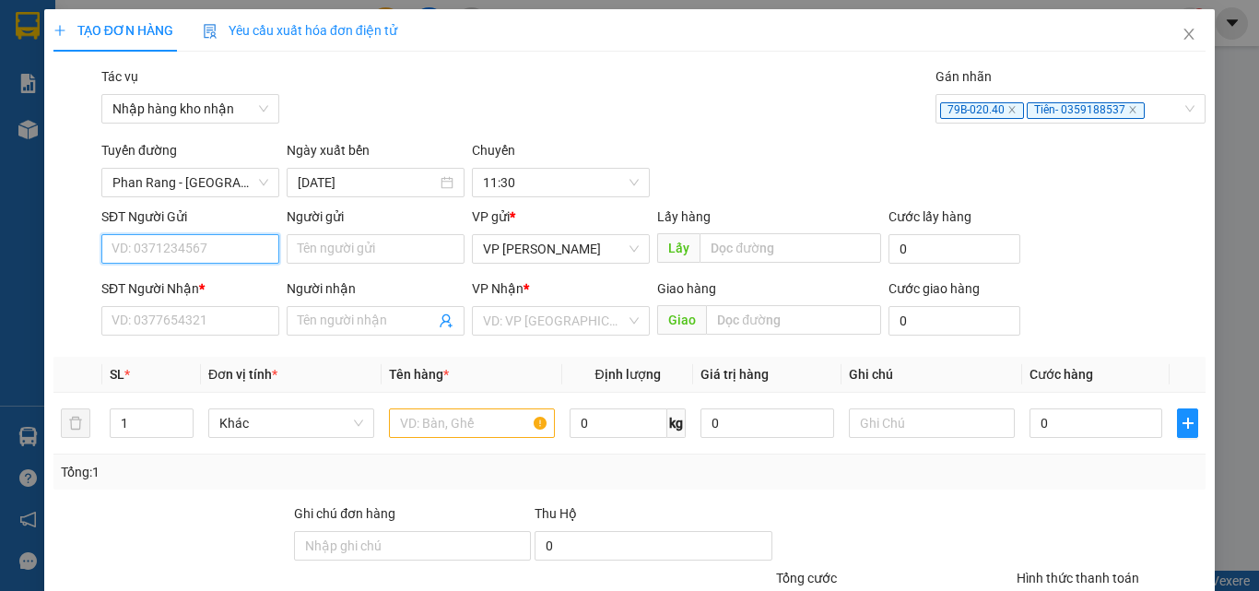
click at [171, 245] on input "SĐT Người Gửi" at bounding box center [190, 248] width 178 height 29
click at [171, 246] on input "SĐT Người Gửi" at bounding box center [190, 248] width 178 height 29
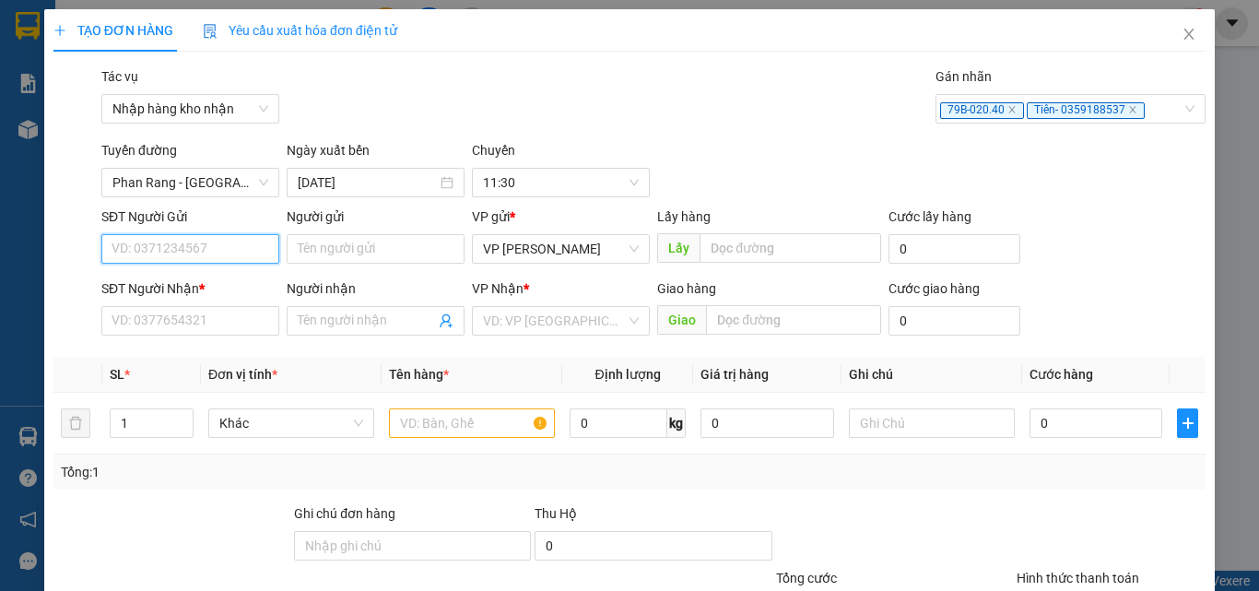
click at [171, 246] on input "SĐT Người Gửi" at bounding box center [190, 248] width 178 height 29
click at [164, 249] on input "SĐT Người Gửi" at bounding box center [190, 248] width 178 height 29
type input "0948822376"
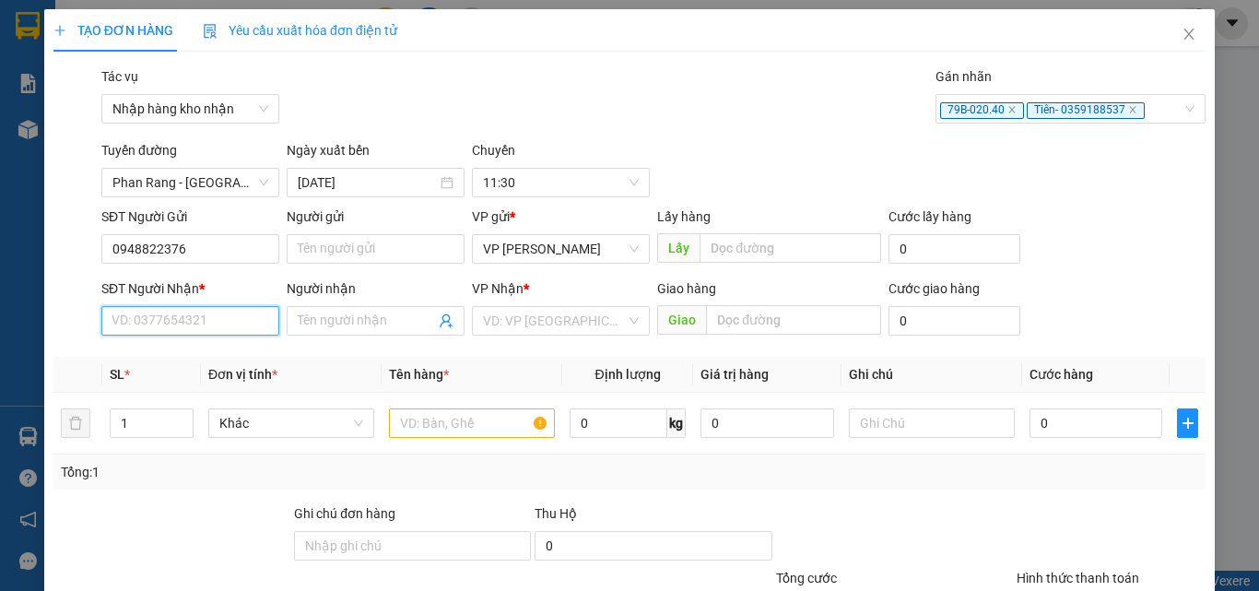
click at [170, 312] on input "SĐT Người Nhận *" at bounding box center [190, 320] width 178 height 29
type input "0985073656"
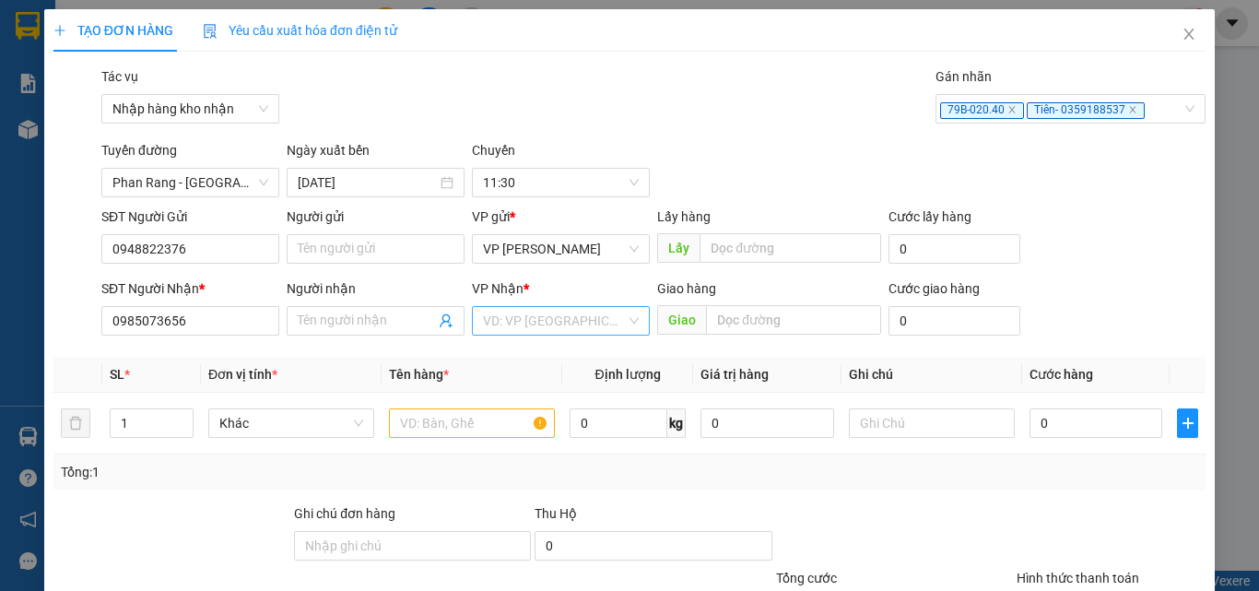
click at [517, 323] on input "search" at bounding box center [554, 321] width 143 height 28
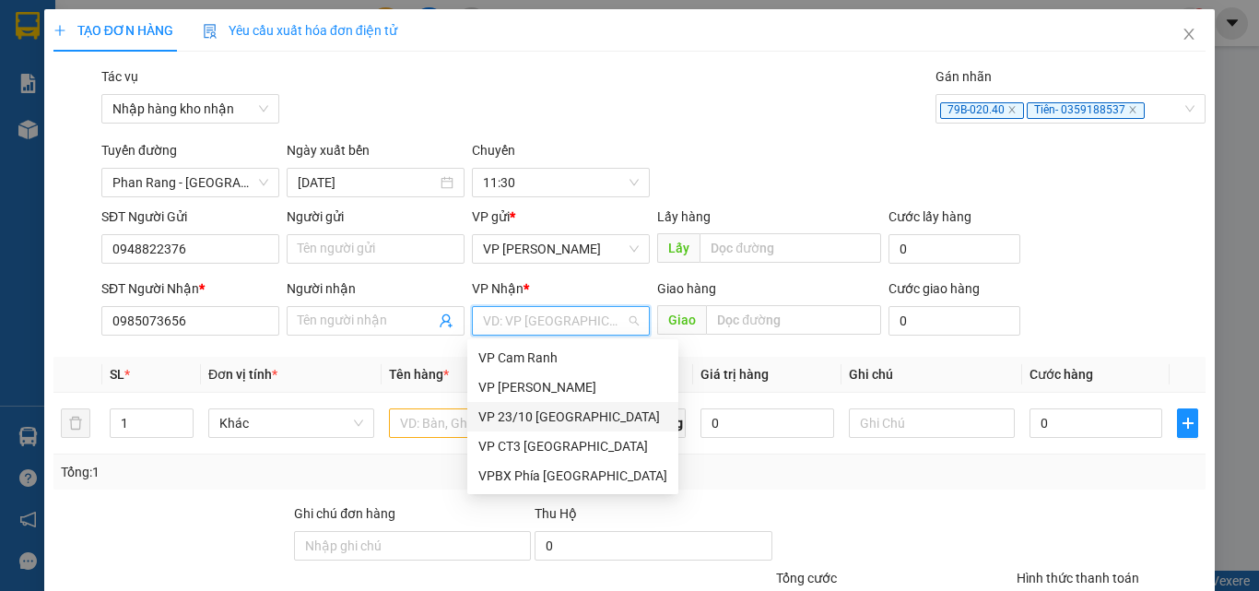
click at [510, 419] on div "VP 23/10 [GEOGRAPHIC_DATA]" at bounding box center [572, 416] width 189 height 20
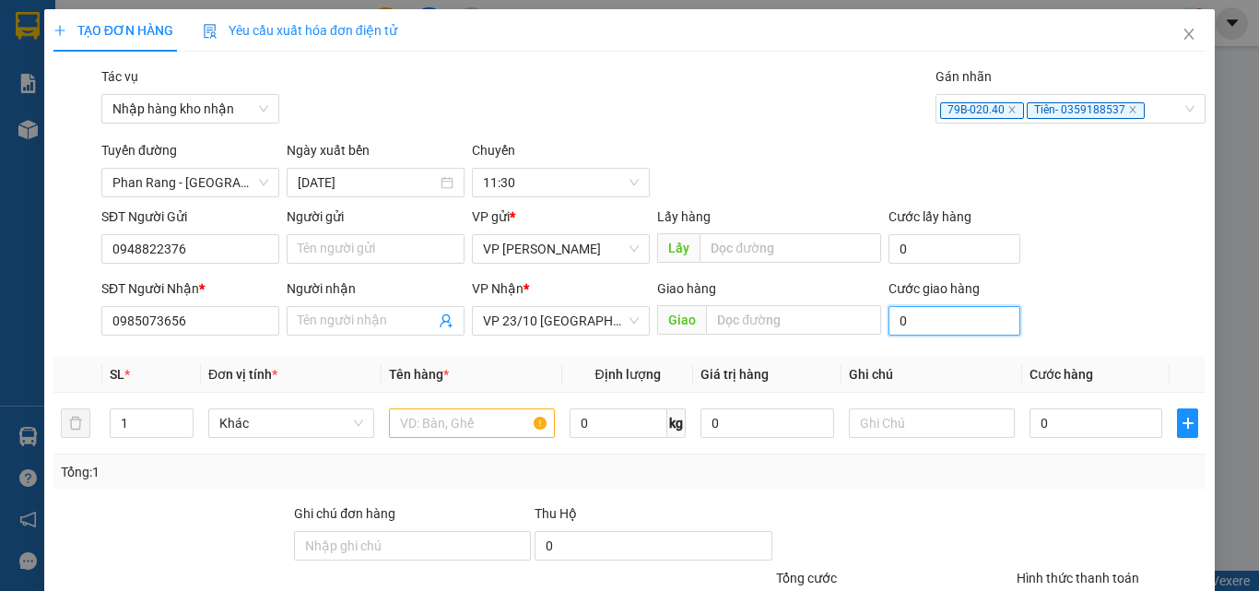
click at [934, 322] on input "0" at bounding box center [955, 320] width 132 height 29
click at [488, 428] on input "text" at bounding box center [472, 422] width 166 height 29
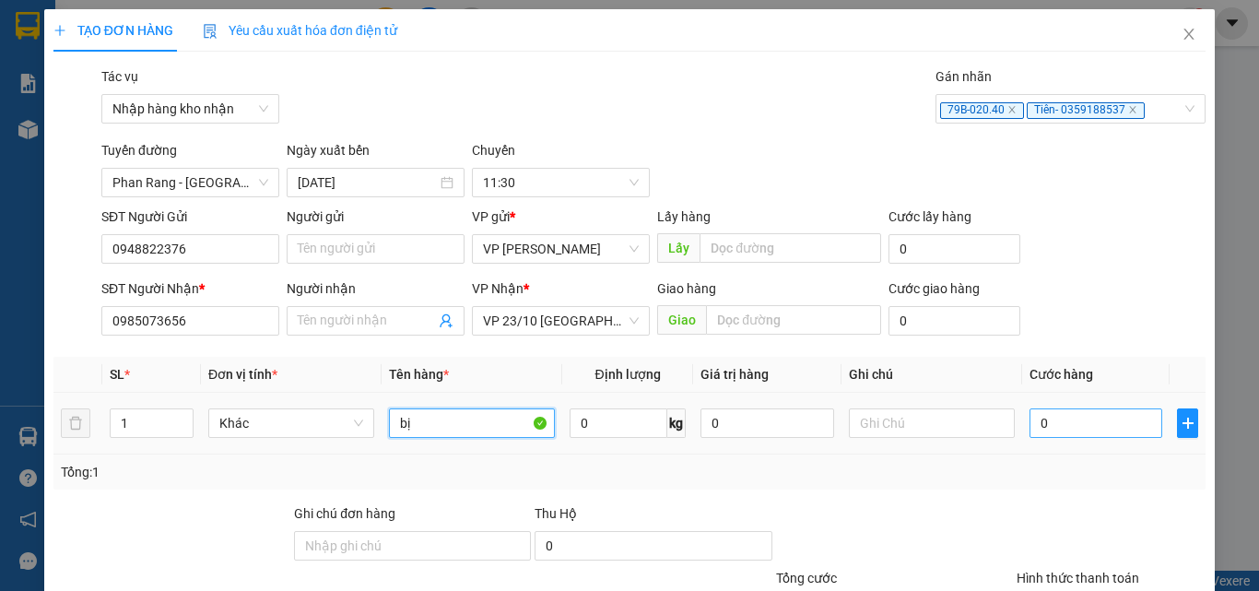
type input "bị"
click at [1055, 435] on input "0" at bounding box center [1096, 422] width 133 height 29
type input "3"
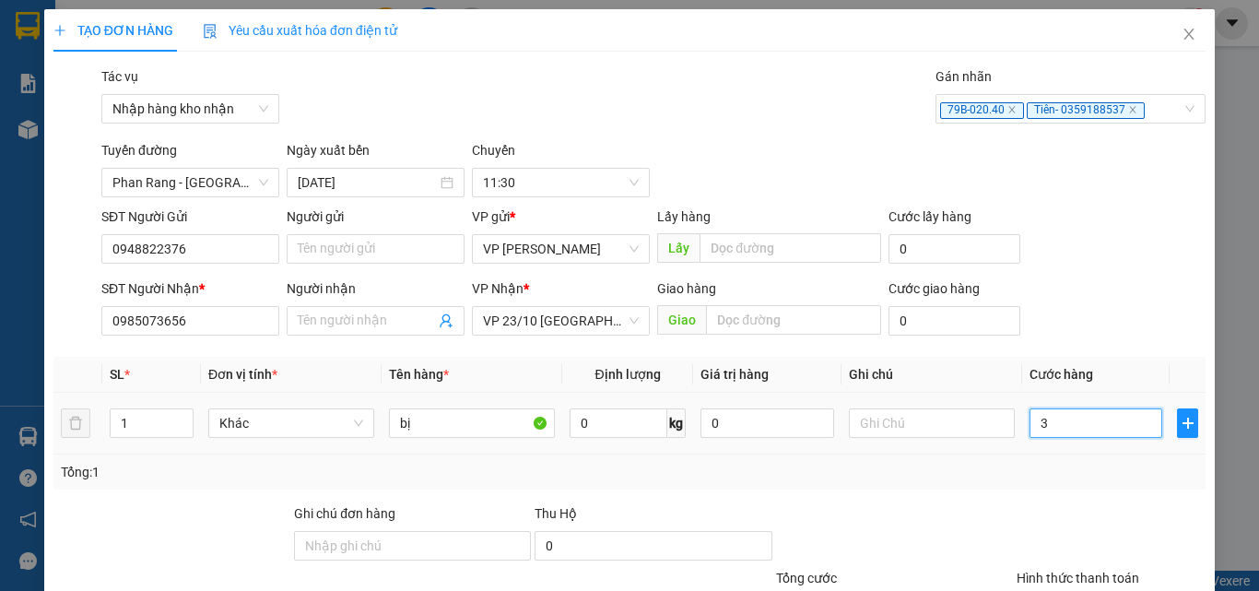
type input "30"
type input "300"
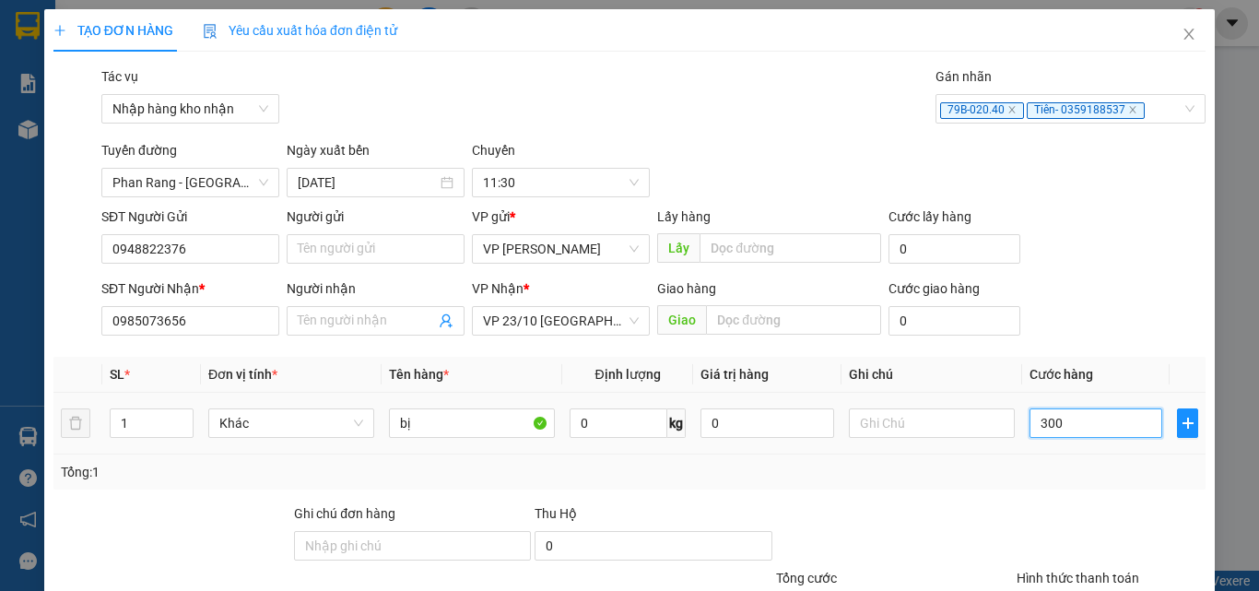
type input "300"
type input "3.000"
type input "30.000"
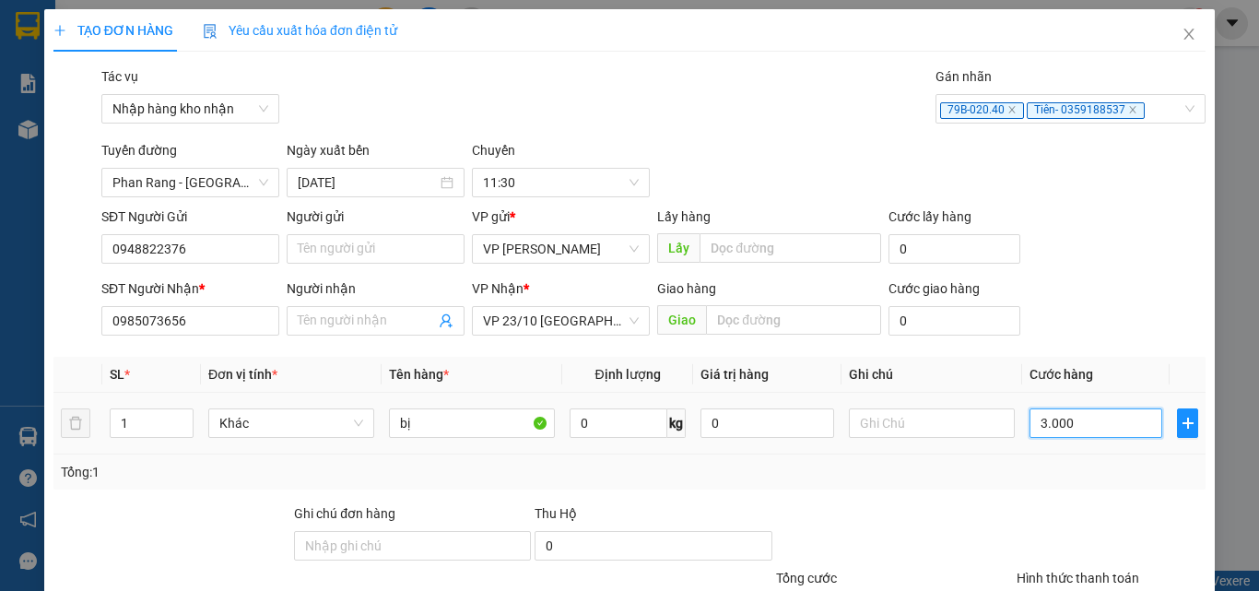
type input "30.000"
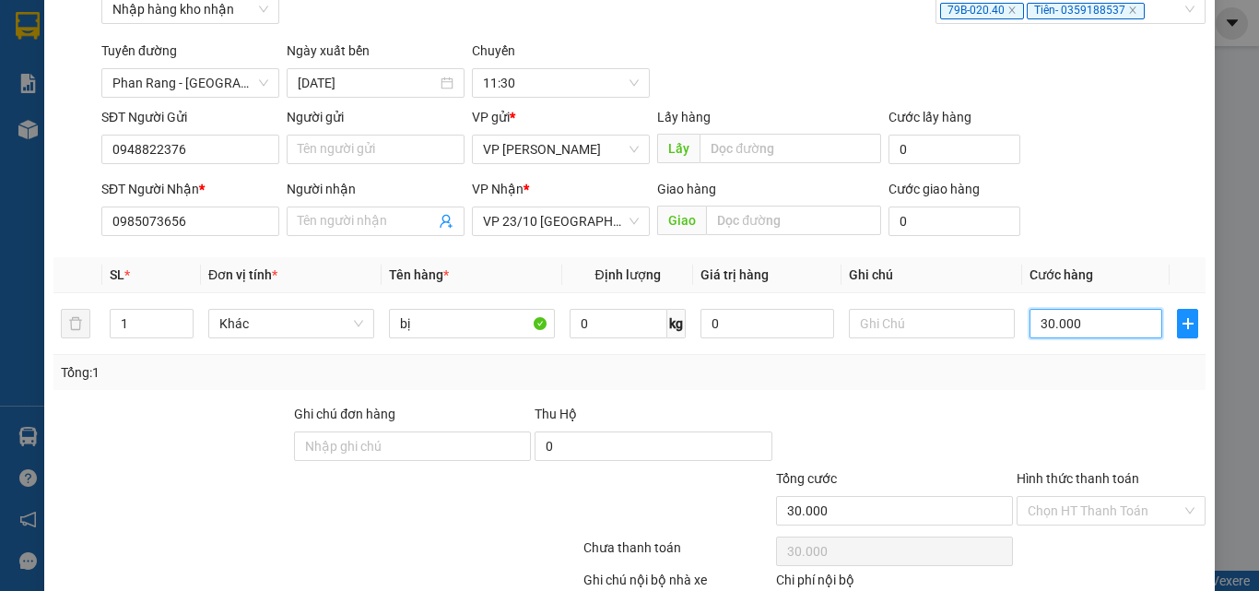
scroll to position [215, 0]
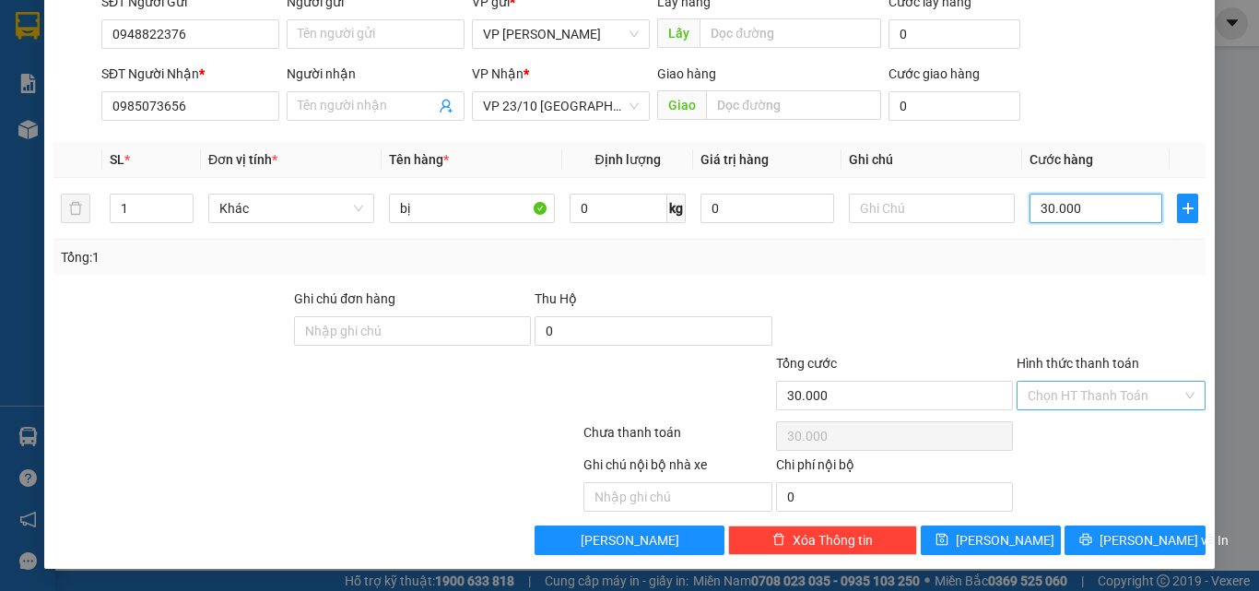
type input "30.000"
click at [1085, 398] on input "Hình thức thanh toán" at bounding box center [1105, 396] width 154 height 28
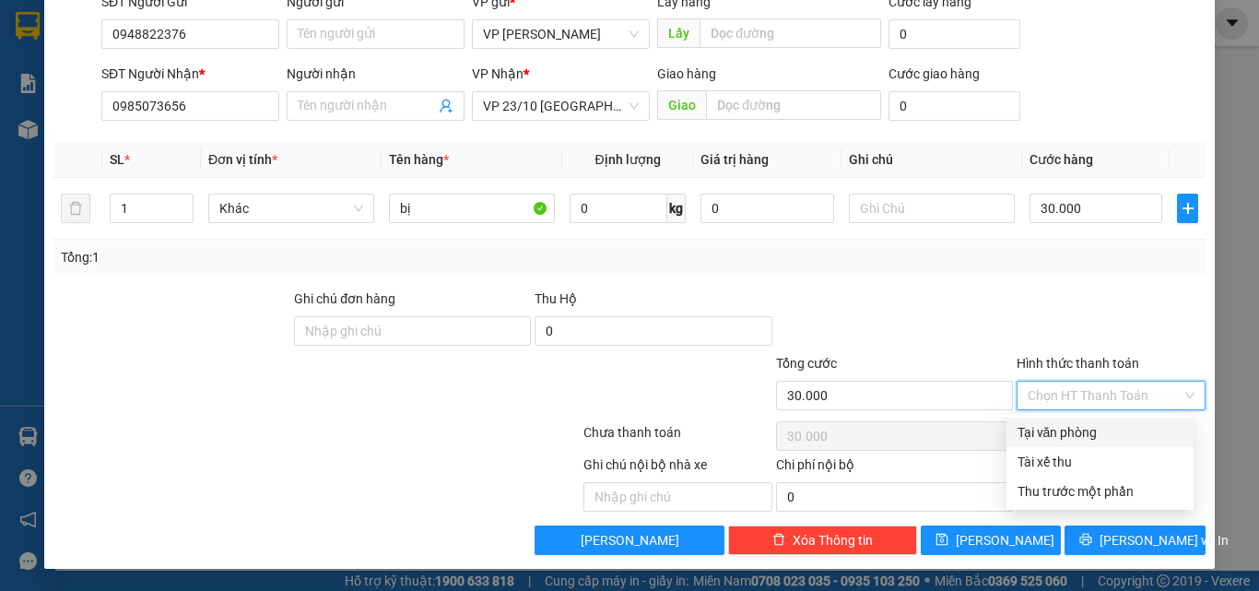
click at [1062, 427] on div "Tại văn phòng" at bounding box center [1100, 432] width 165 height 20
type input "0"
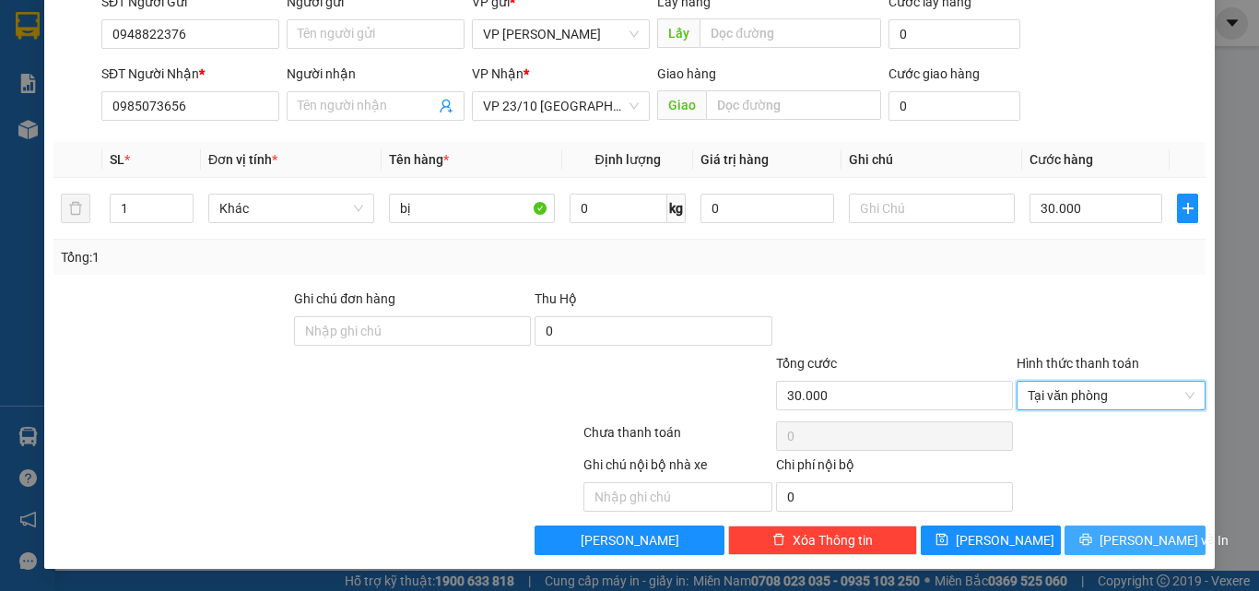
click at [1129, 533] on span "[PERSON_NAME] và In" at bounding box center [1164, 540] width 129 height 20
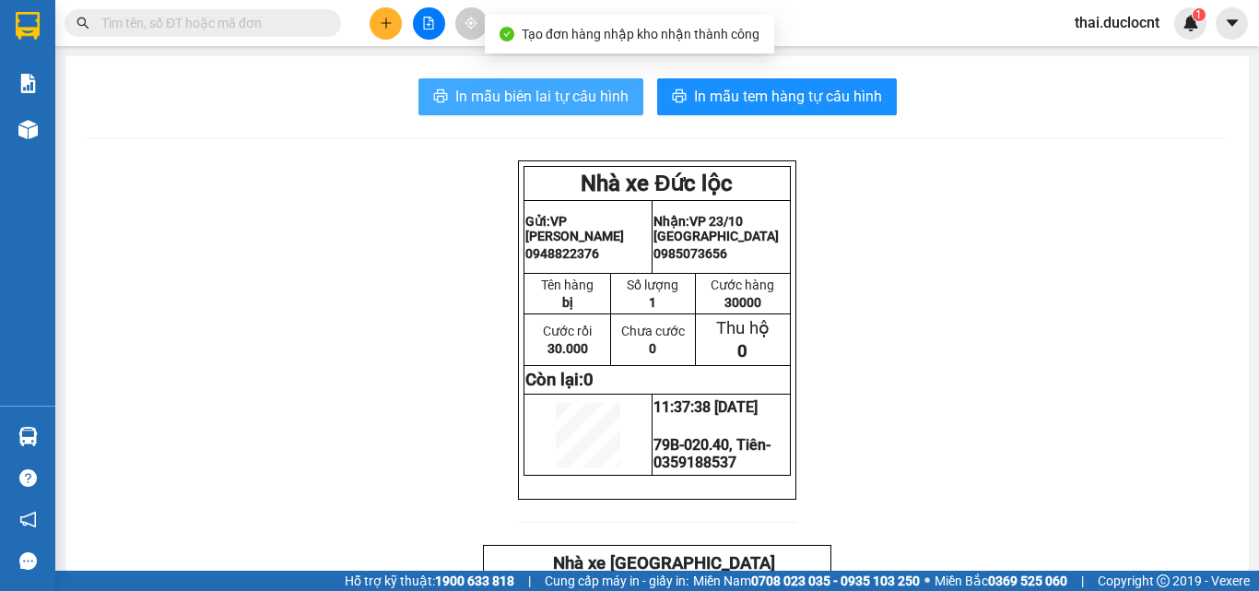
click at [484, 92] on span "In mẫu biên lai tự cấu hình" at bounding box center [541, 96] width 173 height 23
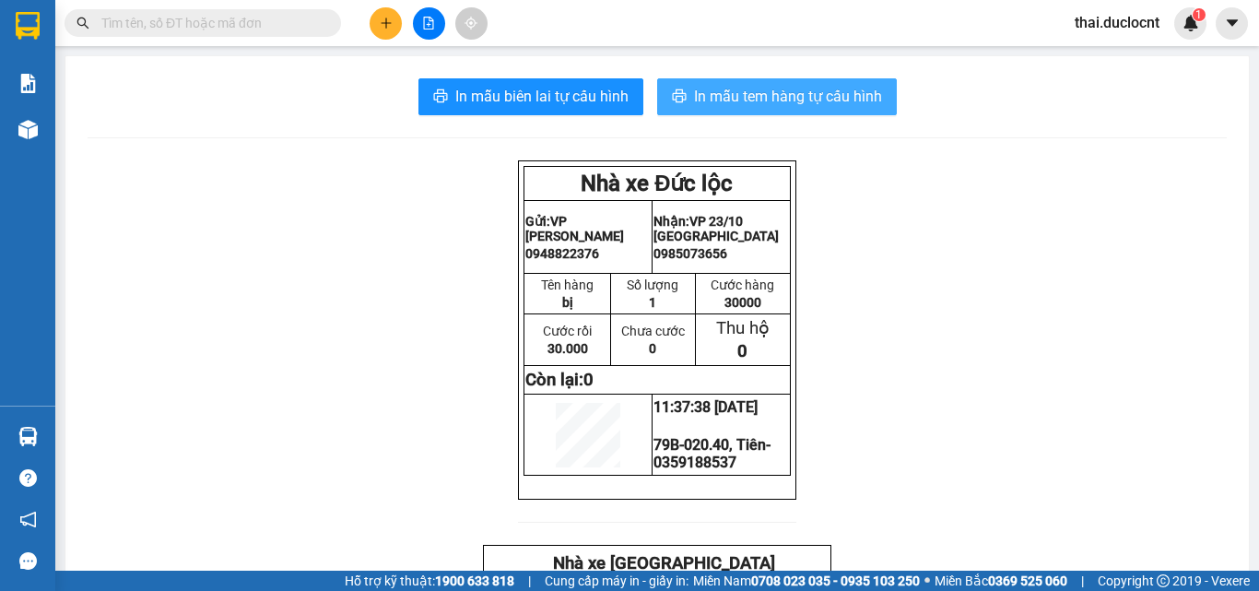
click at [746, 98] on span "In mẫu tem hàng tự cấu hình" at bounding box center [788, 96] width 188 height 23
click at [384, 26] on icon "plus" at bounding box center [386, 23] width 13 height 13
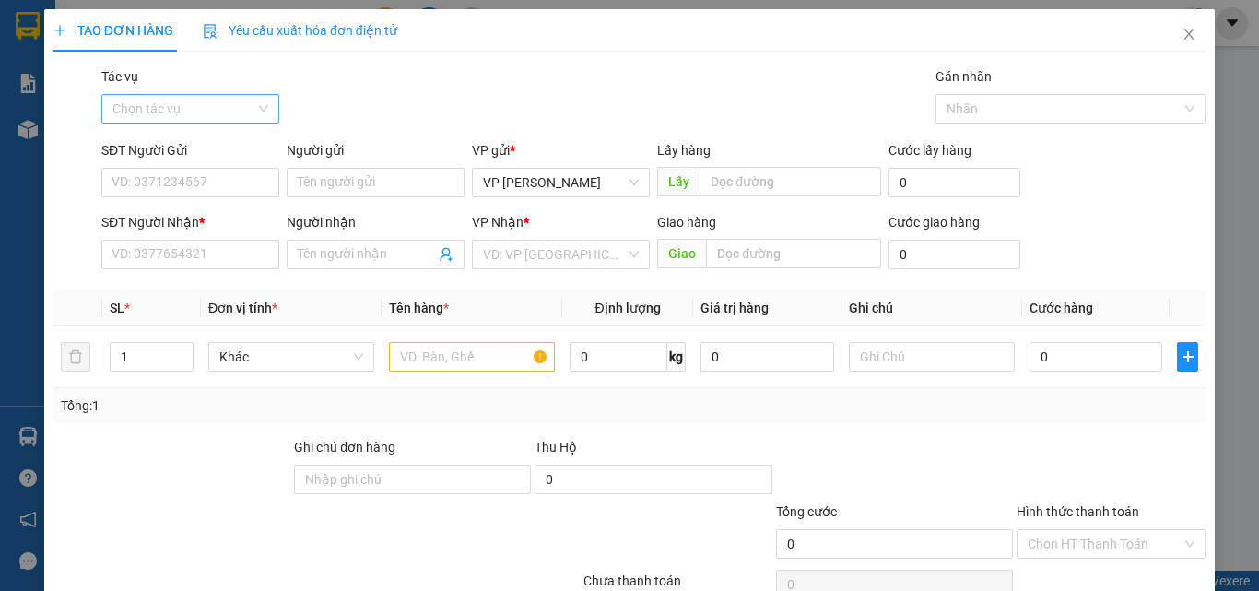
click at [157, 107] on input "Tác vụ" at bounding box center [183, 109] width 143 height 28
click at [148, 171] on div "Nhập hàng kho nhận" at bounding box center [189, 175] width 154 height 20
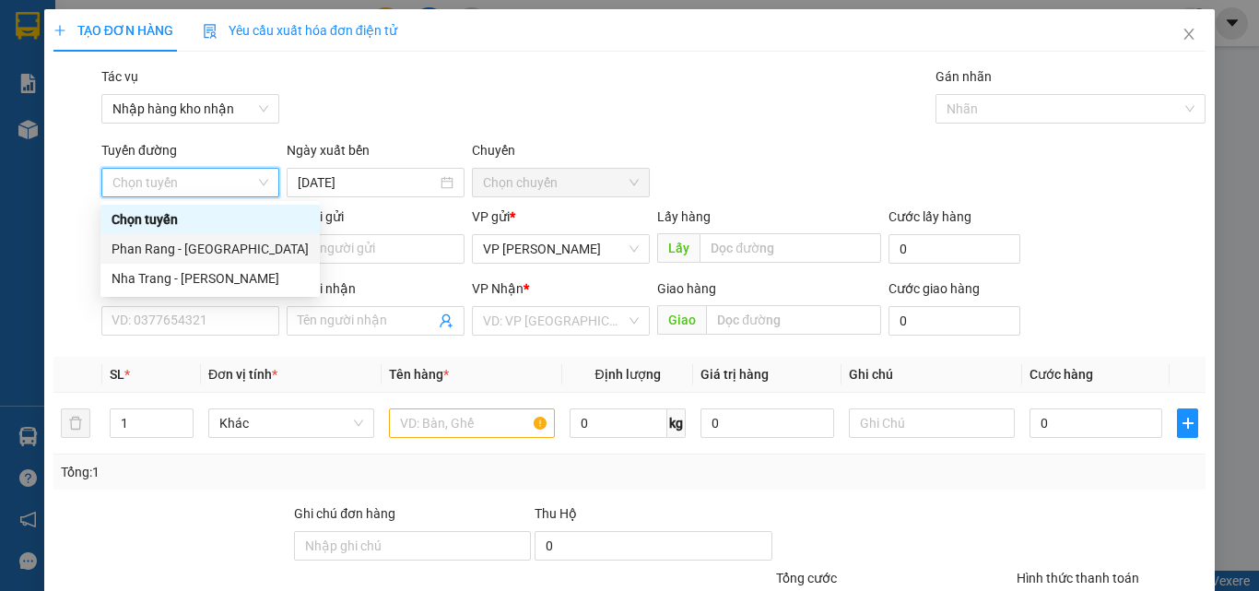
click at [176, 246] on div "Phan Rang - [GEOGRAPHIC_DATA]" at bounding box center [210, 249] width 197 height 20
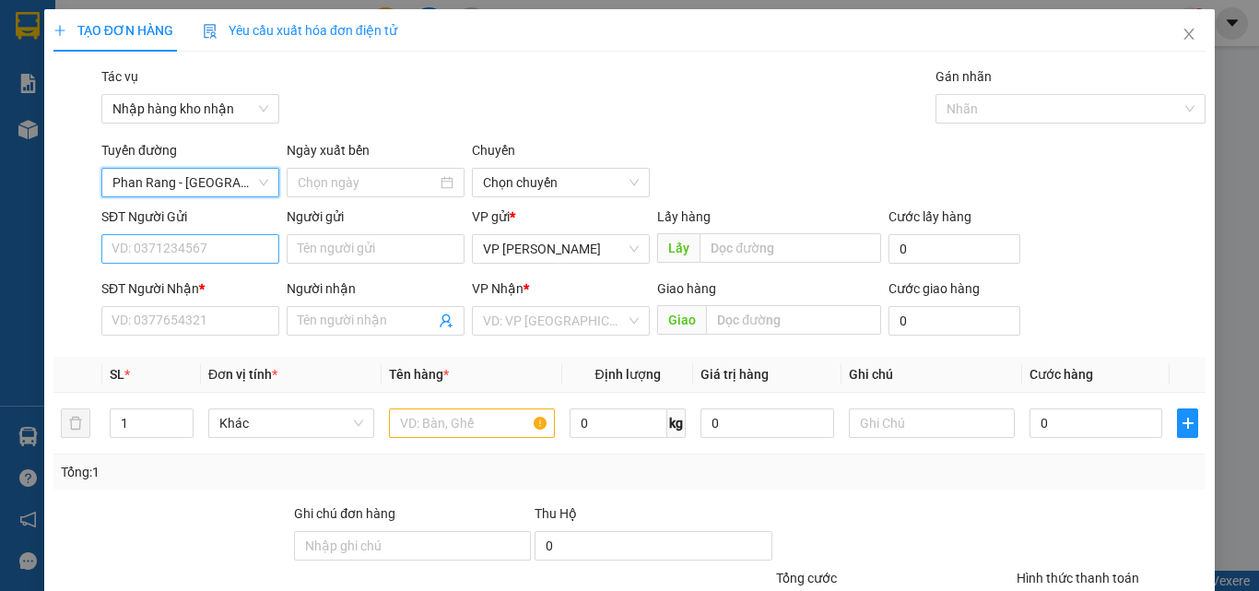
type input "[DATE]"
